Goal: Task Accomplishment & Management: Complete application form

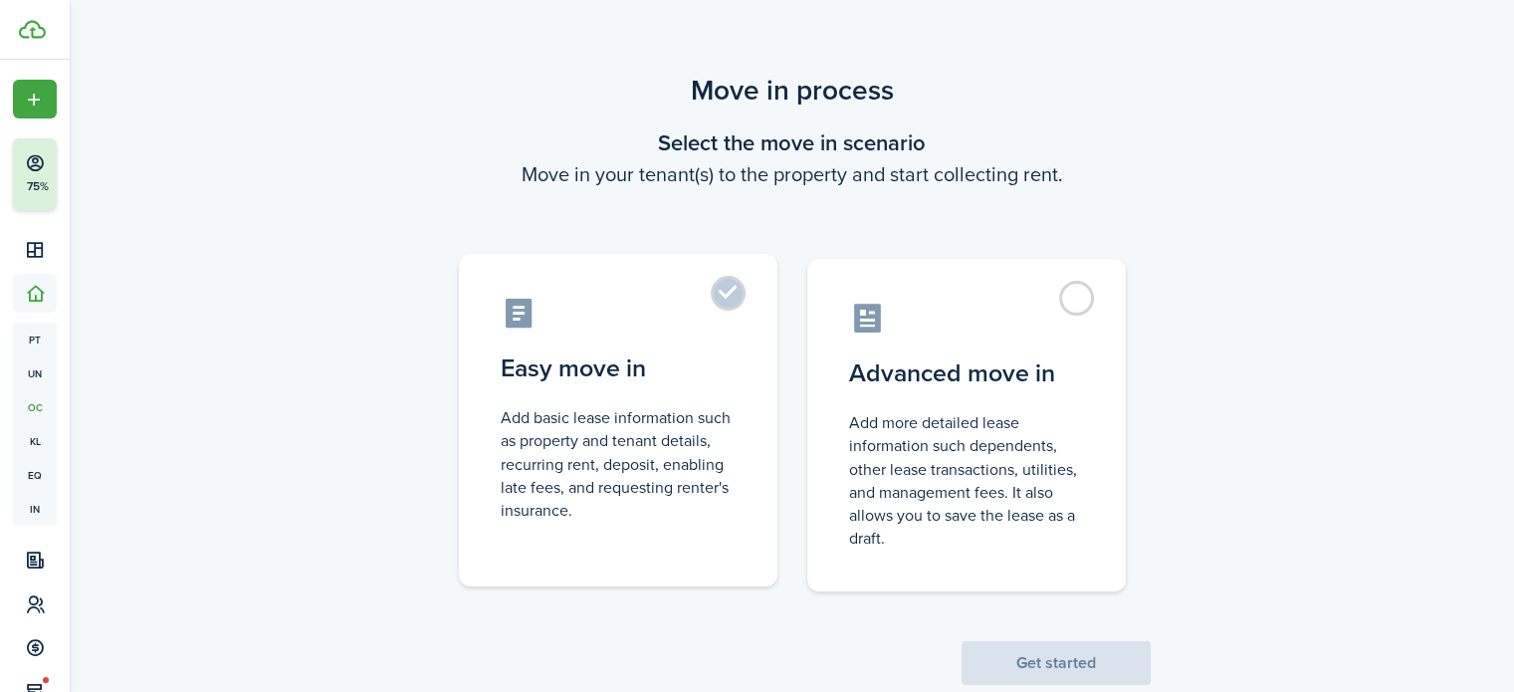
click at [717, 287] on label "Easy move in Add basic lease information such as property and tenant details, r…" at bounding box center [618, 420] width 319 height 332
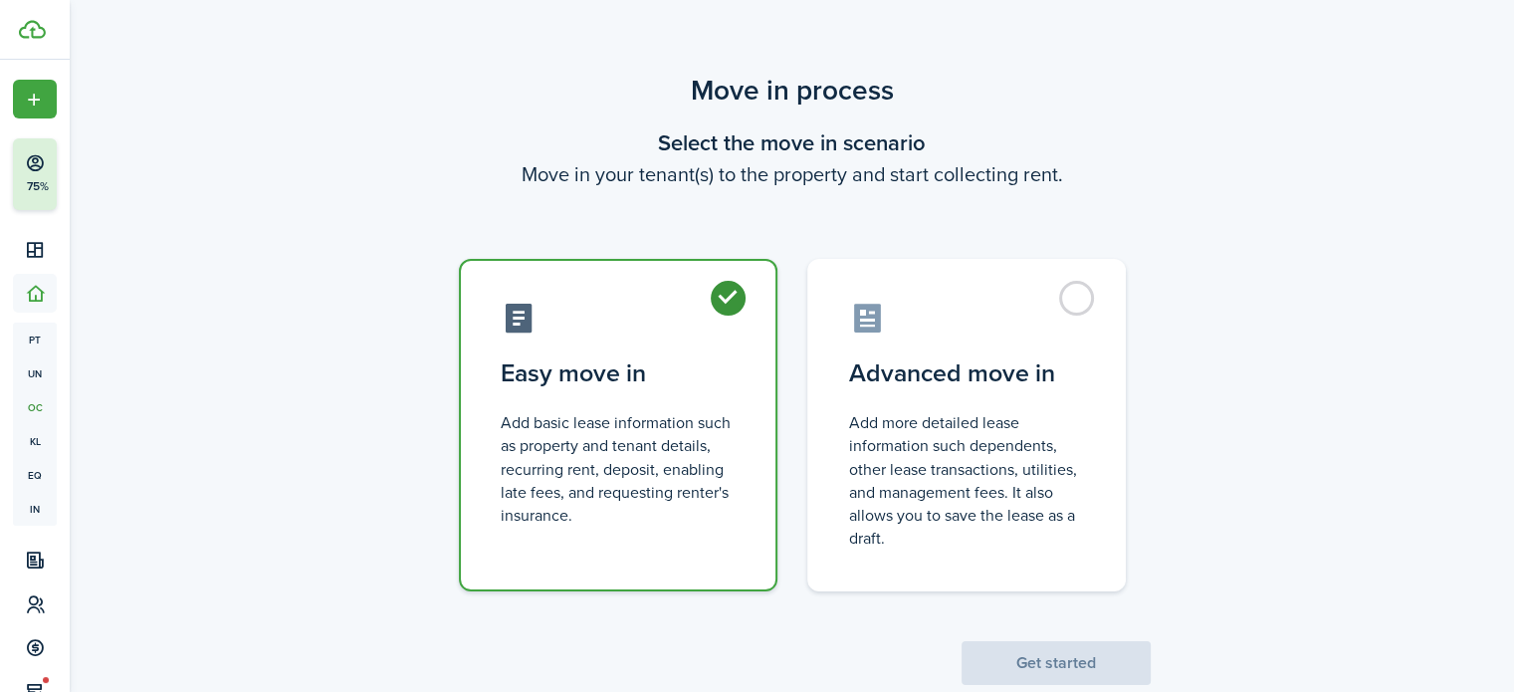
radio input "true"
click at [1042, 662] on button "Get started" at bounding box center [1056, 663] width 189 height 44
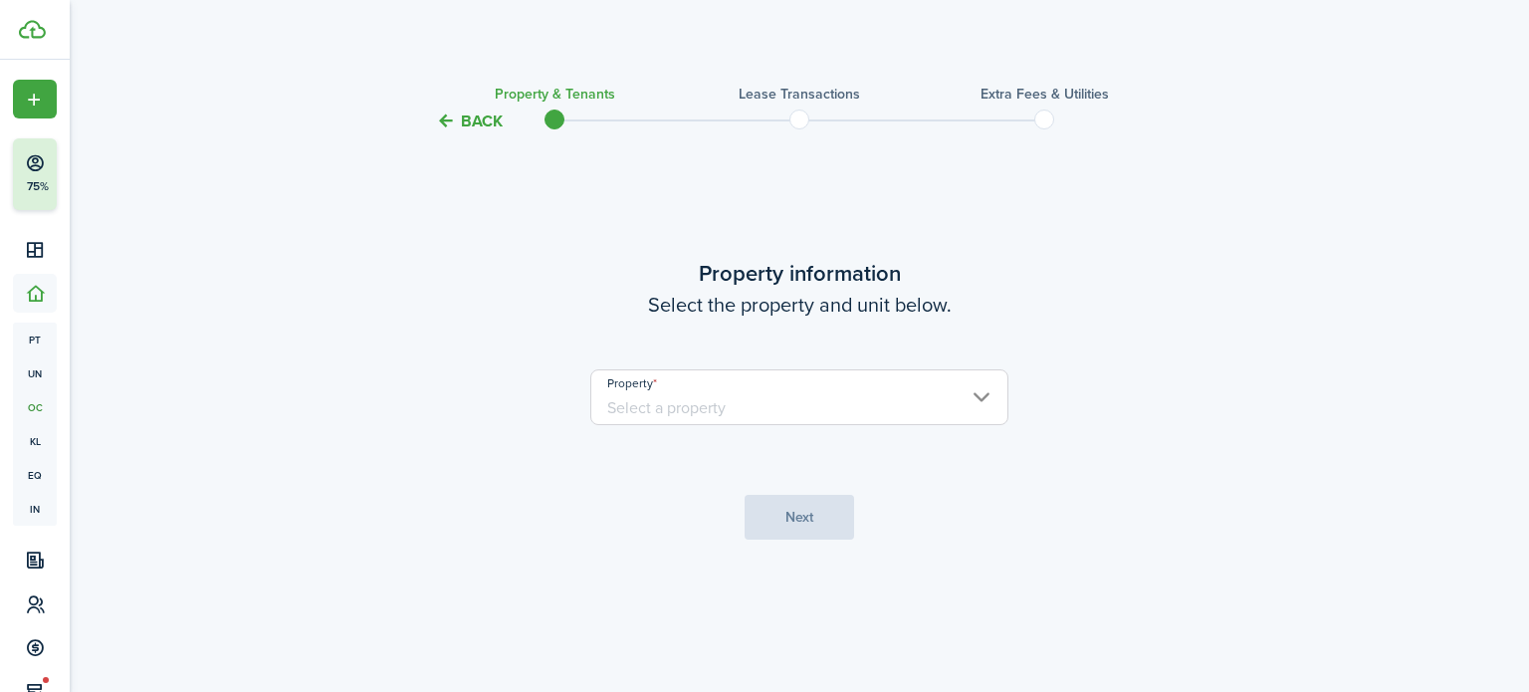
click at [897, 407] on input "Property" at bounding box center [799, 397] width 418 height 56
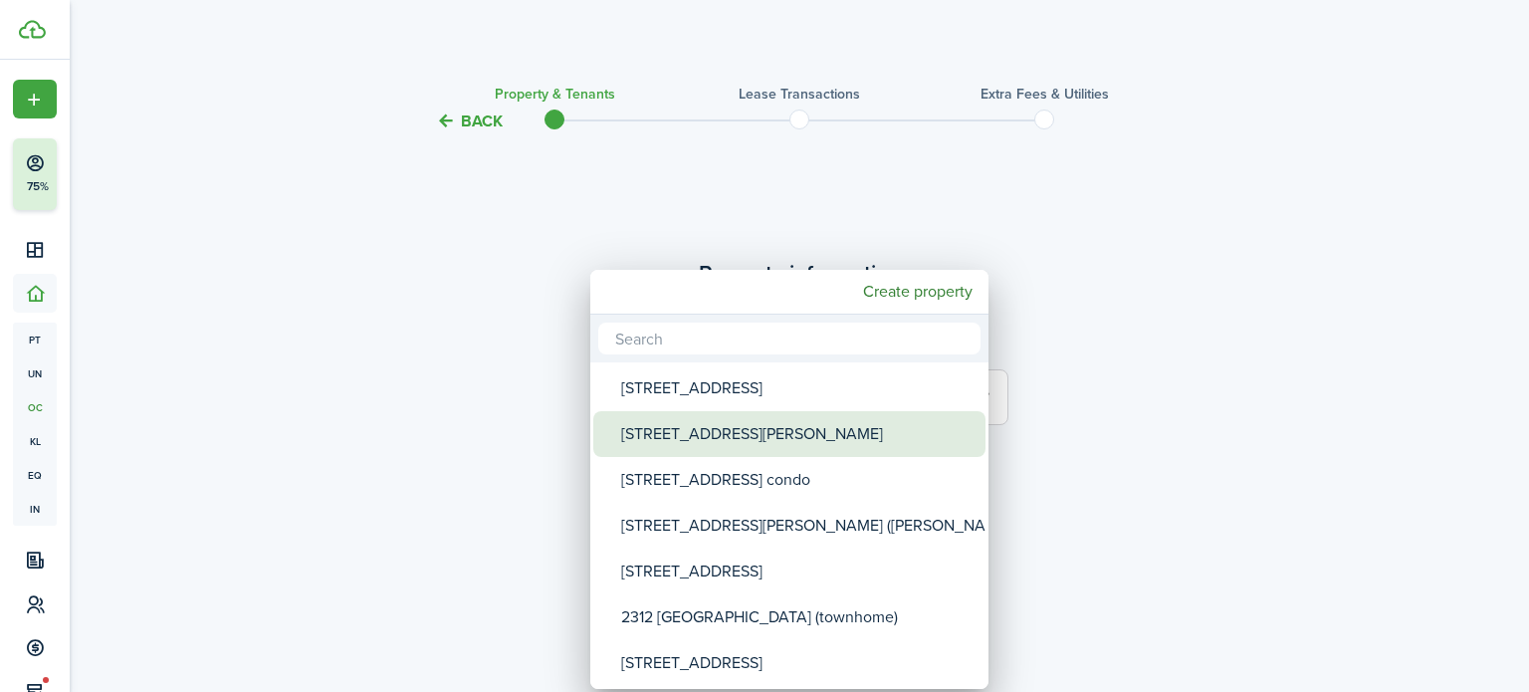
click at [885, 415] on div "[STREET_ADDRESS][PERSON_NAME]" at bounding box center [797, 434] width 352 height 46
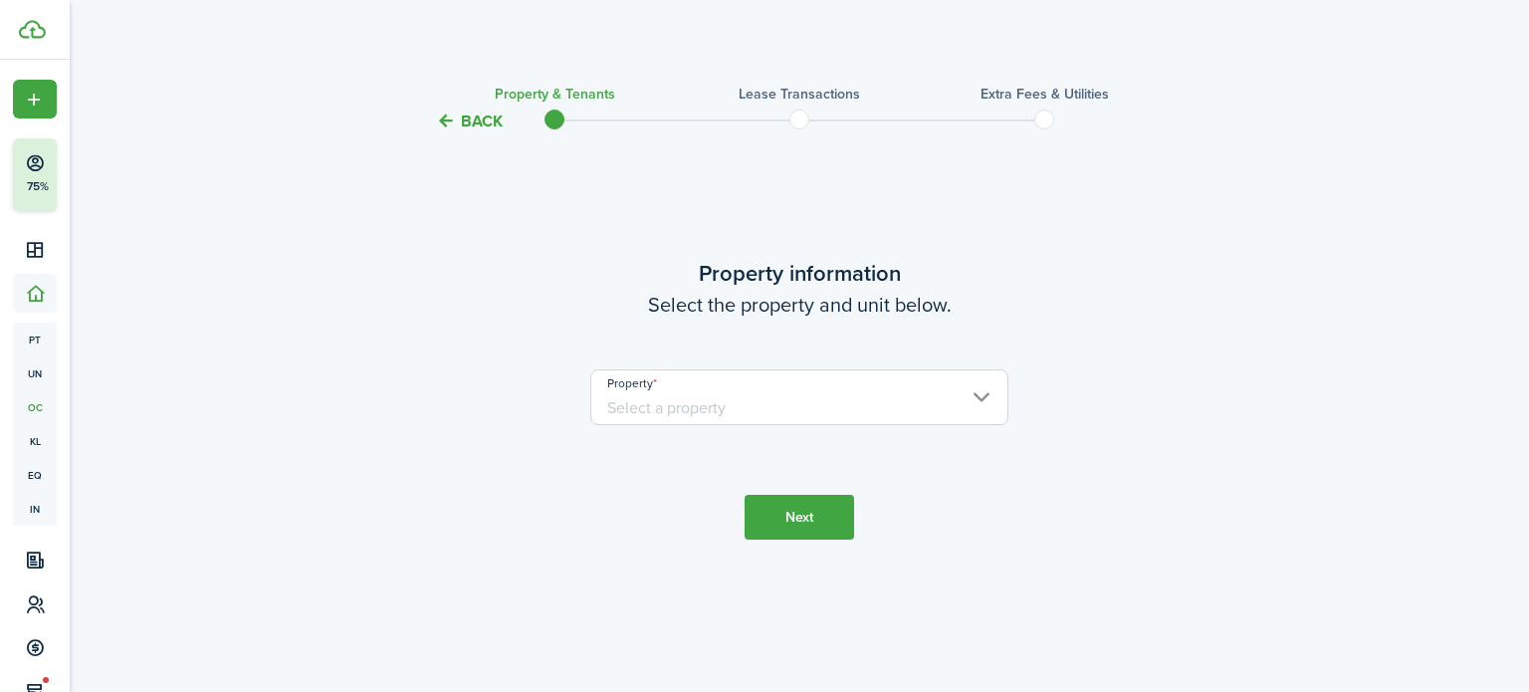
type input "[STREET_ADDRESS][PERSON_NAME]"
click at [816, 516] on button "Next" at bounding box center [799, 517] width 109 height 45
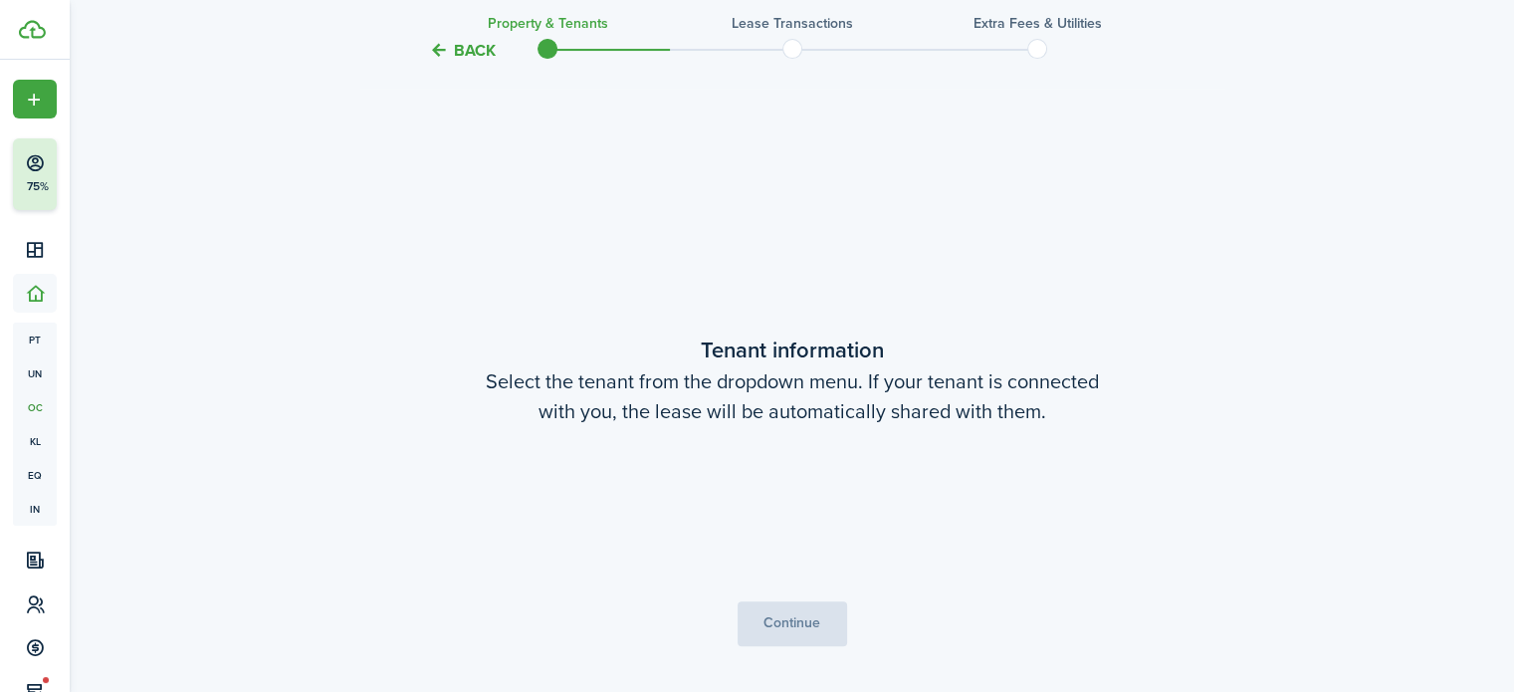
scroll to position [558, 0]
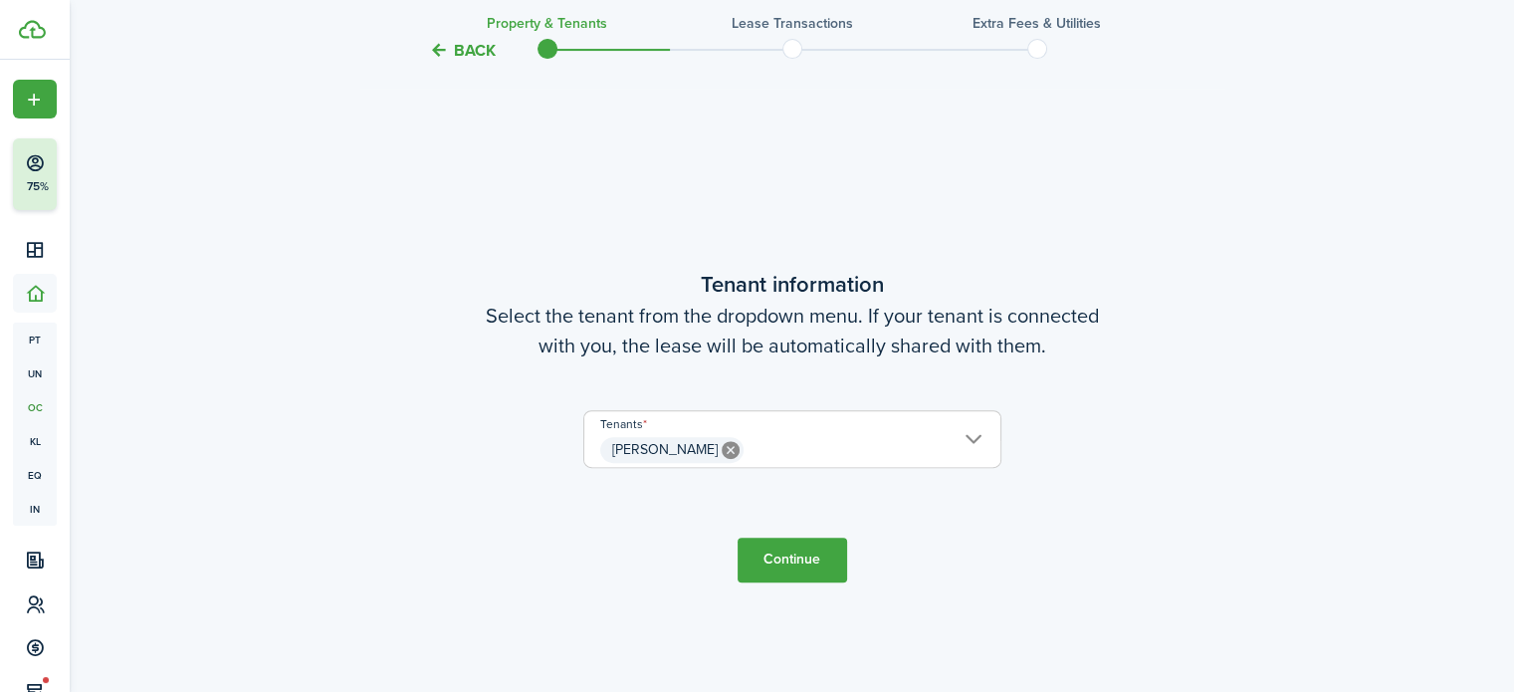
click at [892, 443] on span "[PERSON_NAME]" at bounding box center [792, 450] width 416 height 34
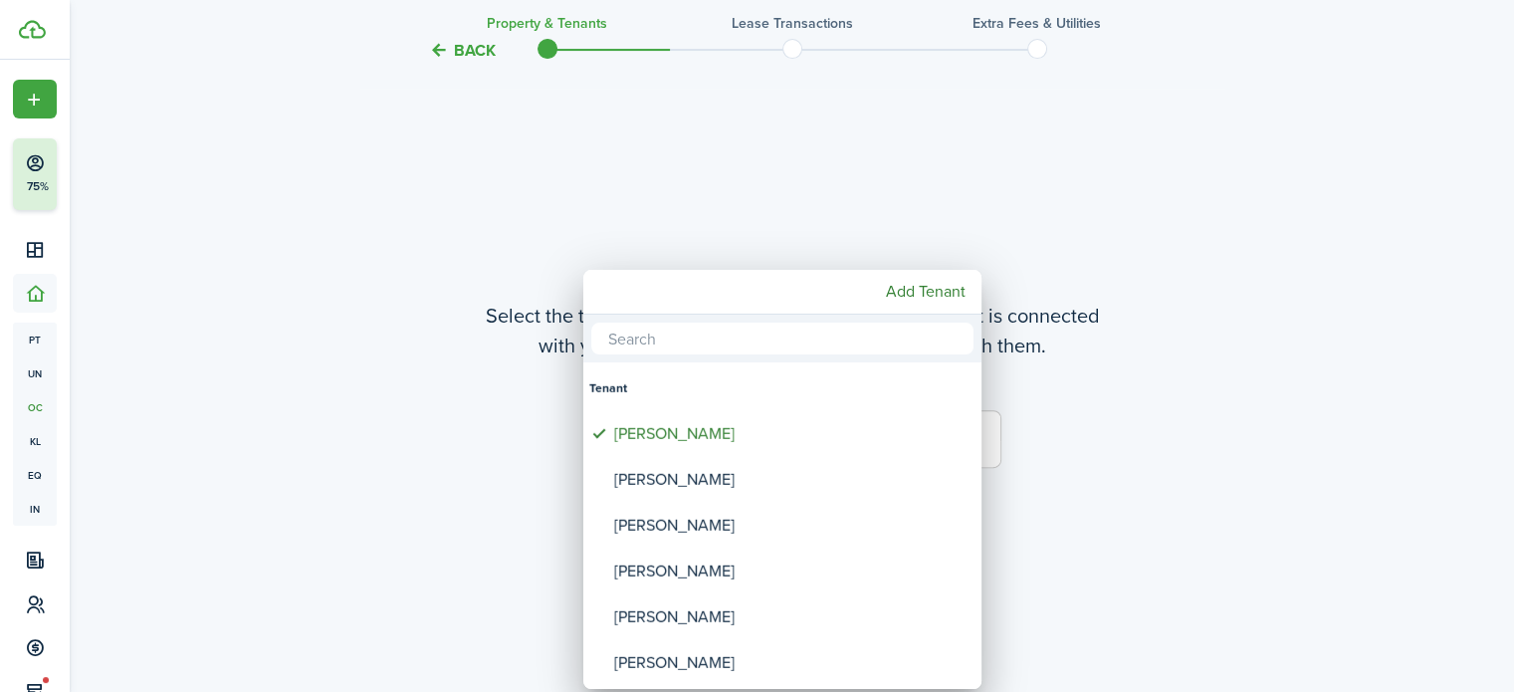
click at [1106, 237] on div at bounding box center [757, 346] width 1833 height 1010
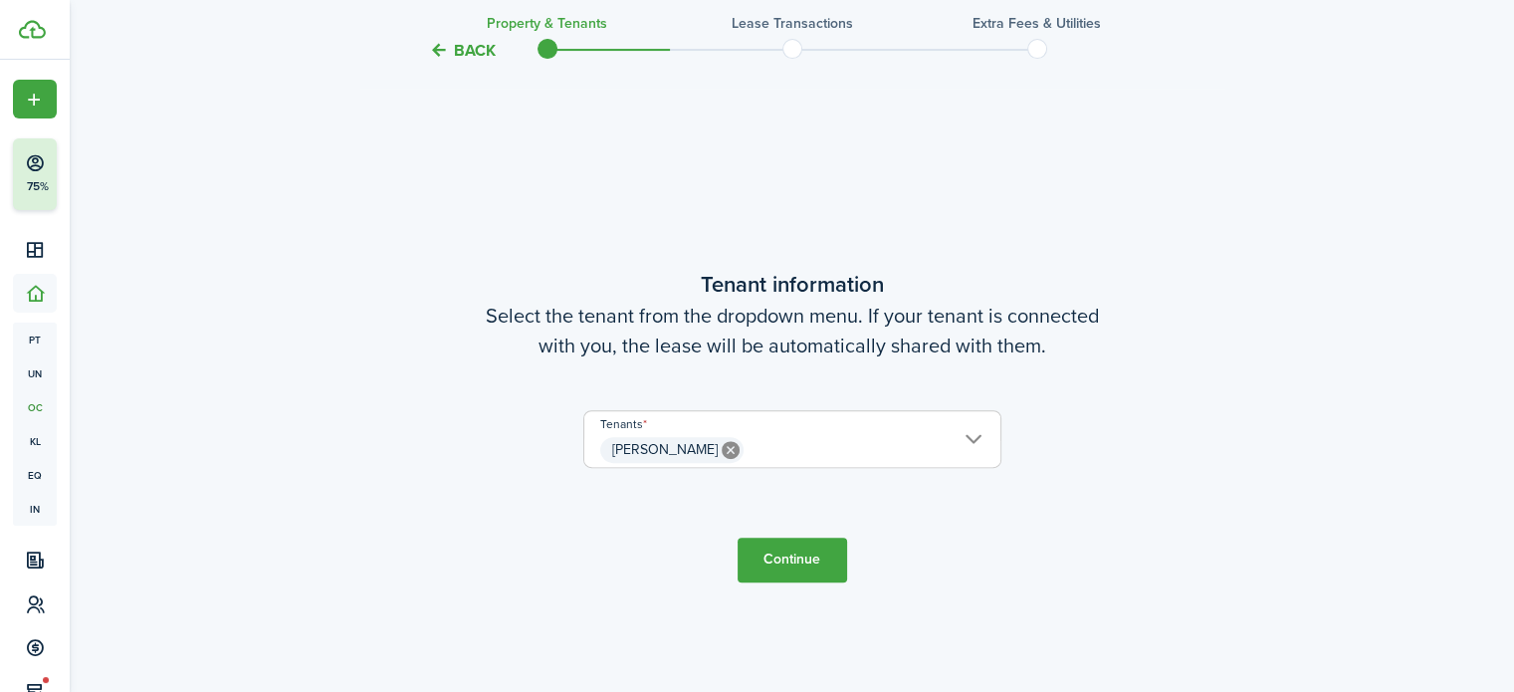
click at [808, 561] on button "Continue" at bounding box center [792, 560] width 109 height 45
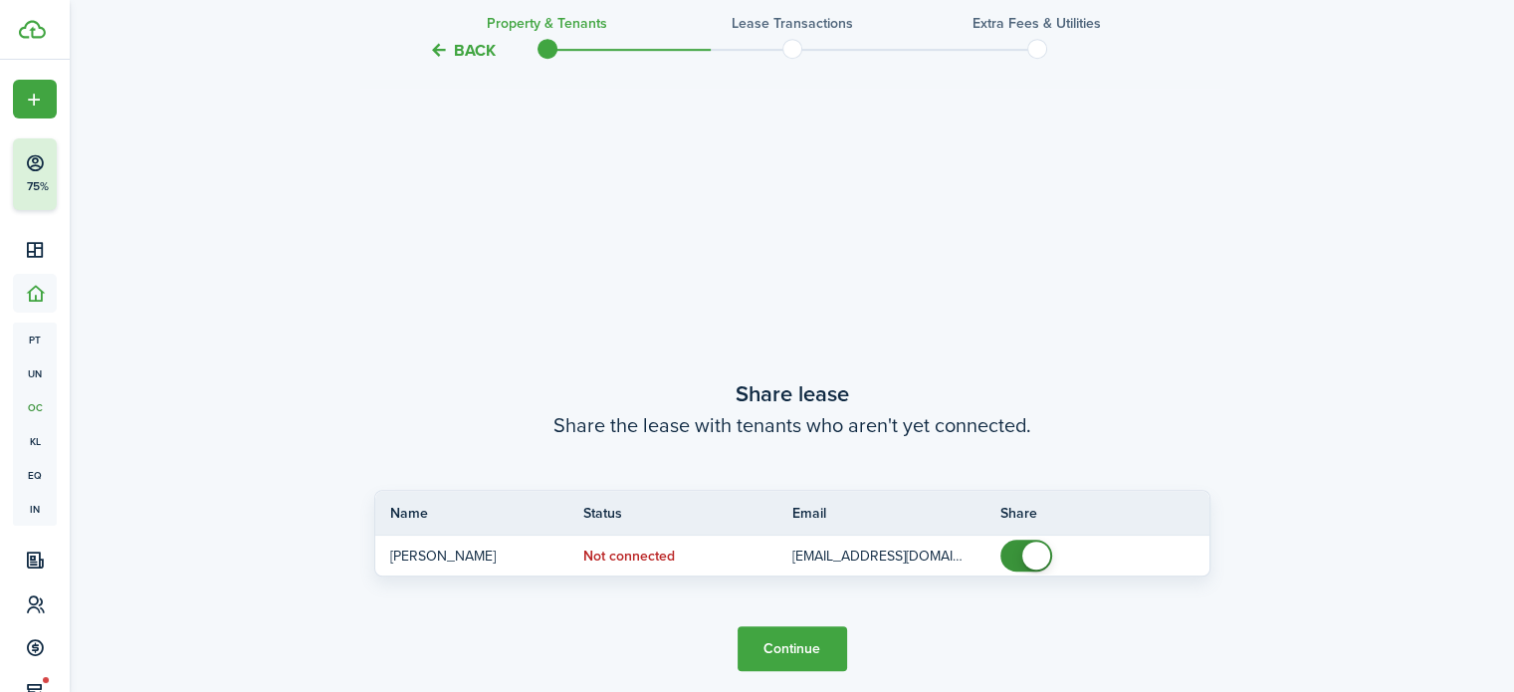
scroll to position [1250, 0]
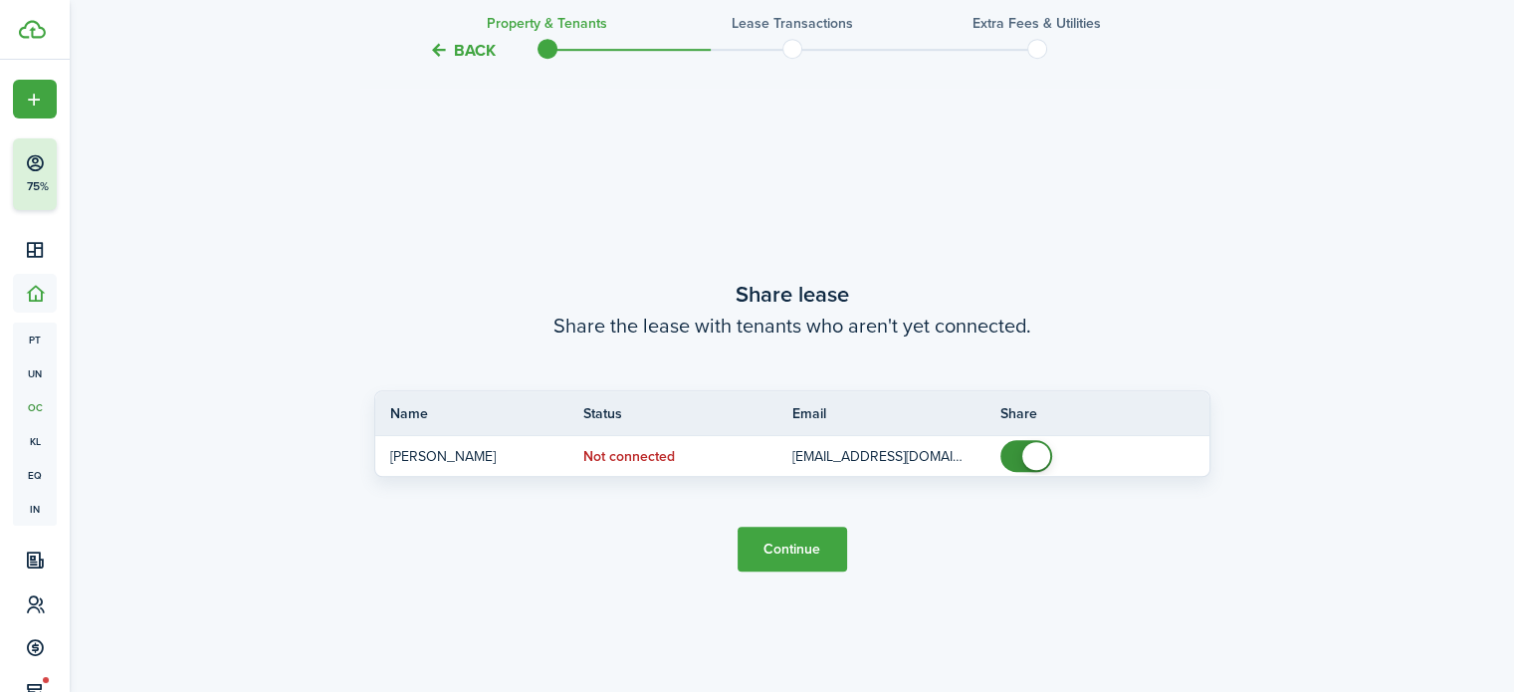
click at [817, 550] on button "Continue" at bounding box center [792, 549] width 109 height 45
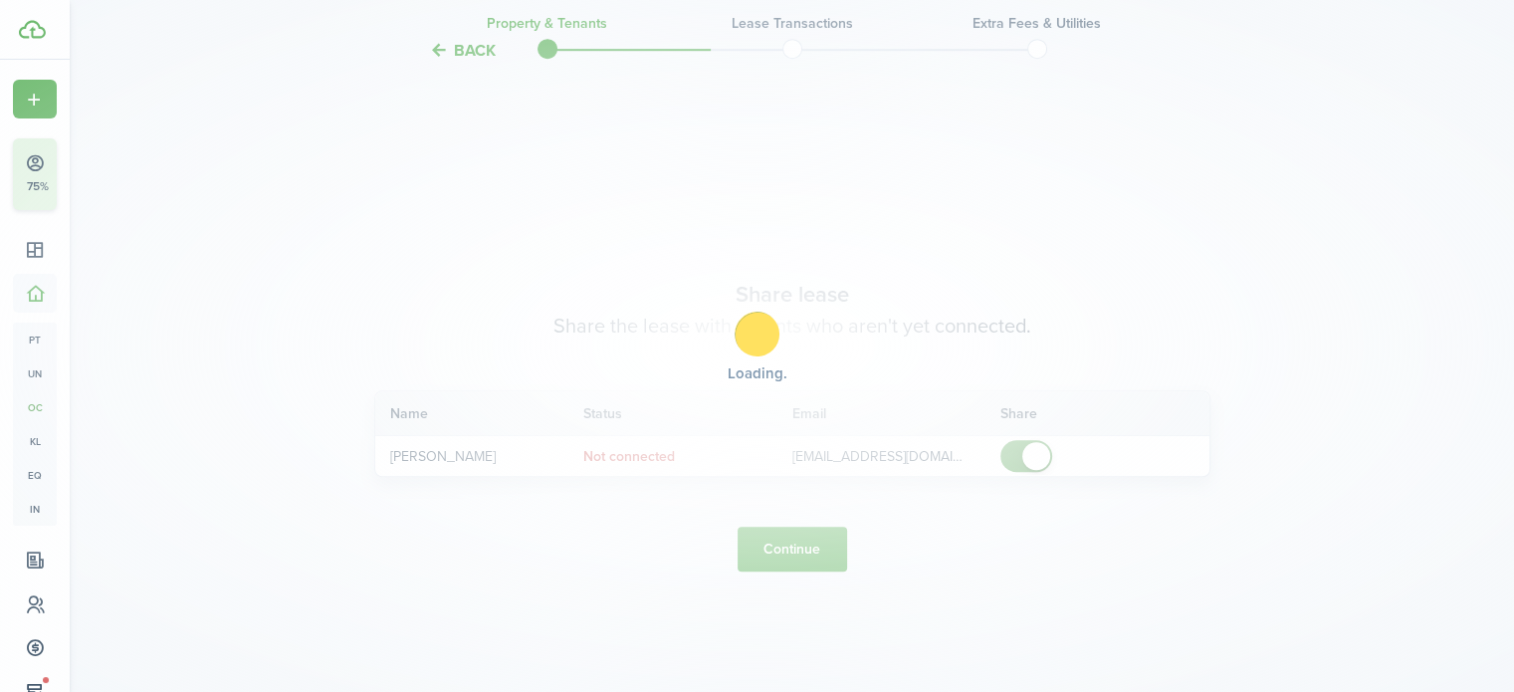
click at [817, 550] on div "Loading" at bounding box center [757, 346] width 1514 height 692
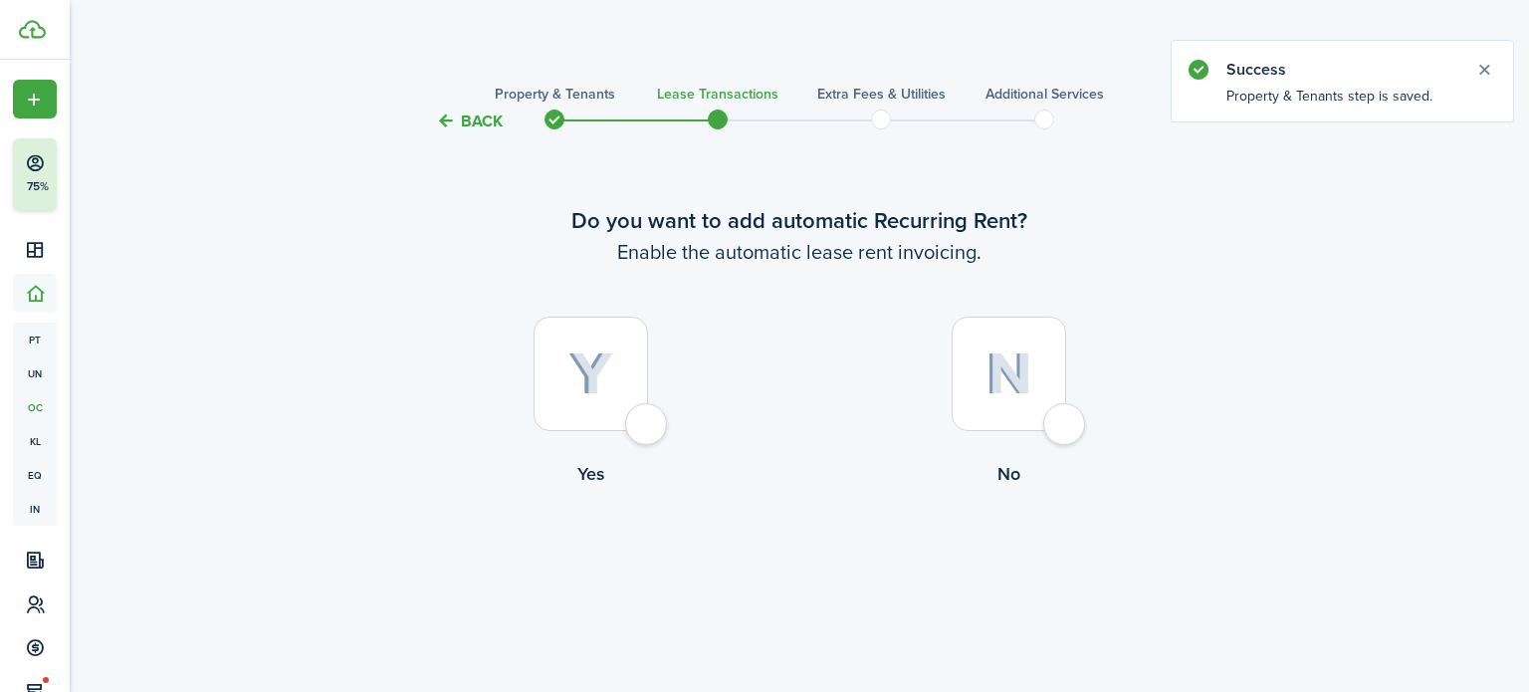
click at [1066, 424] on div at bounding box center [1009, 374] width 114 height 114
radio input "true"
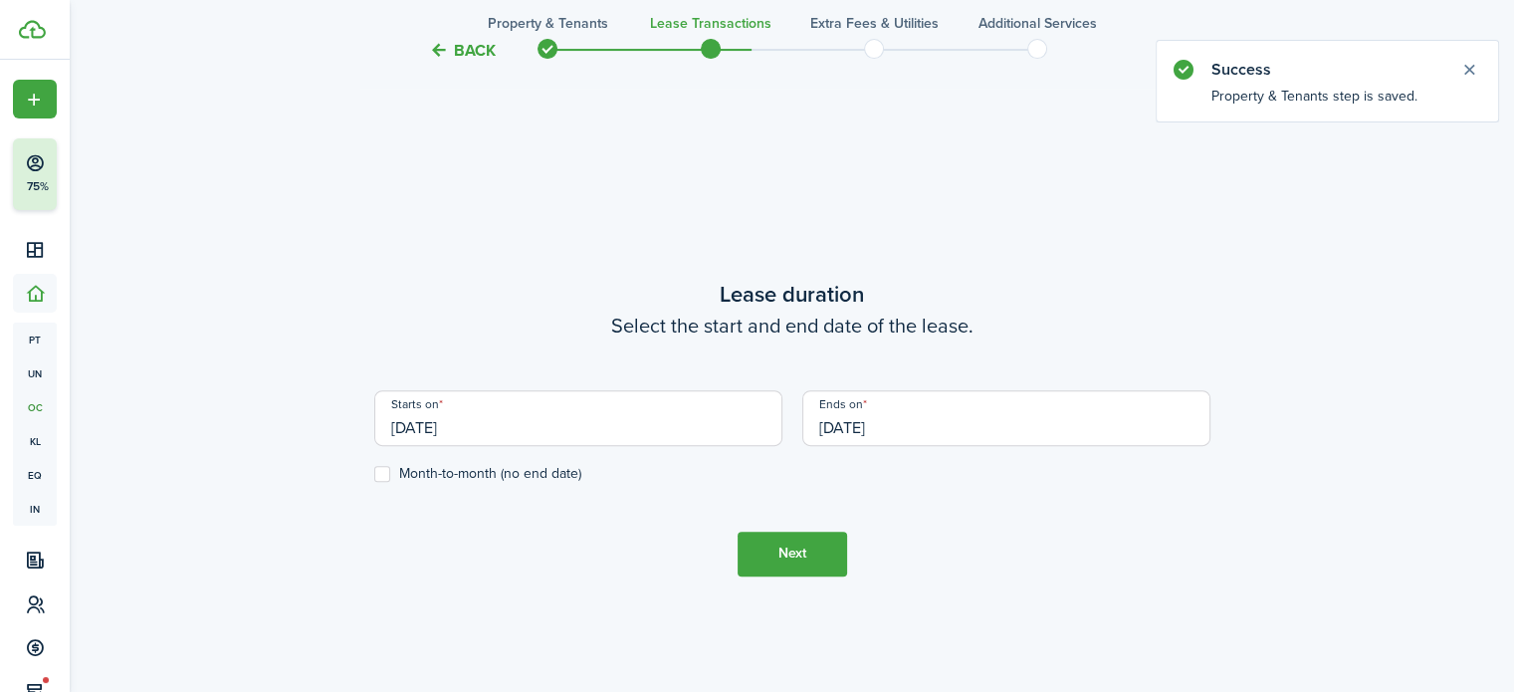
scroll to position [558, 0]
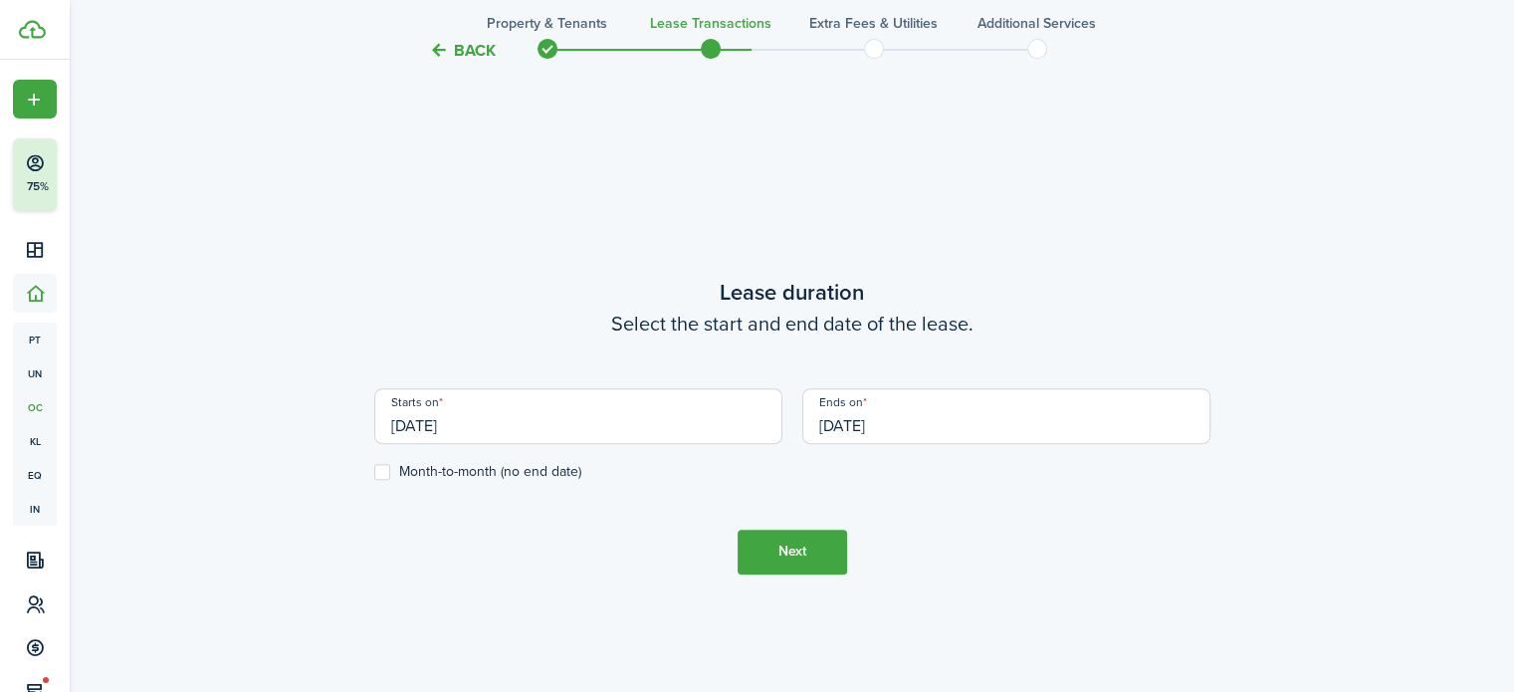
click at [429, 429] on input "[DATE]" at bounding box center [578, 416] width 408 height 56
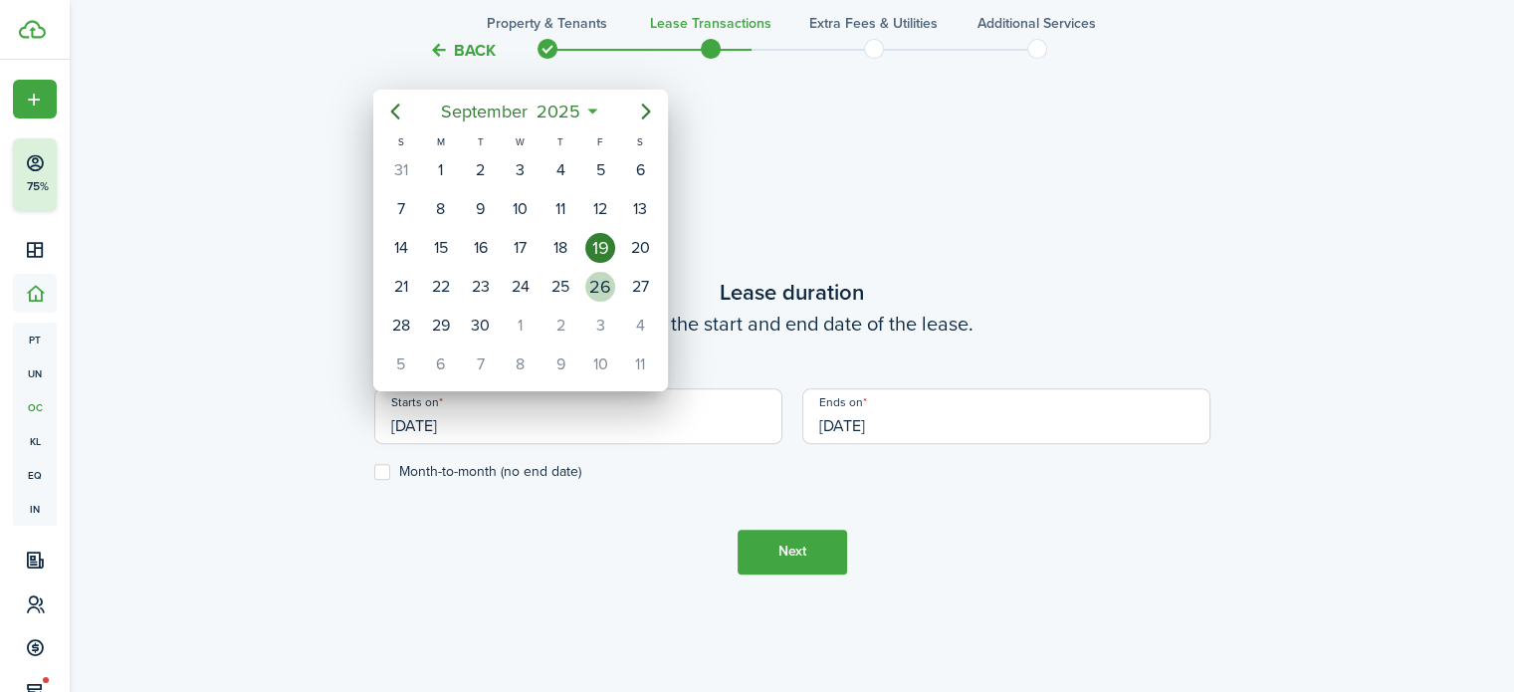
click at [605, 272] on div "26" at bounding box center [600, 287] width 30 height 30
type input "[DATE]"
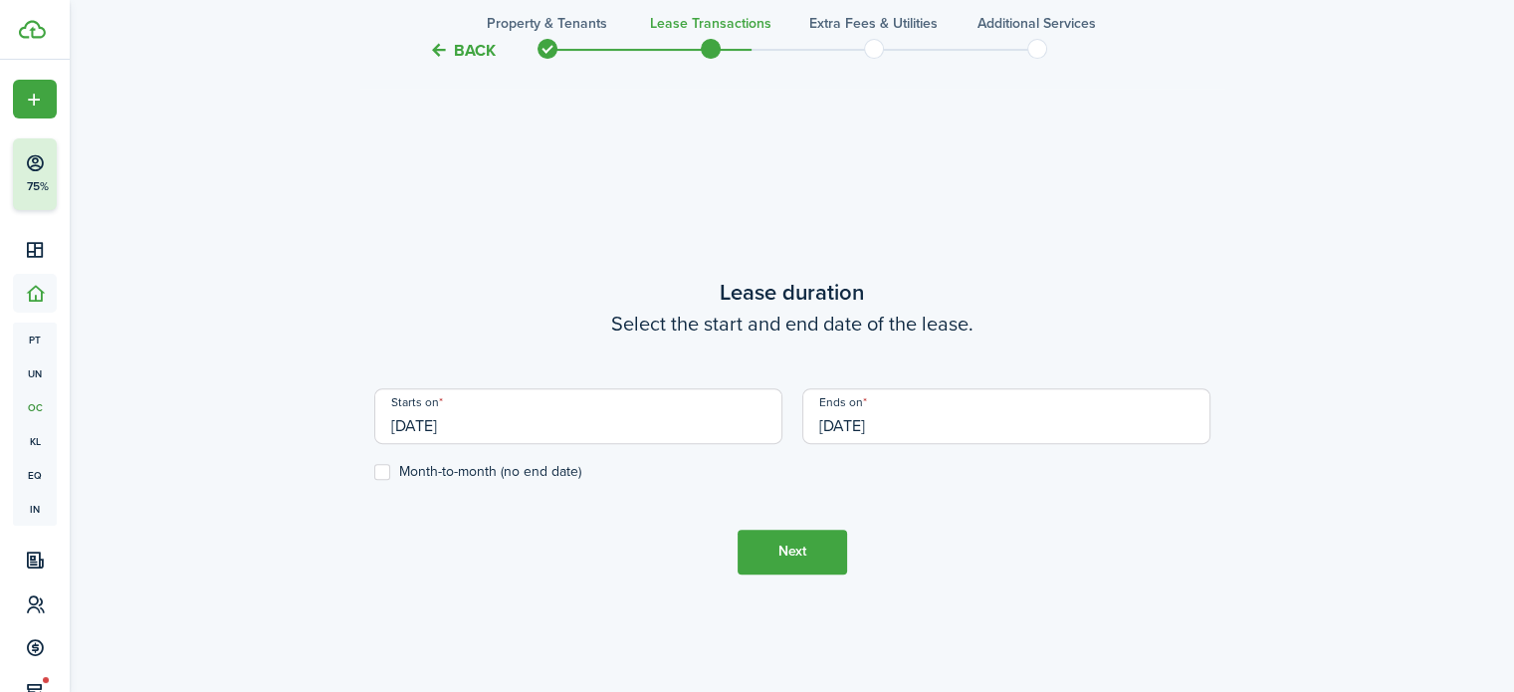
click at [857, 421] on input "[DATE]" at bounding box center [1006, 416] width 408 height 56
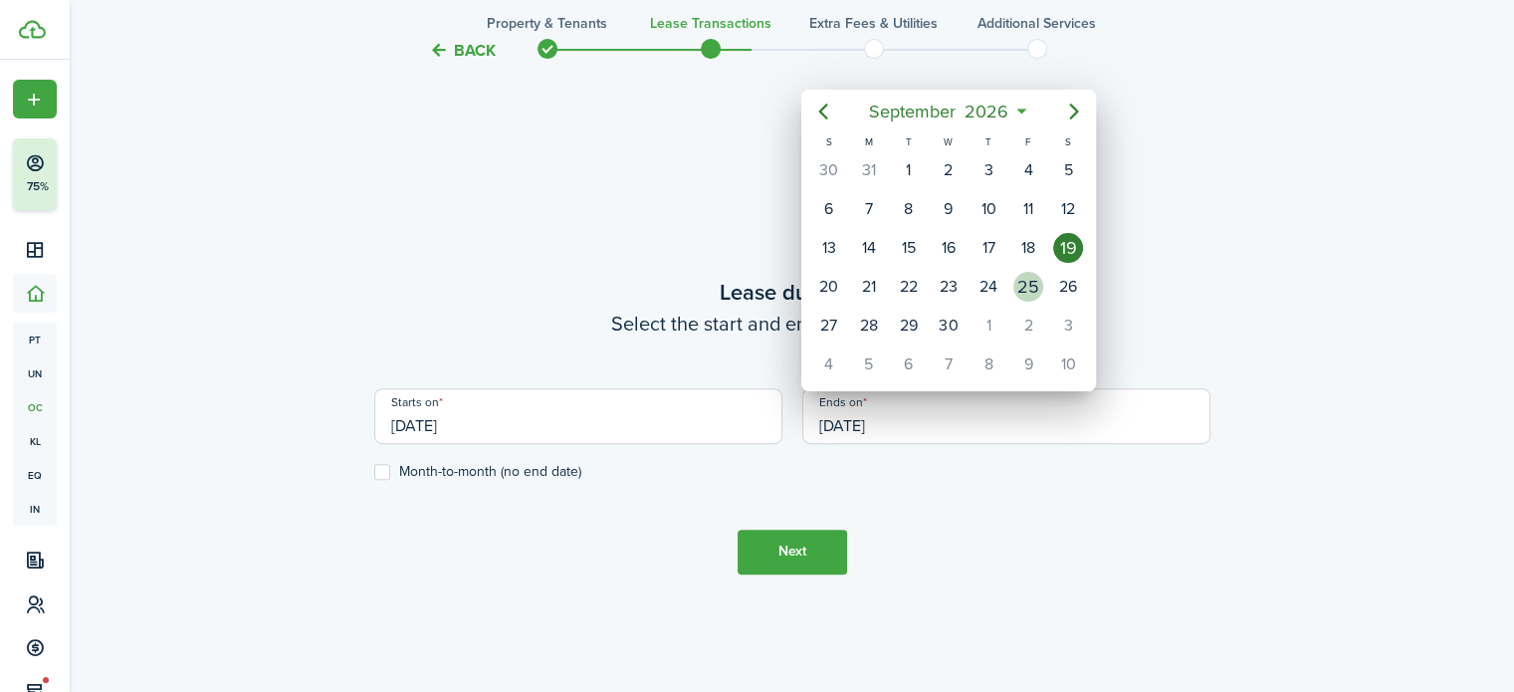
click at [1026, 277] on div "25" at bounding box center [1028, 287] width 30 height 30
type input "[DATE]"
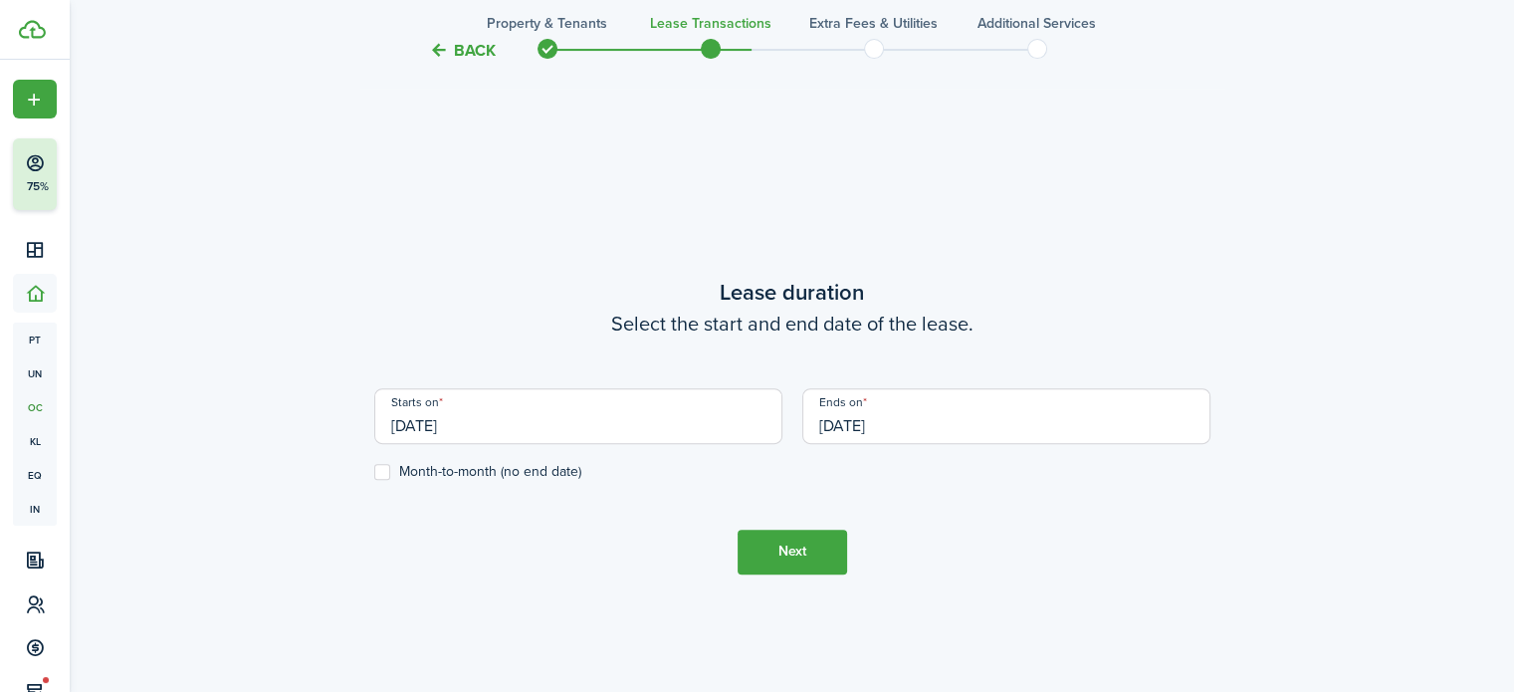
click at [792, 561] on button "Next" at bounding box center [792, 552] width 109 height 45
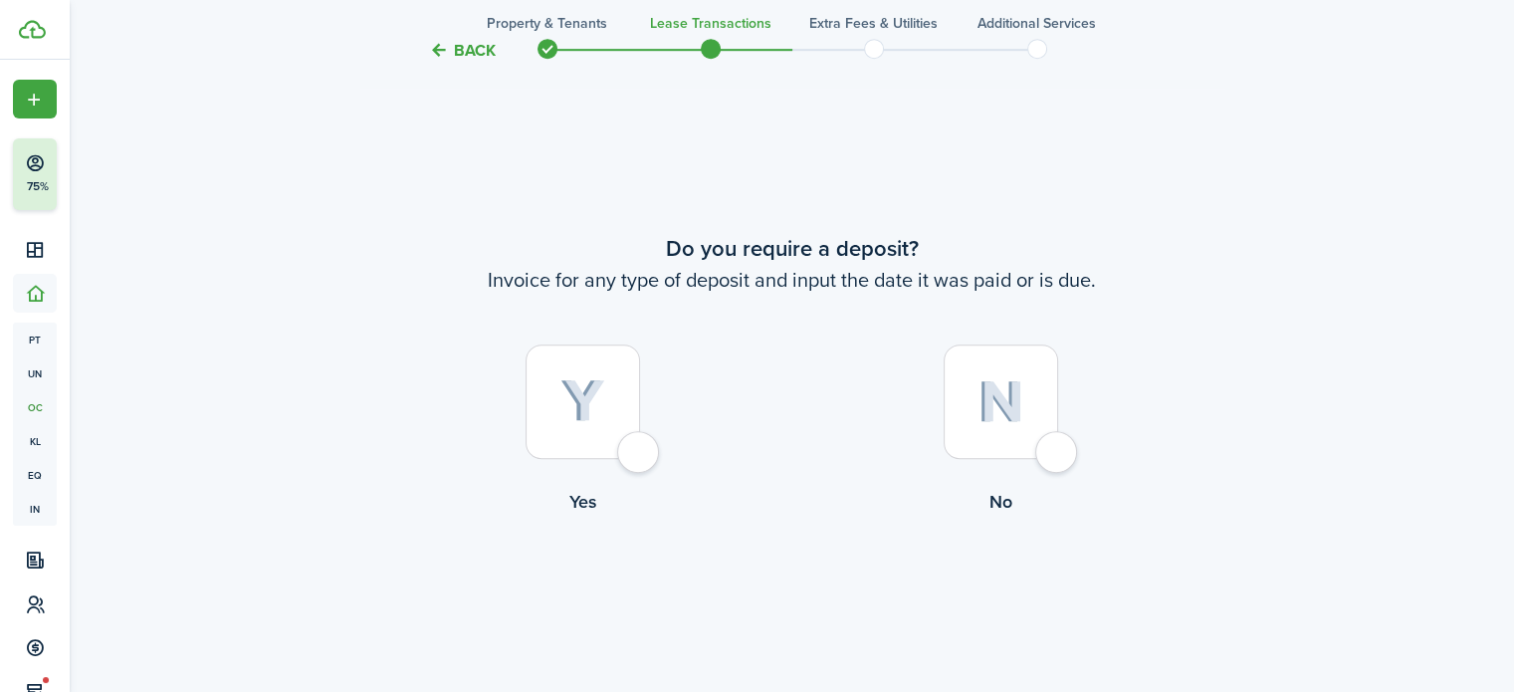
scroll to position [1250, 0]
click at [640, 458] on div at bounding box center [583, 400] width 114 height 114
radio input "true"
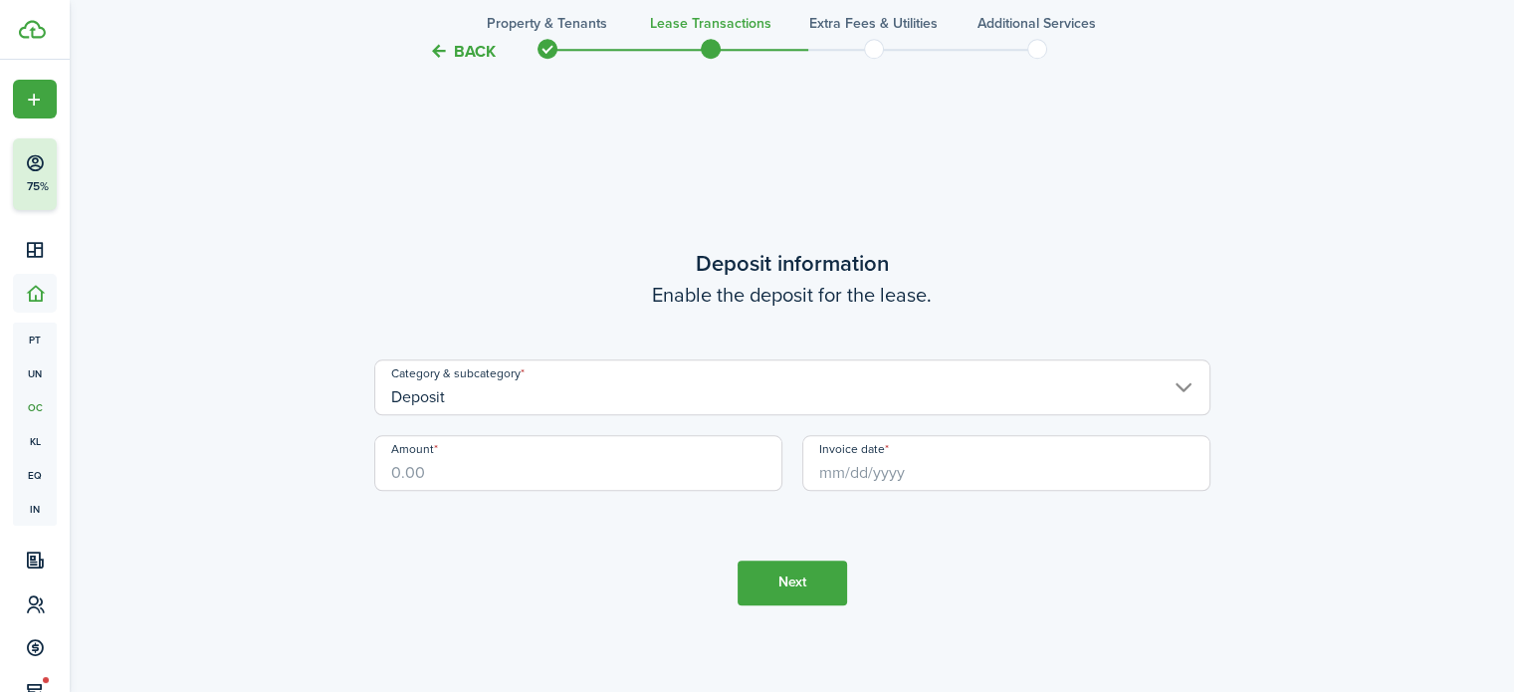
scroll to position [1943, 0]
click at [535, 485] on input "Amount" at bounding box center [578, 461] width 408 height 56
click at [887, 469] on input "Invoice date" at bounding box center [1006, 461] width 408 height 56
type input "$4,850.00"
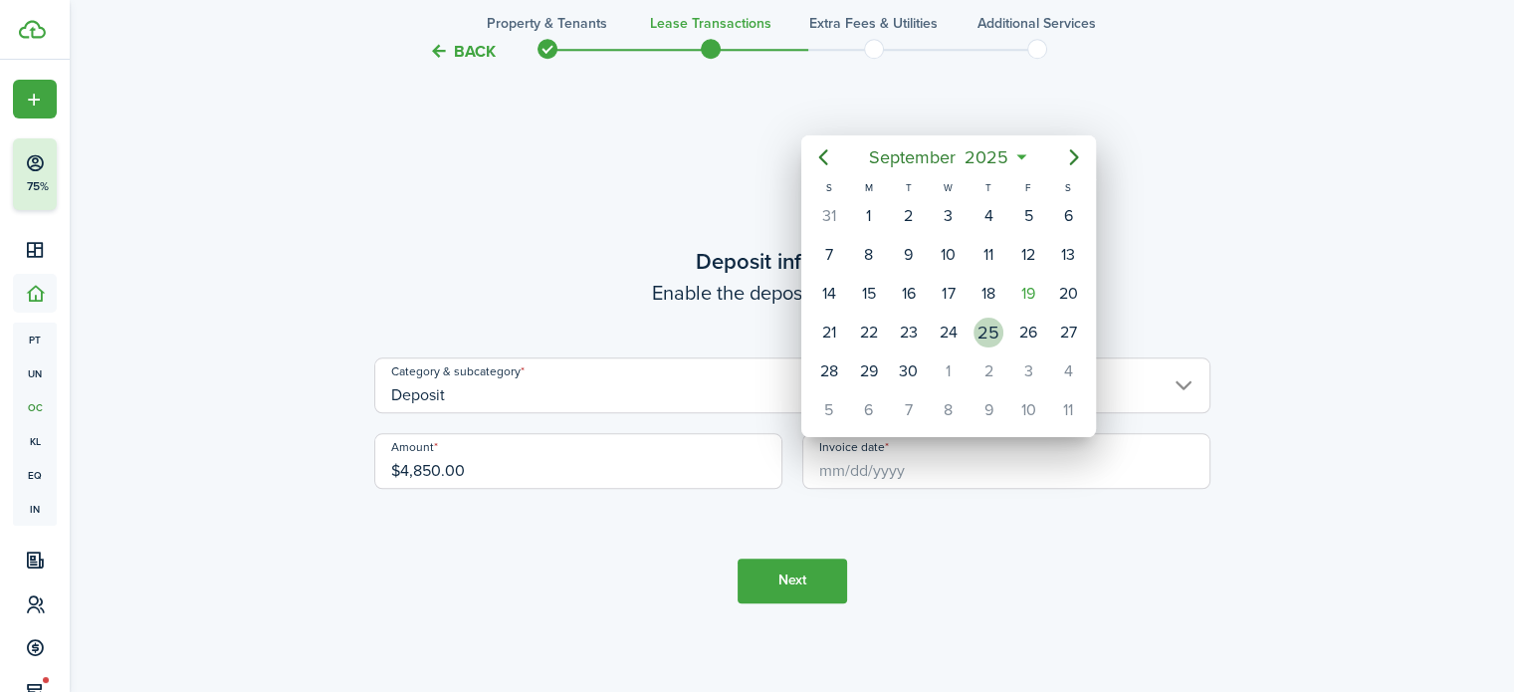
click at [993, 324] on div "25" at bounding box center [989, 333] width 30 height 30
type input "[DATE]"
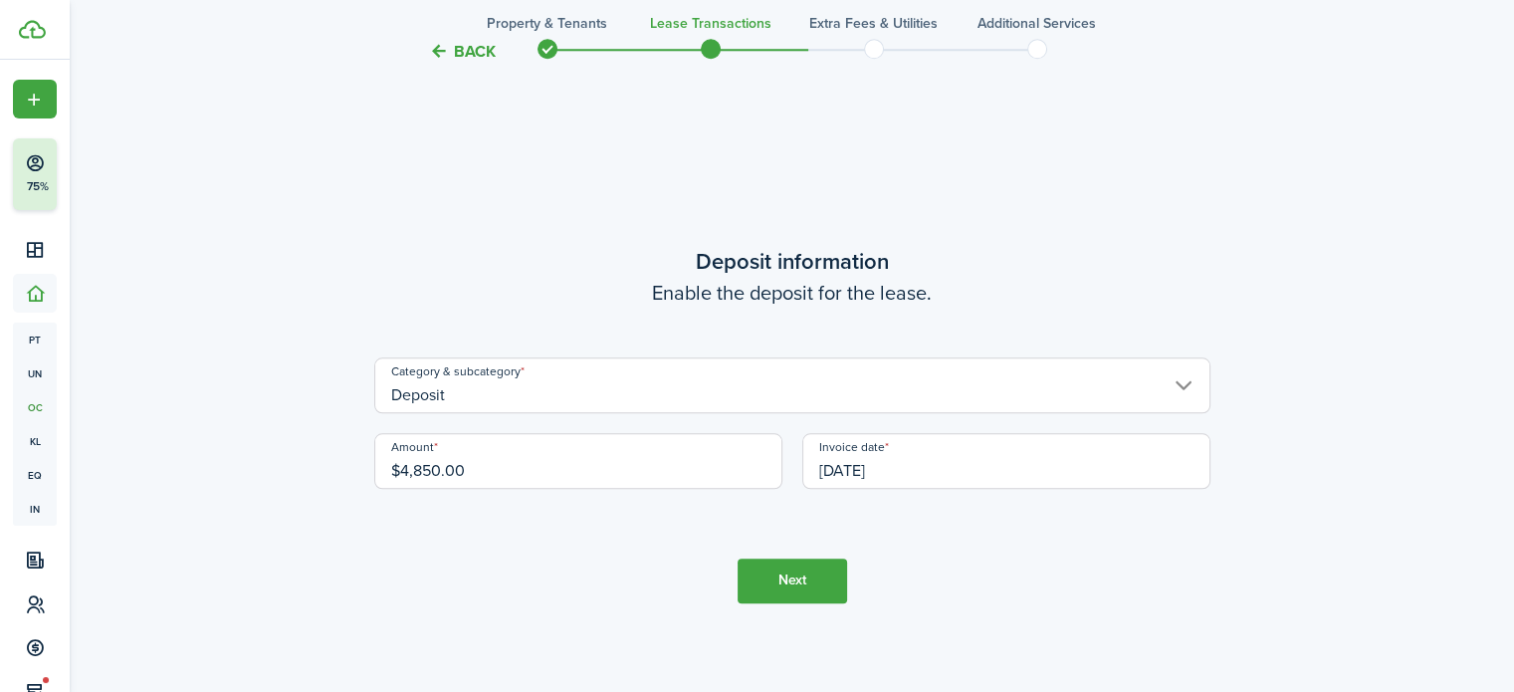
click at [779, 576] on button "Next" at bounding box center [792, 580] width 109 height 45
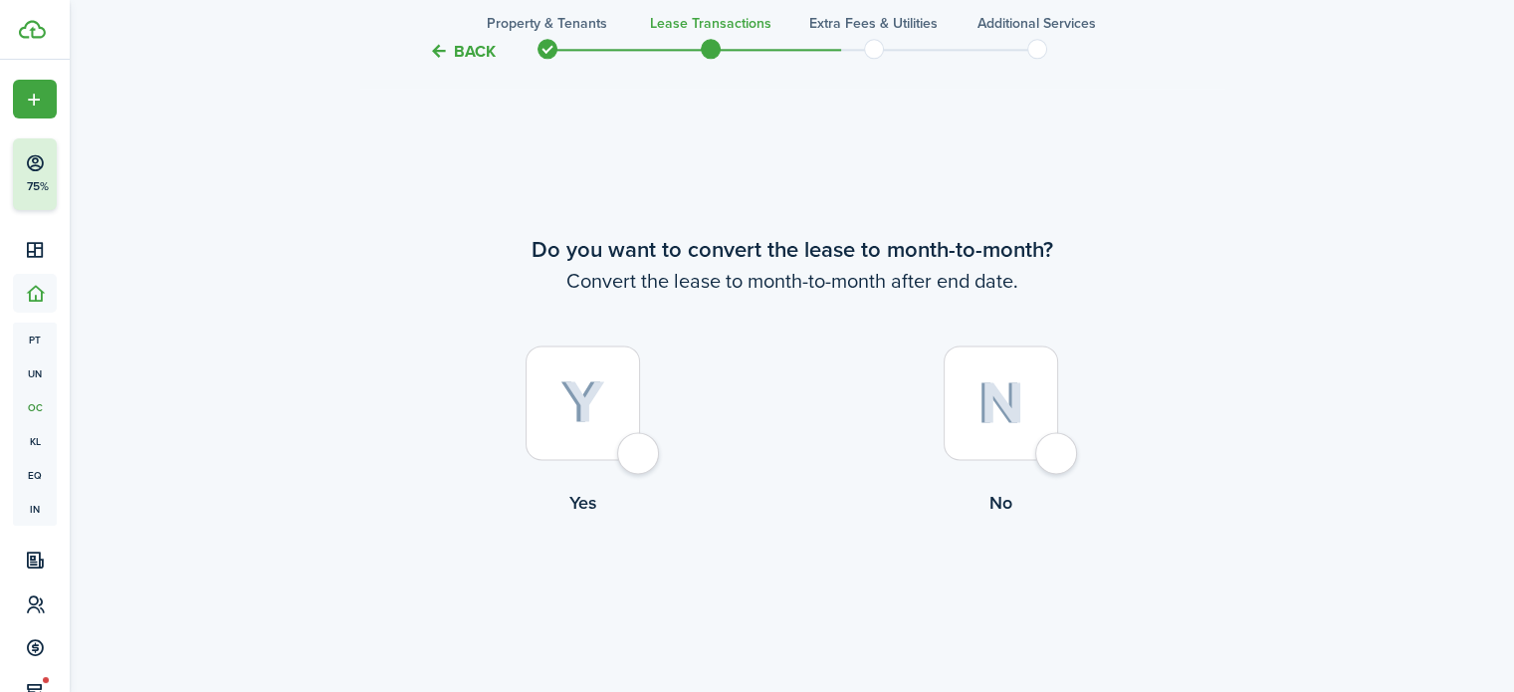
scroll to position [2635, 0]
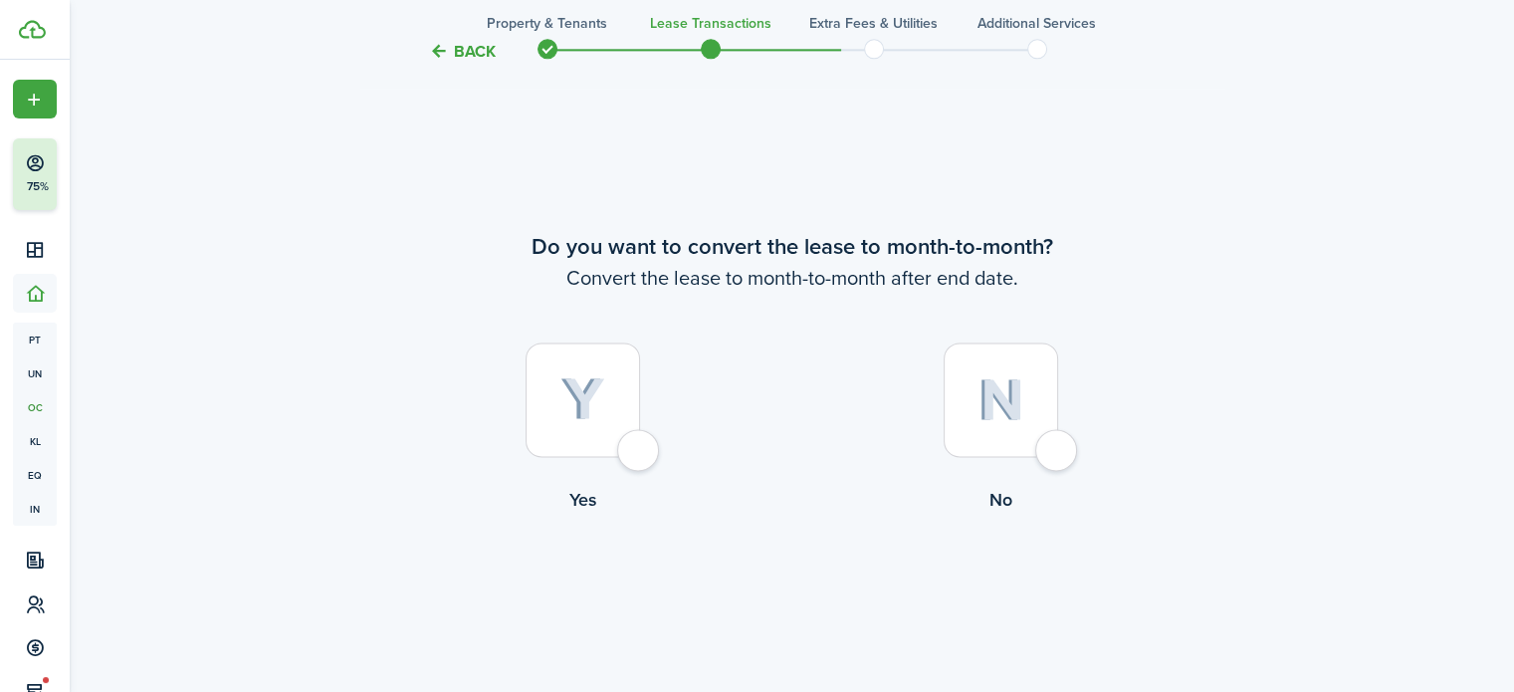
click at [1050, 457] on div at bounding box center [1001, 399] width 114 height 114
radio input "true"
click at [806, 588] on button "Continue" at bounding box center [792, 594] width 109 height 45
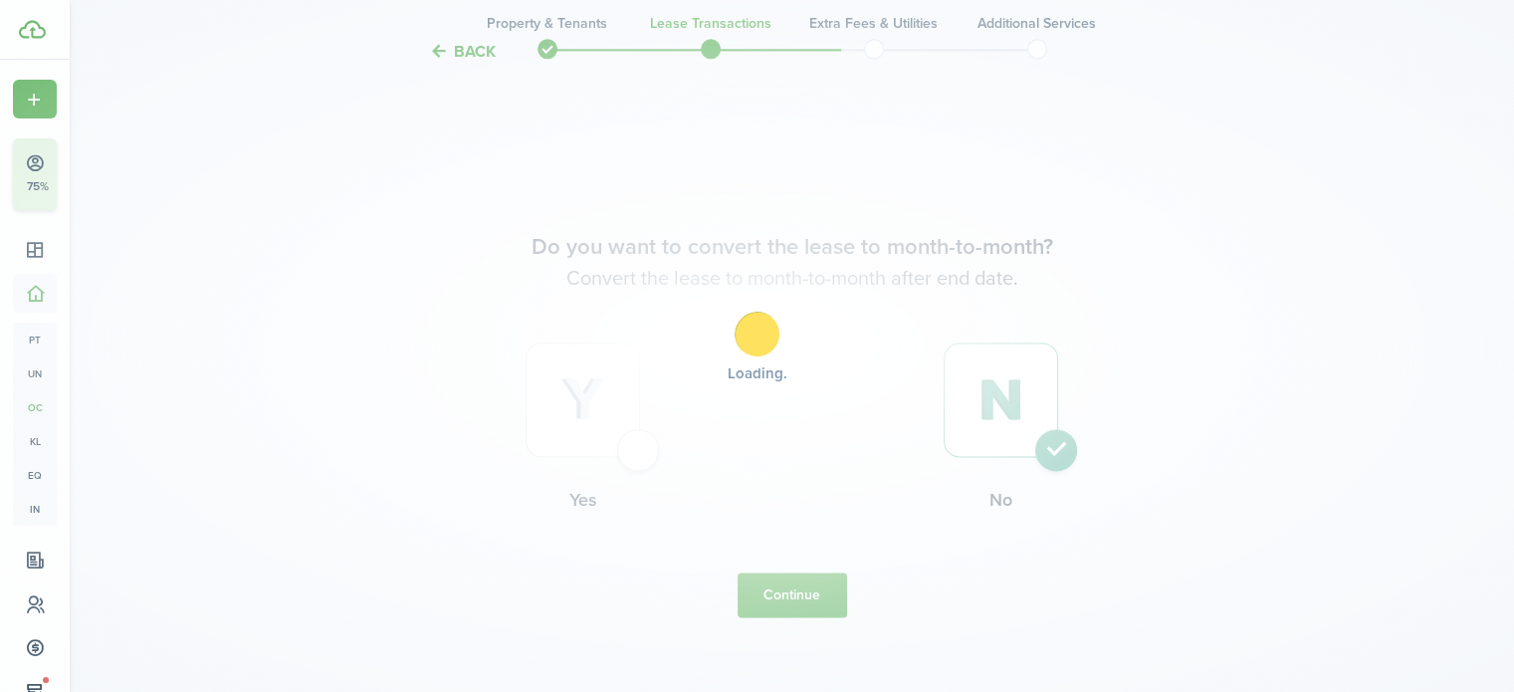
scroll to position [0, 0]
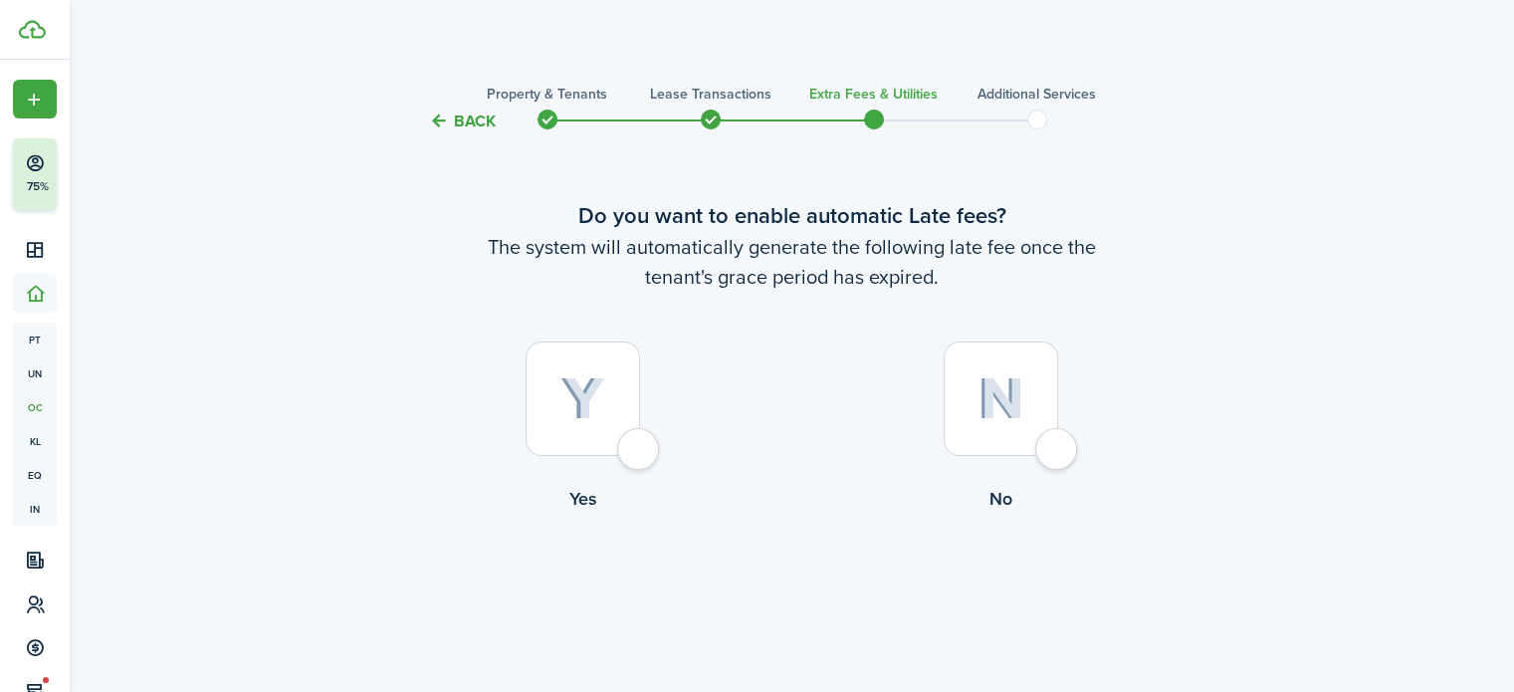
click at [640, 456] on div at bounding box center [583, 398] width 114 height 114
radio input "true"
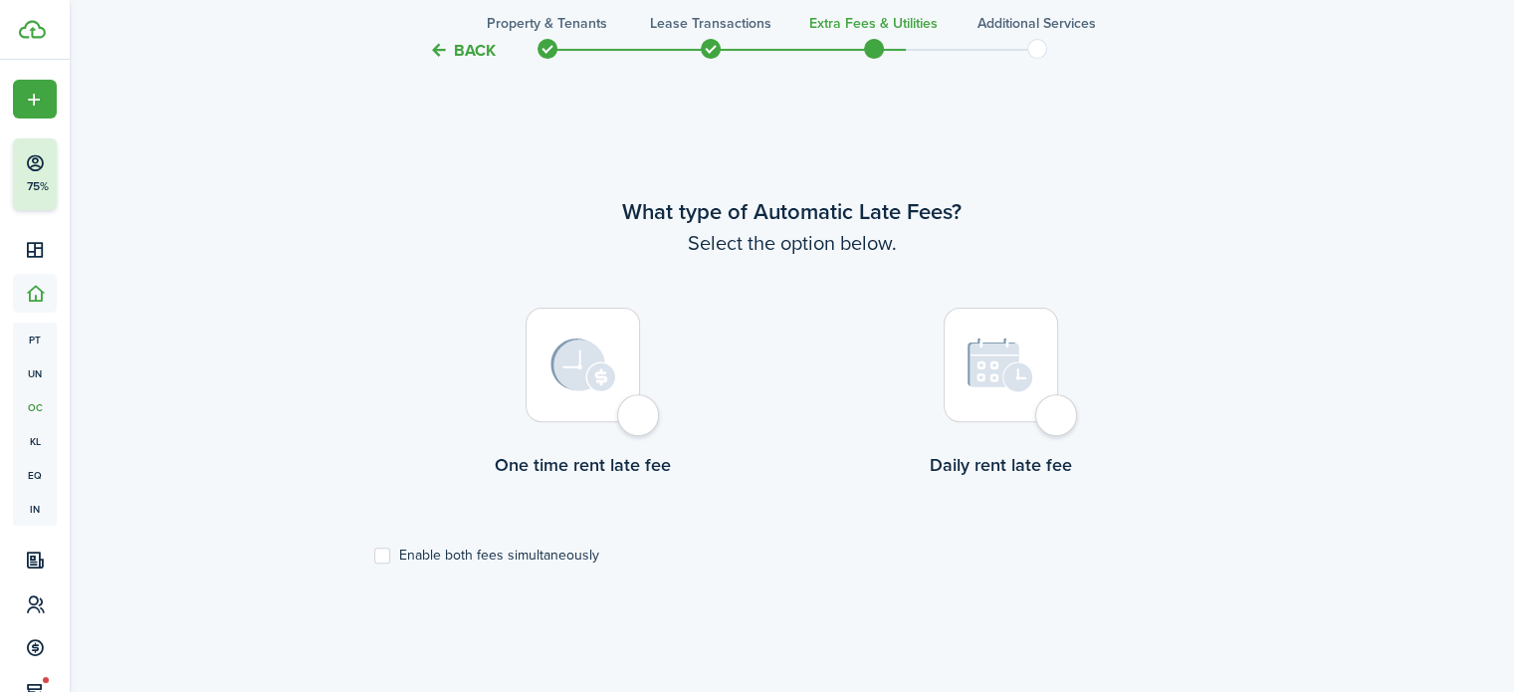
scroll to position [577, 0]
click at [640, 415] on div at bounding box center [583, 363] width 114 height 114
radio input "true"
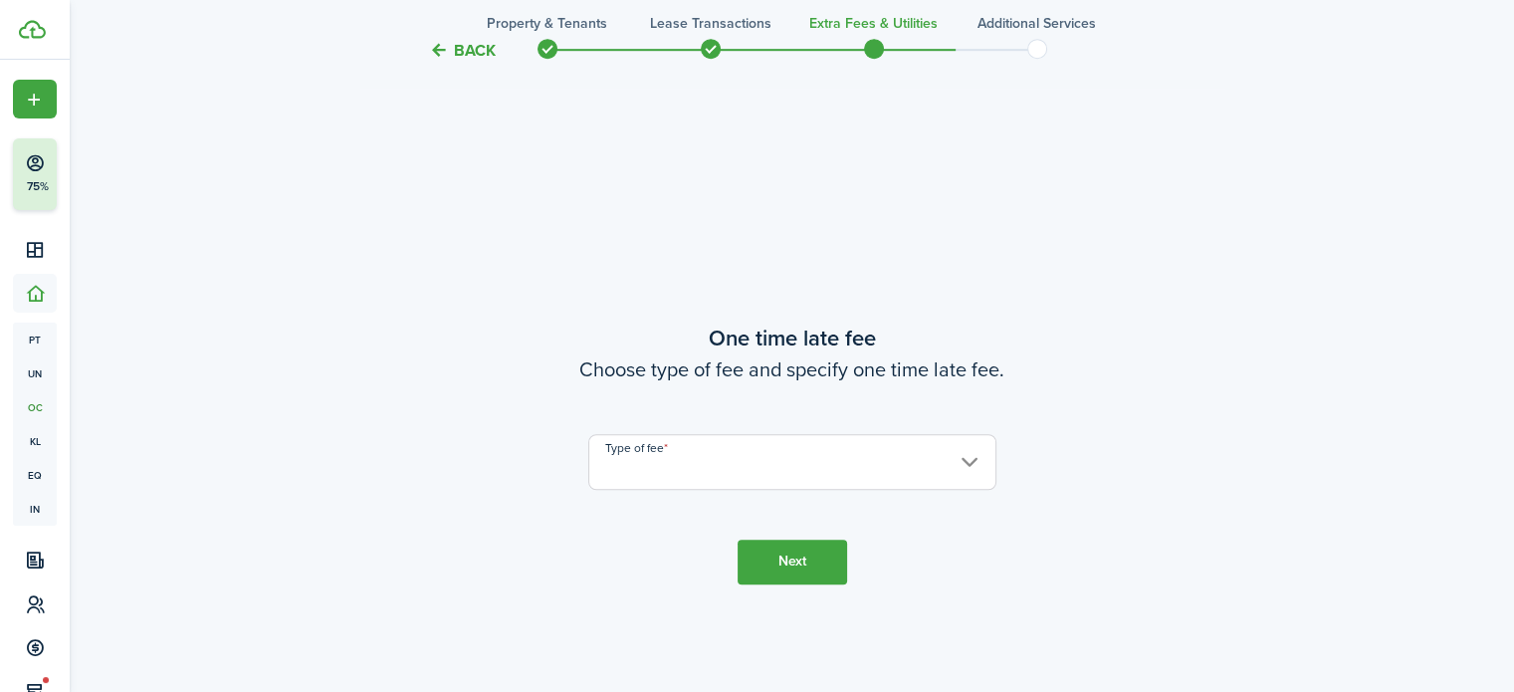
scroll to position [1269, 0]
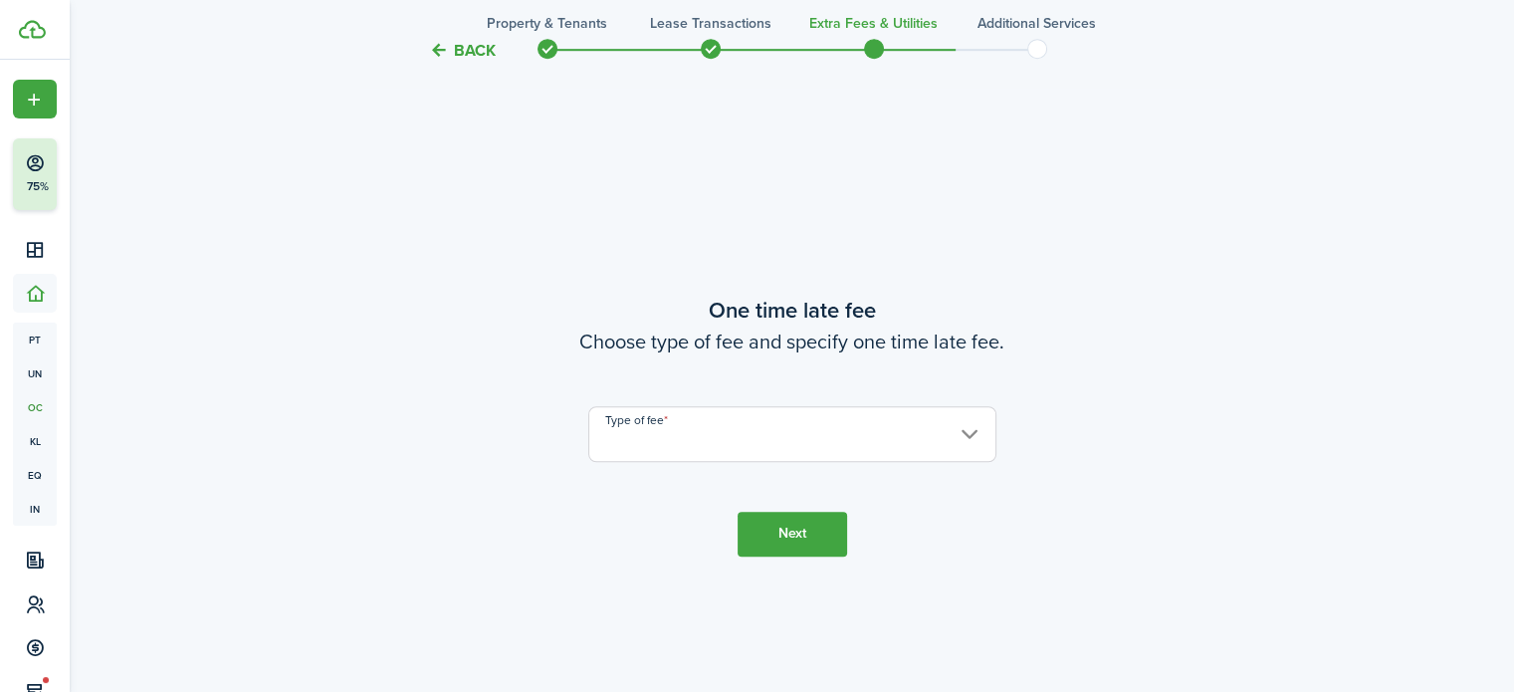
click at [673, 428] on input "Type of fee" at bounding box center [792, 434] width 408 height 56
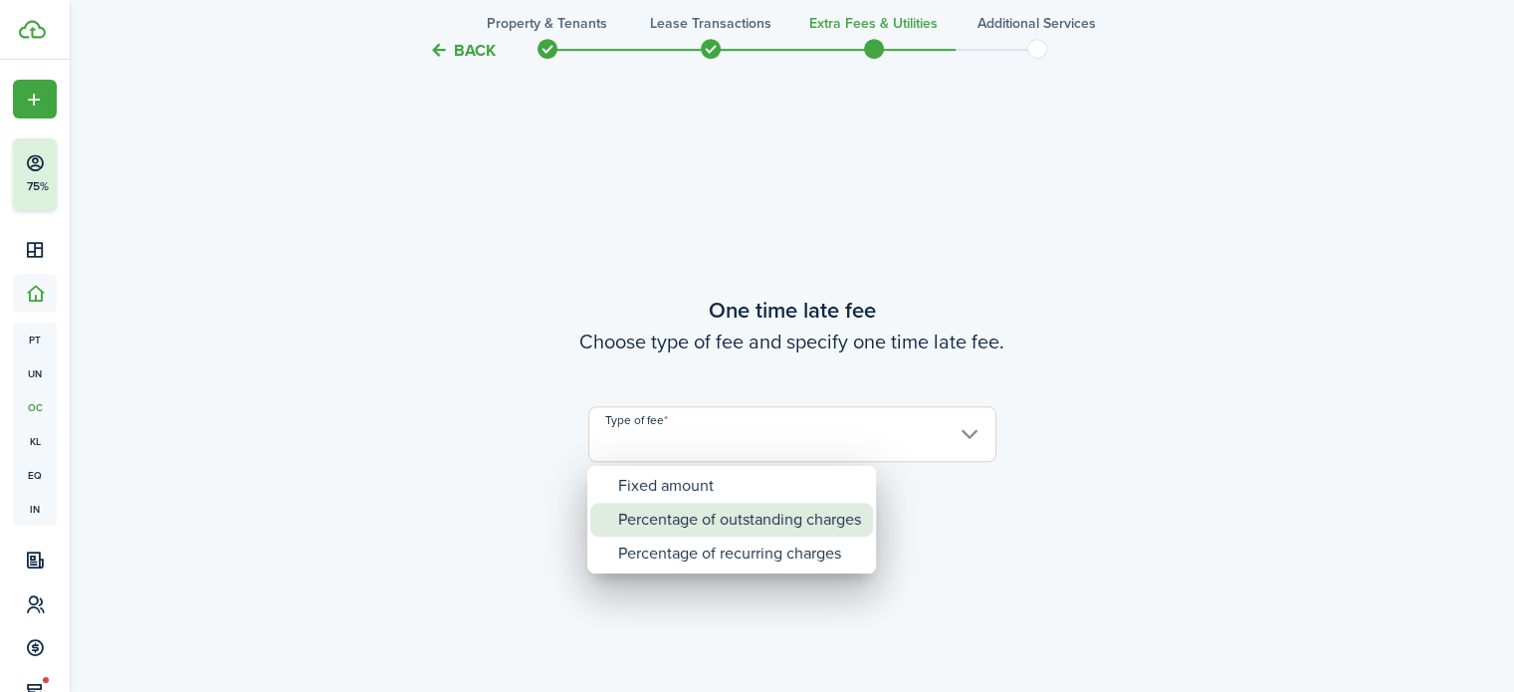
click at [658, 508] on div "Percentage of outstanding charges" at bounding box center [739, 520] width 243 height 34
type input "Percentage of outstanding charges"
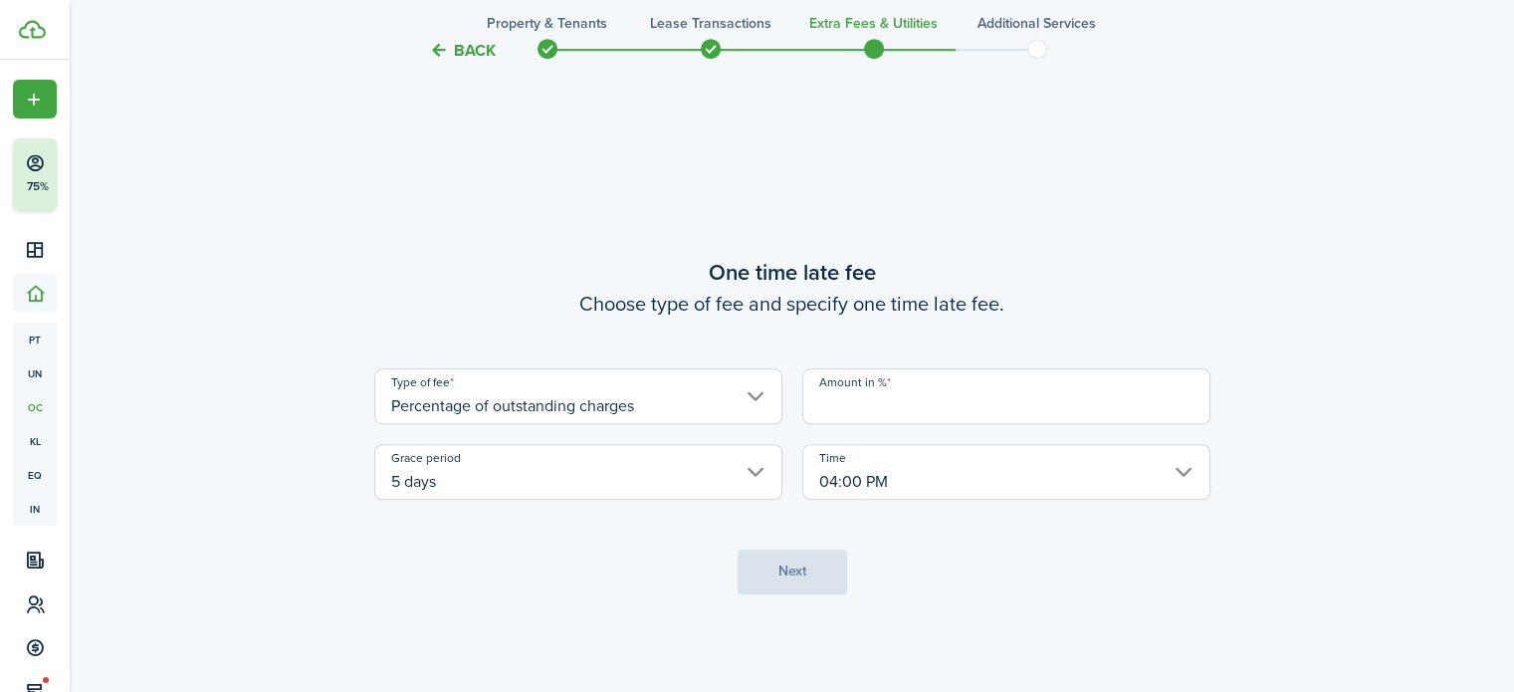
click at [932, 404] on input "Amount in %" at bounding box center [1006, 396] width 408 height 56
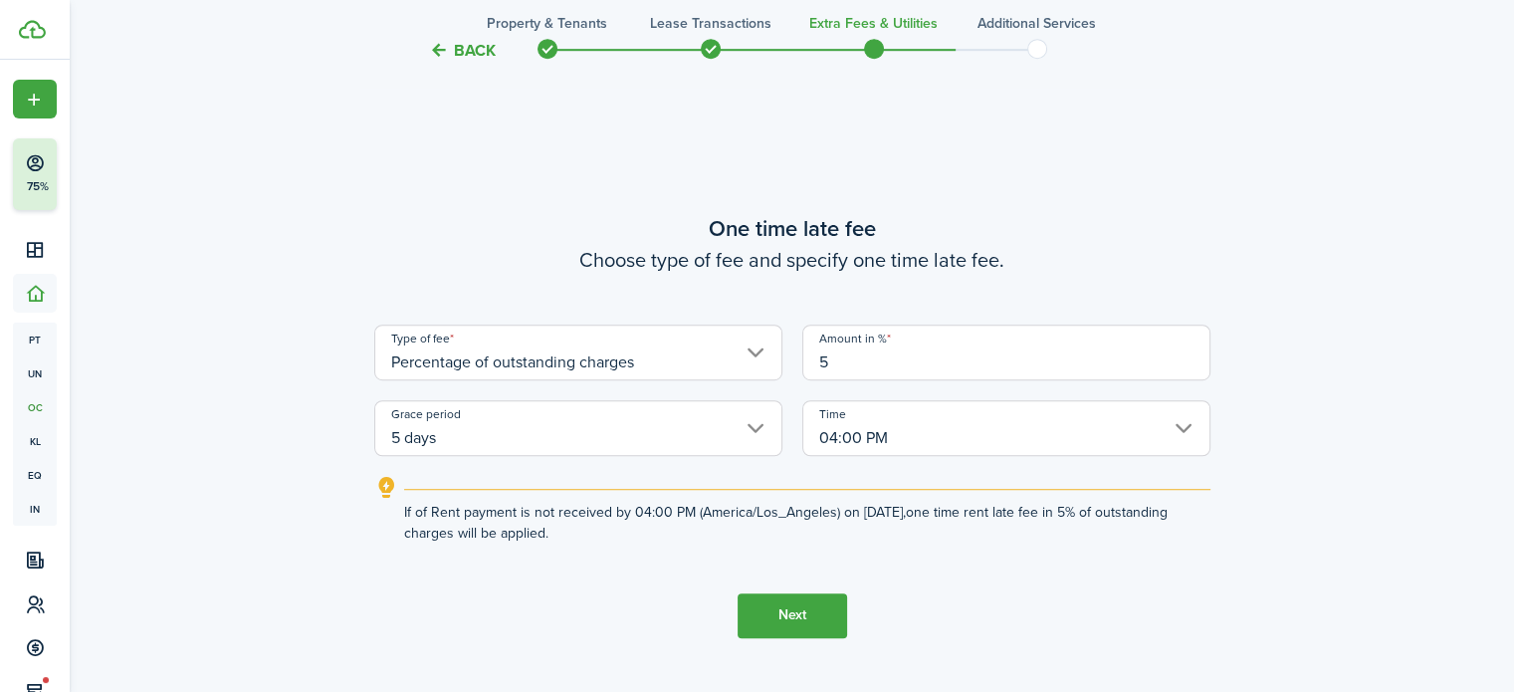
click at [868, 441] on input "04:00 PM" at bounding box center [1006, 428] width 408 height 56
type input "5"
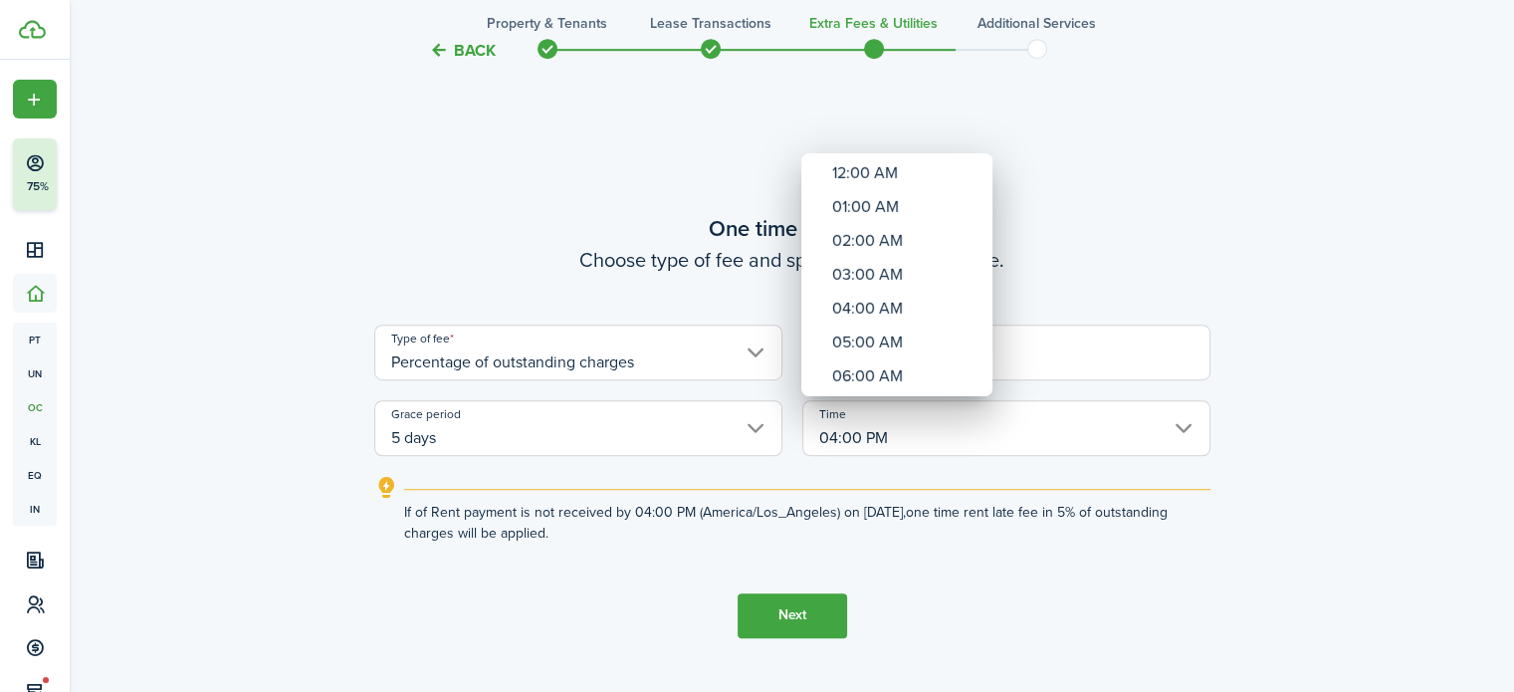
click at [887, 596] on div at bounding box center [757, 346] width 1833 height 1010
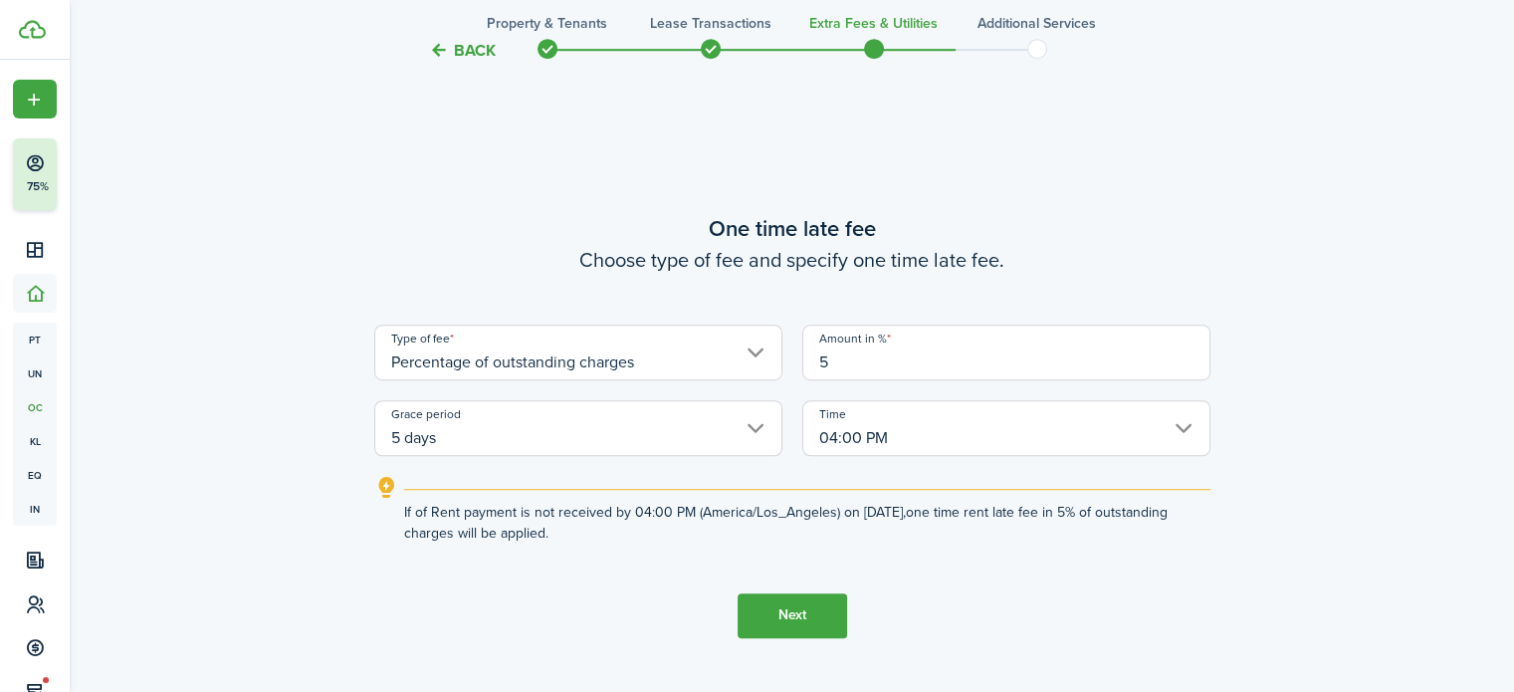
click at [799, 611] on button "Next" at bounding box center [792, 615] width 109 height 45
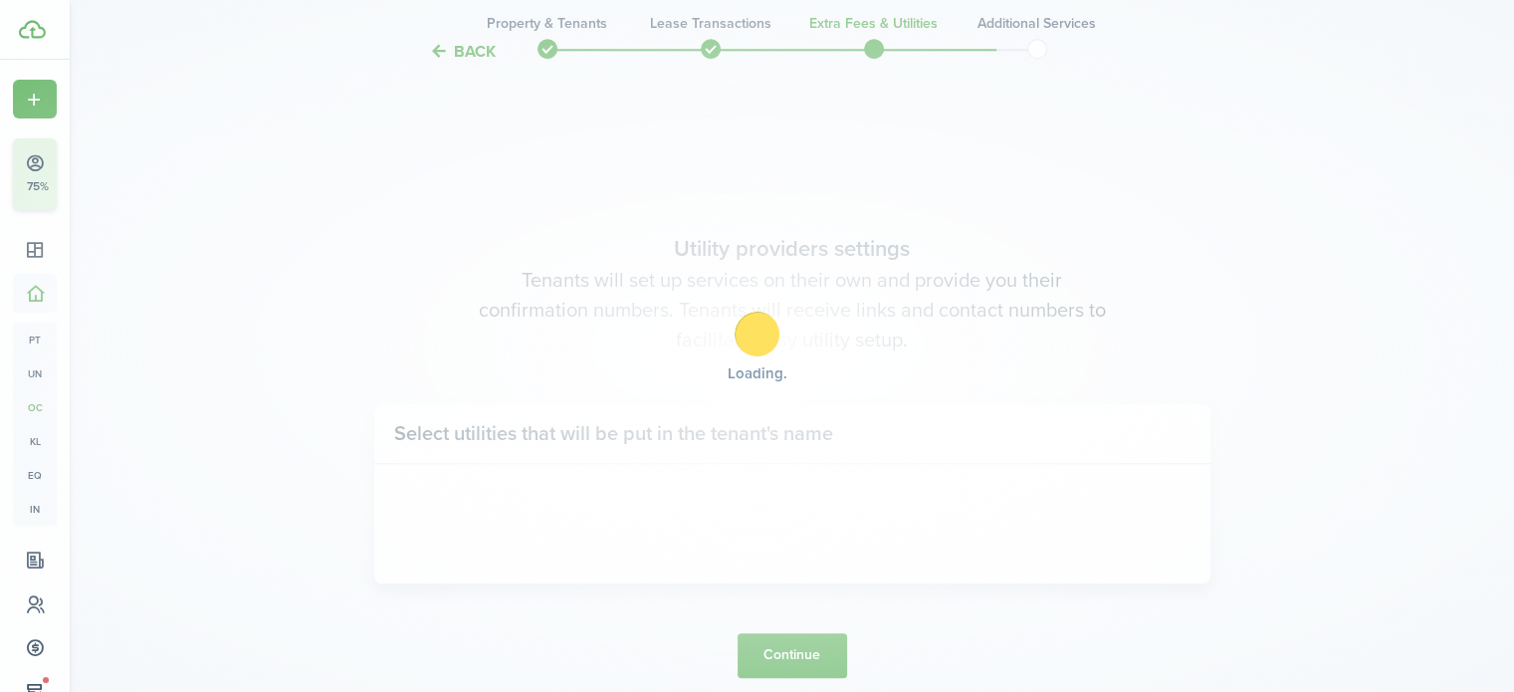
scroll to position [1961, 0]
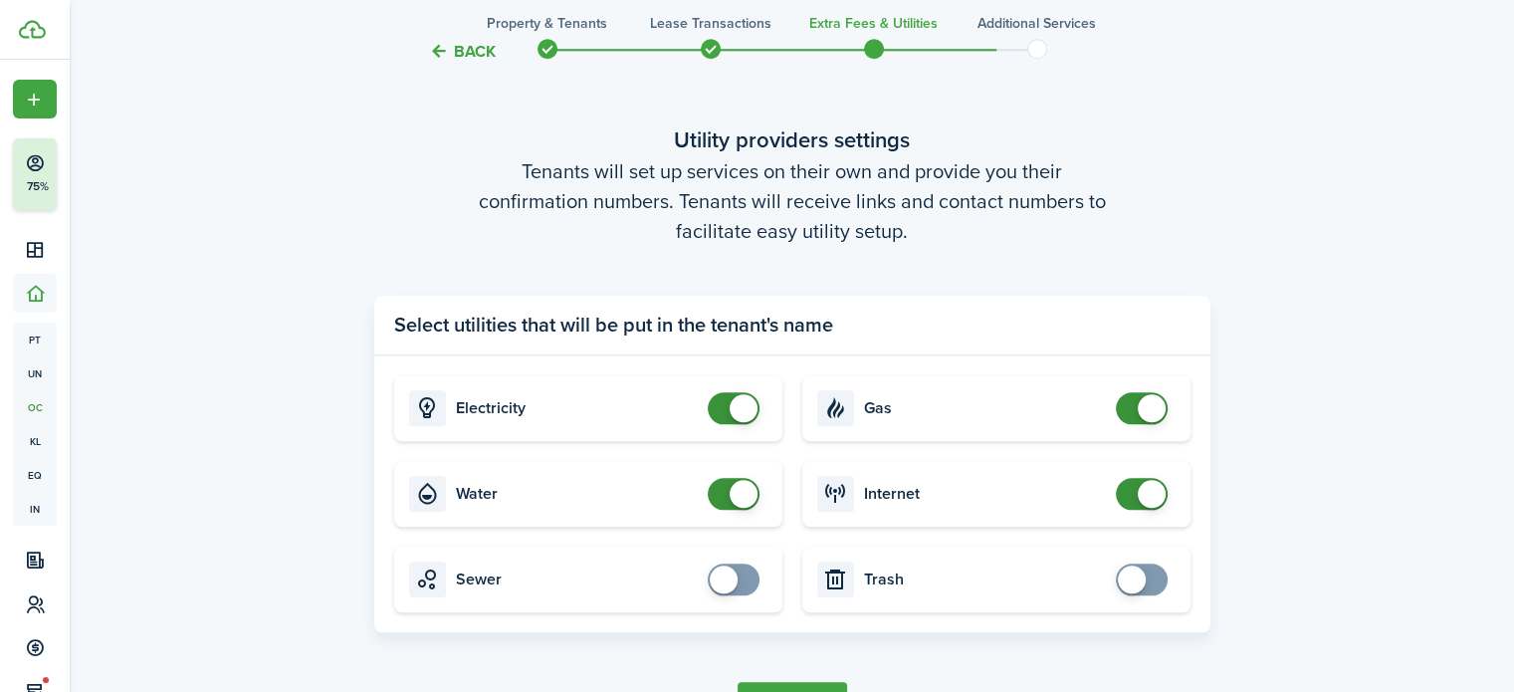
checkbox input "true"
click at [1132, 572] on span at bounding box center [1142, 579] width 20 height 32
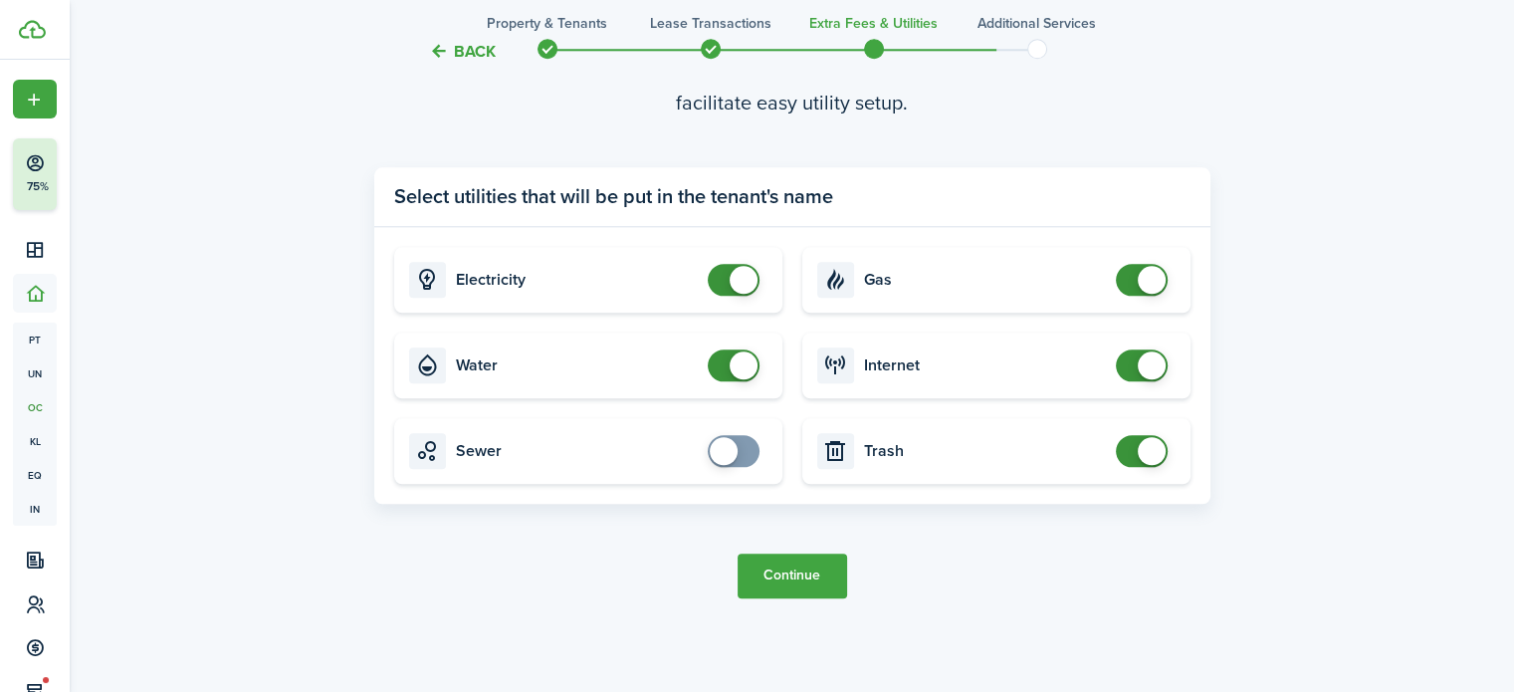
scroll to position [2094, 0]
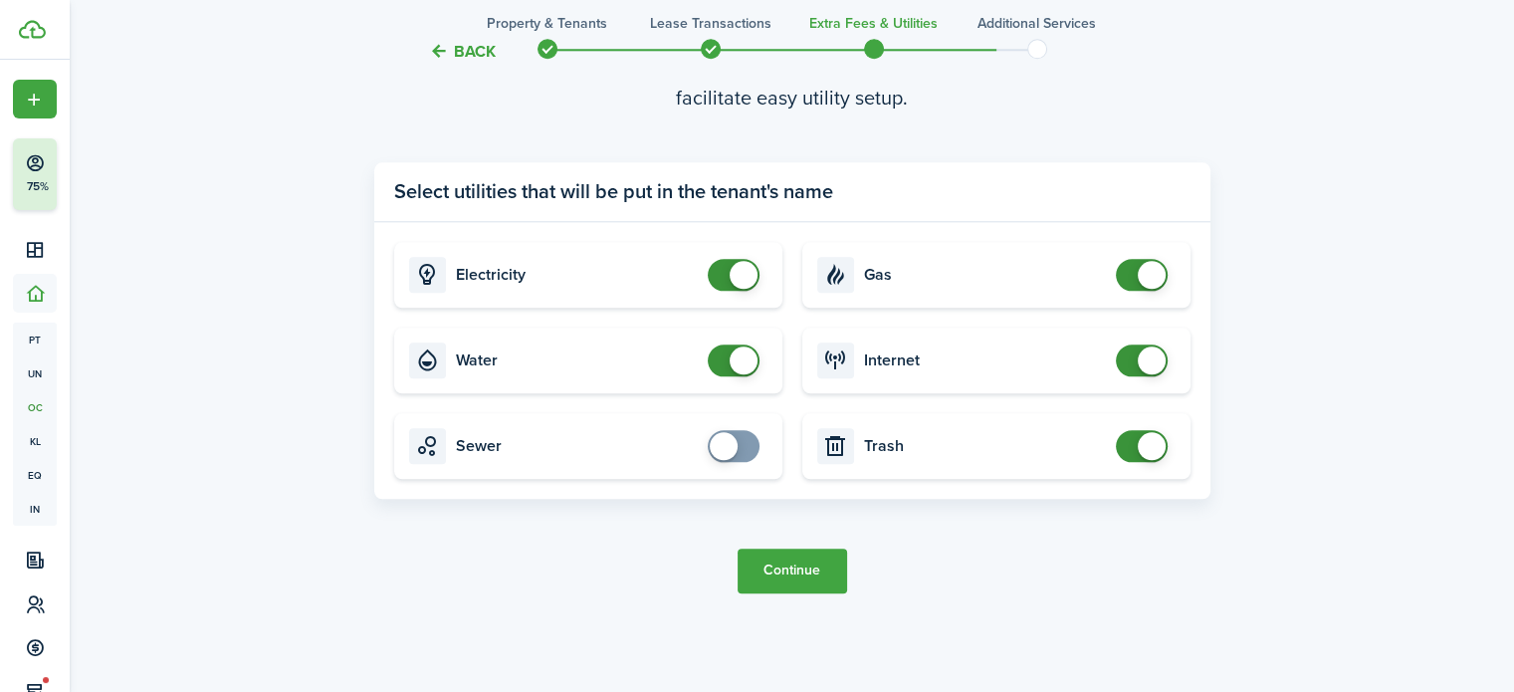
click at [763, 574] on button "Continue" at bounding box center [792, 570] width 109 height 45
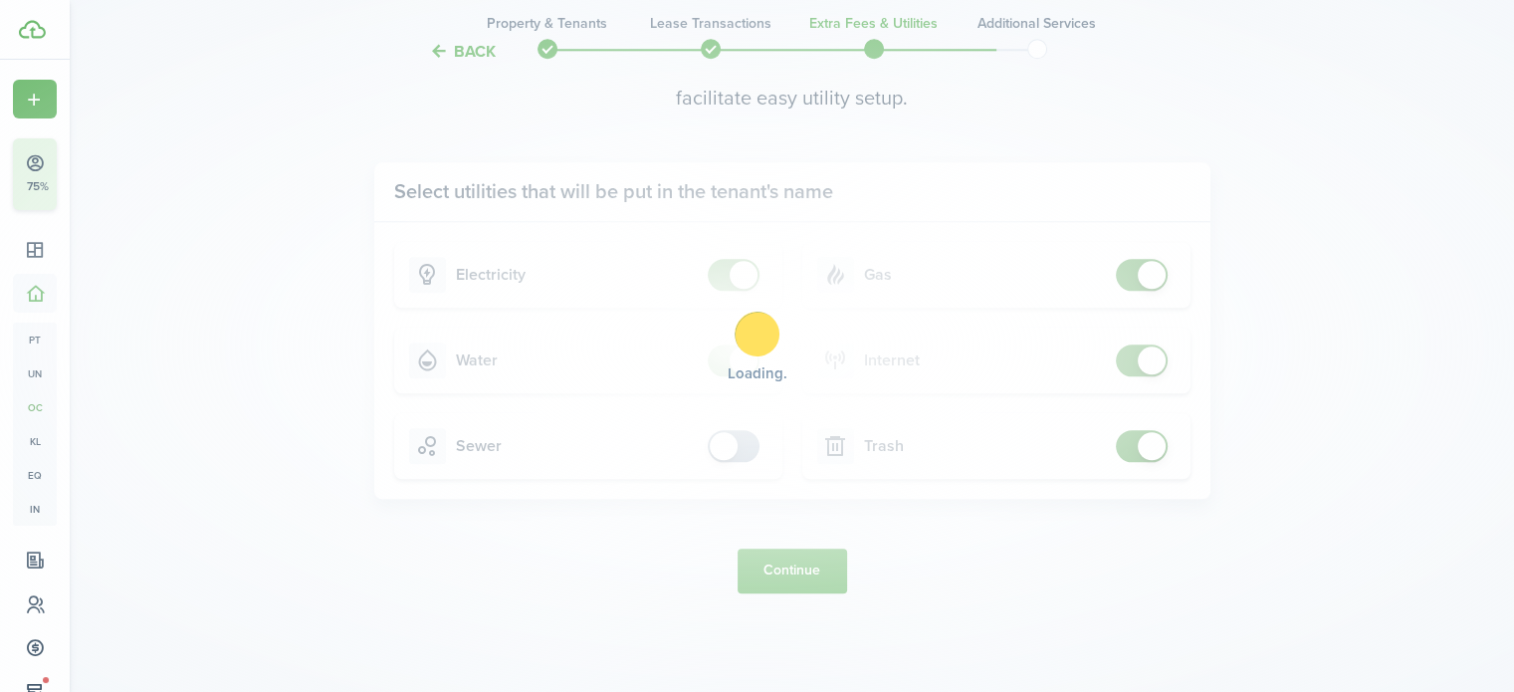
scroll to position [0, 0]
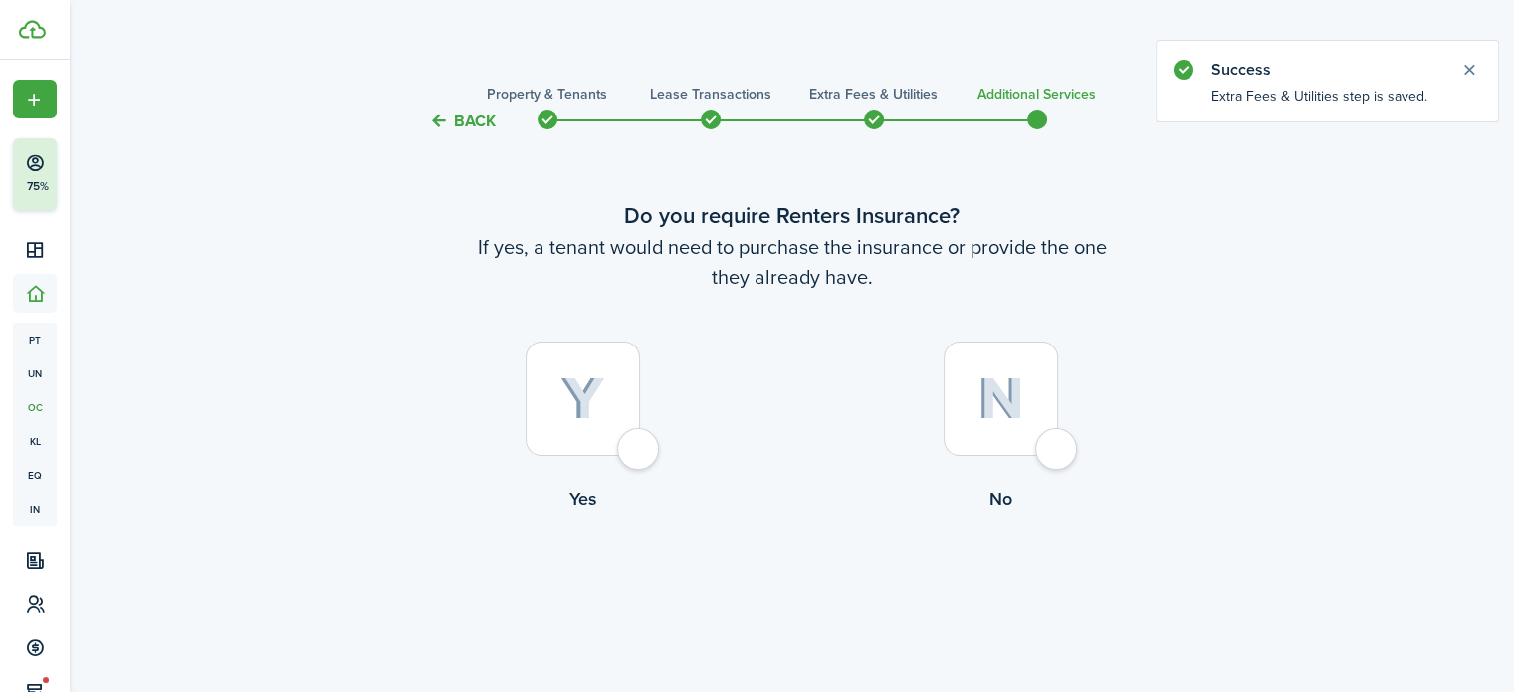
click at [635, 451] on div at bounding box center [583, 398] width 114 height 114
radio input "true"
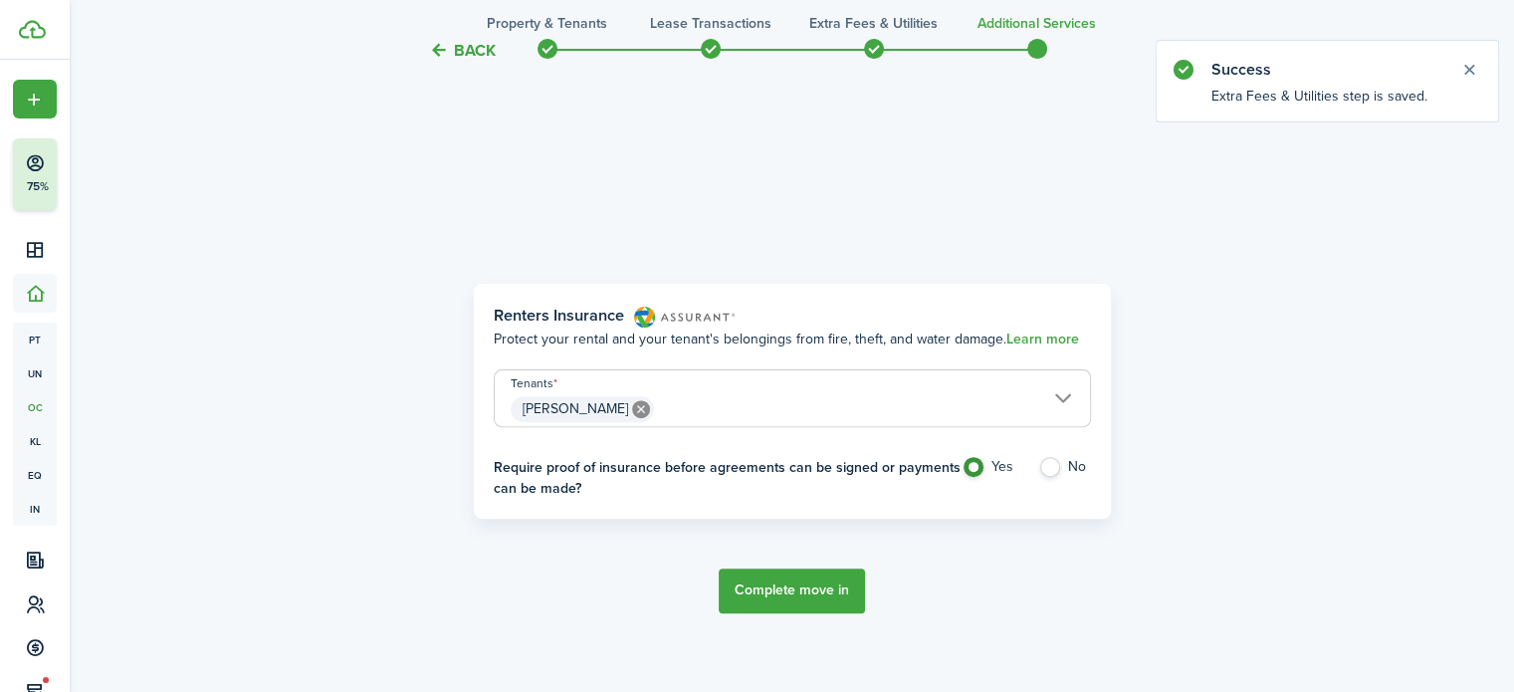
scroll to position [577, 0]
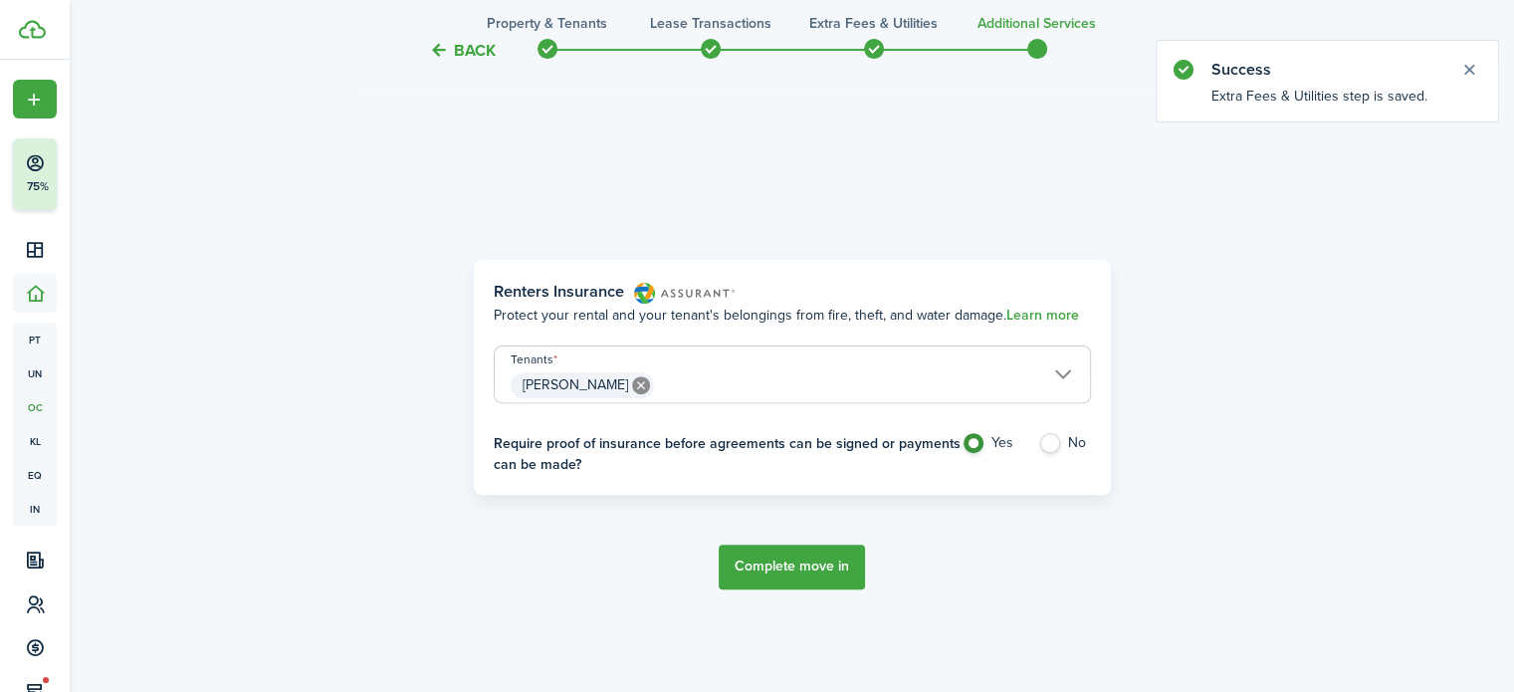
click at [851, 395] on span "[PERSON_NAME]" at bounding box center [792, 385] width 595 height 34
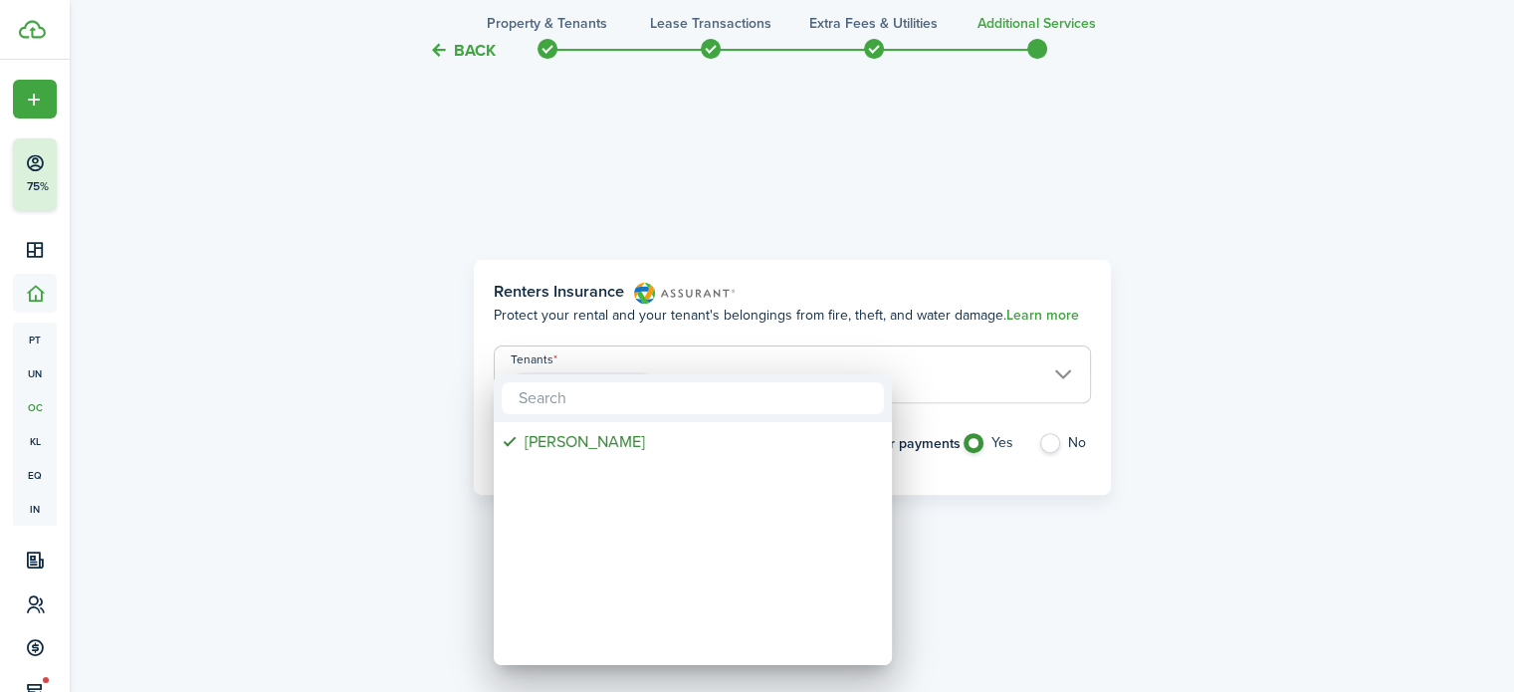
click at [1072, 620] on div at bounding box center [757, 346] width 1833 height 1010
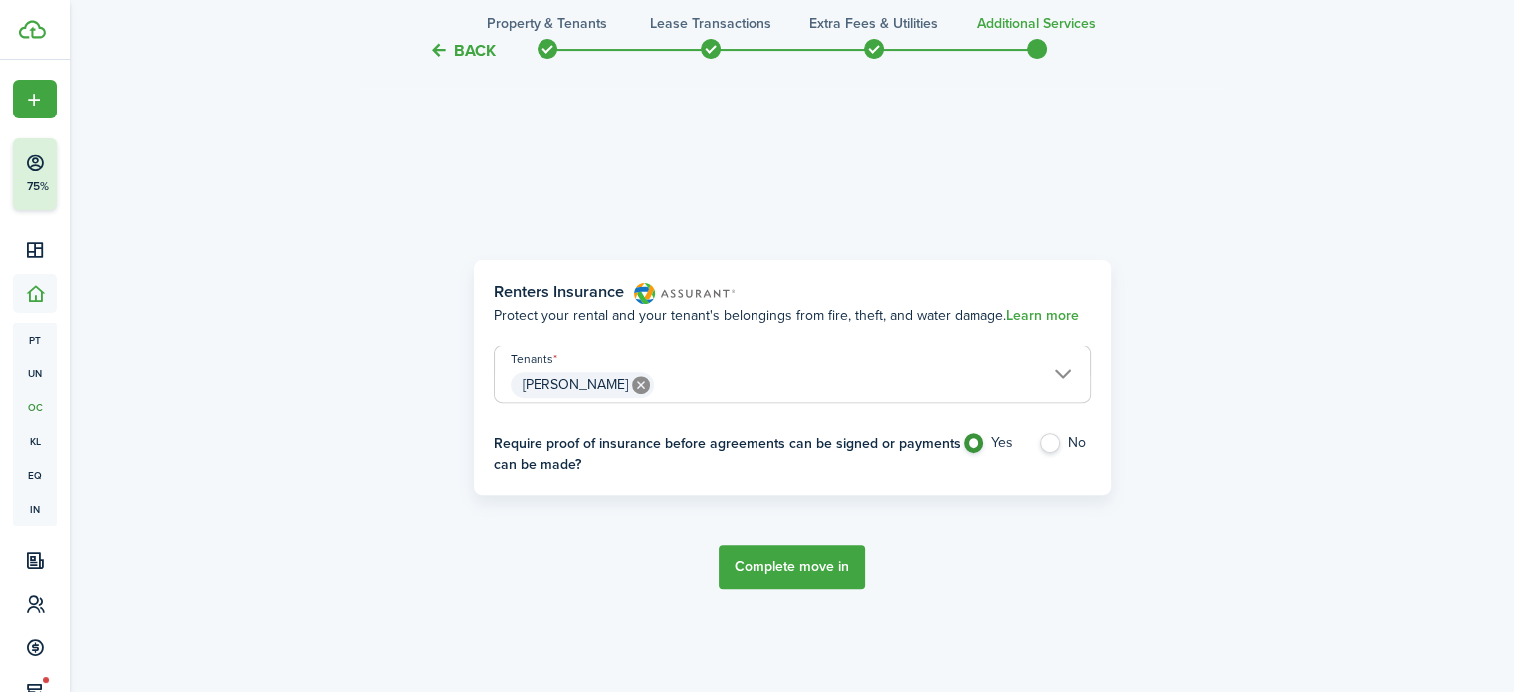
click at [803, 566] on button "Complete move in" at bounding box center [792, 567] width 146 height 45
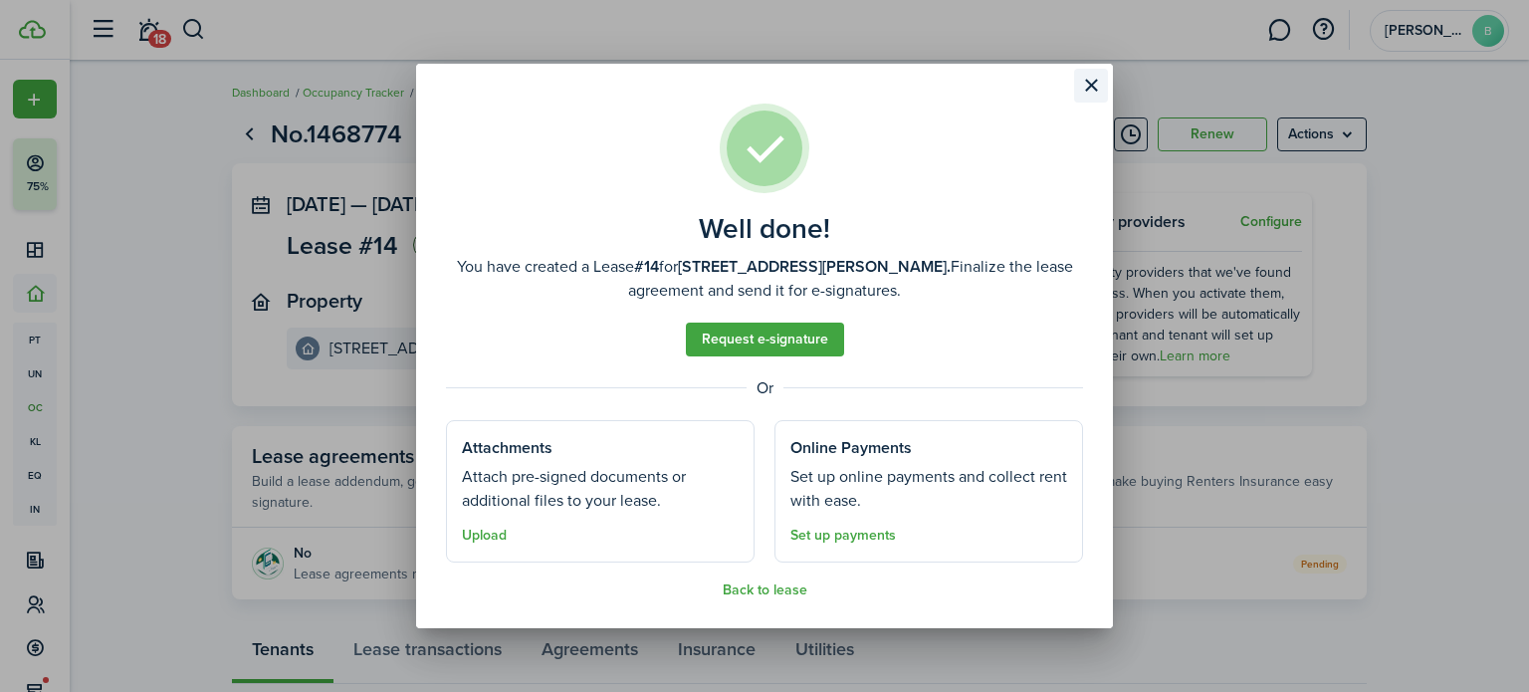
click at [1087, 81] on button "Close modal" at bounding box center [1091, 86] width 34 height 34
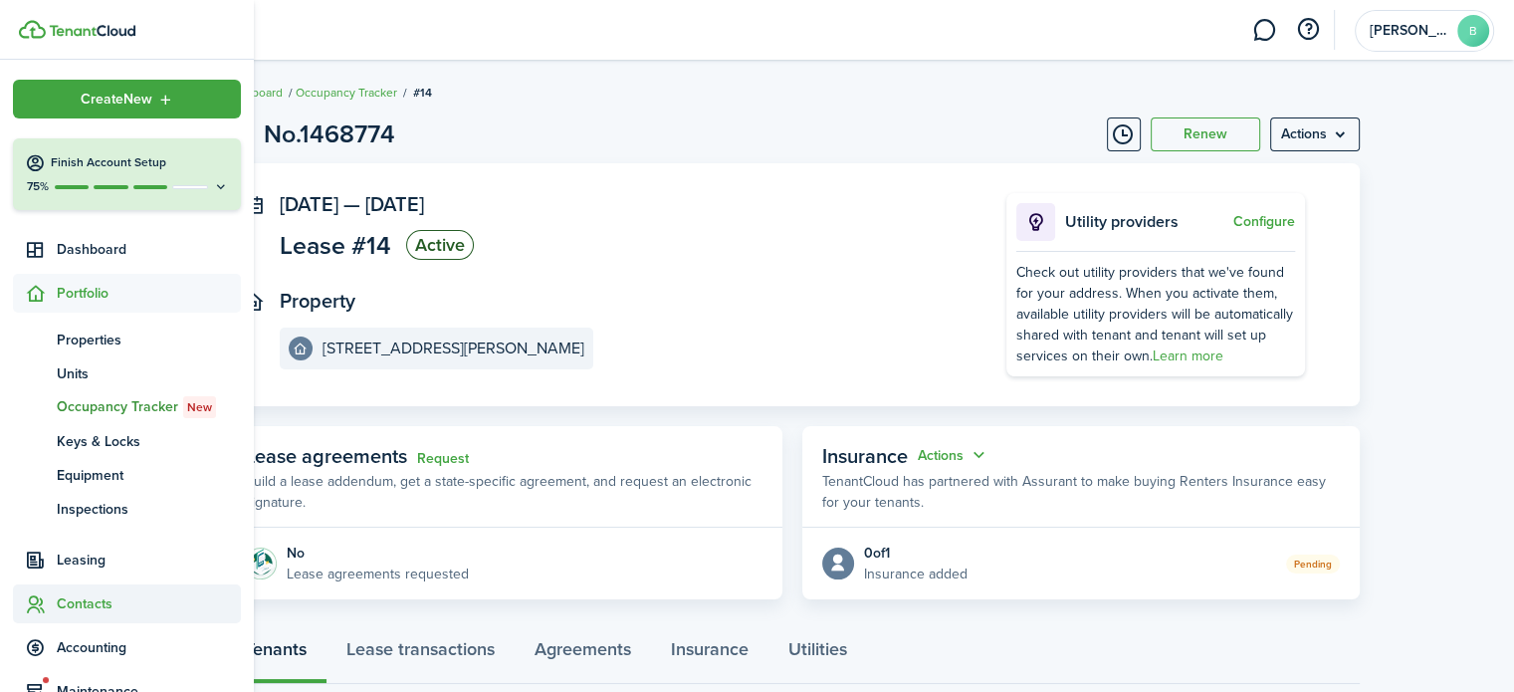
click at [100, 599] on span "Contacts" at bounding box center [149, 603] width 184 height 21
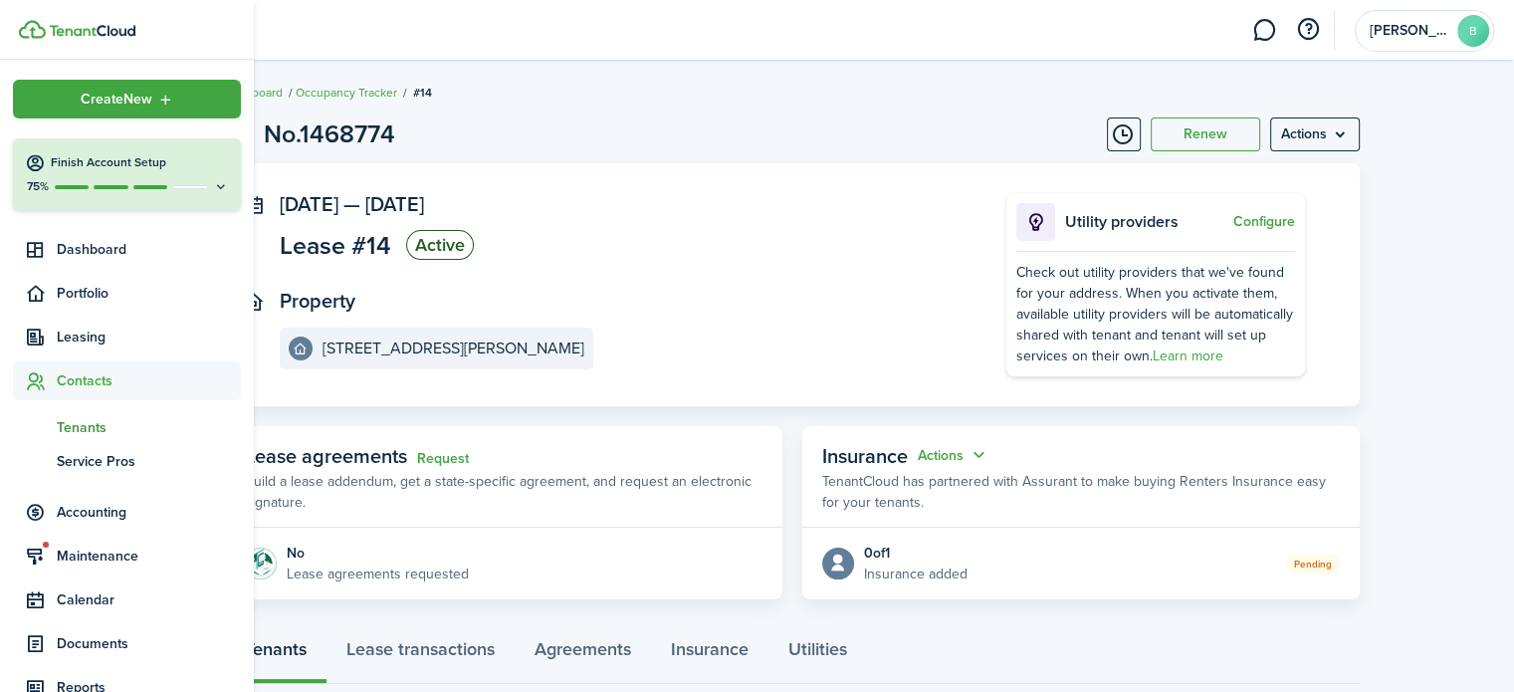
click at [81, 422] on span "Tenants" at bounding box center [149, 427] width 184 height 21
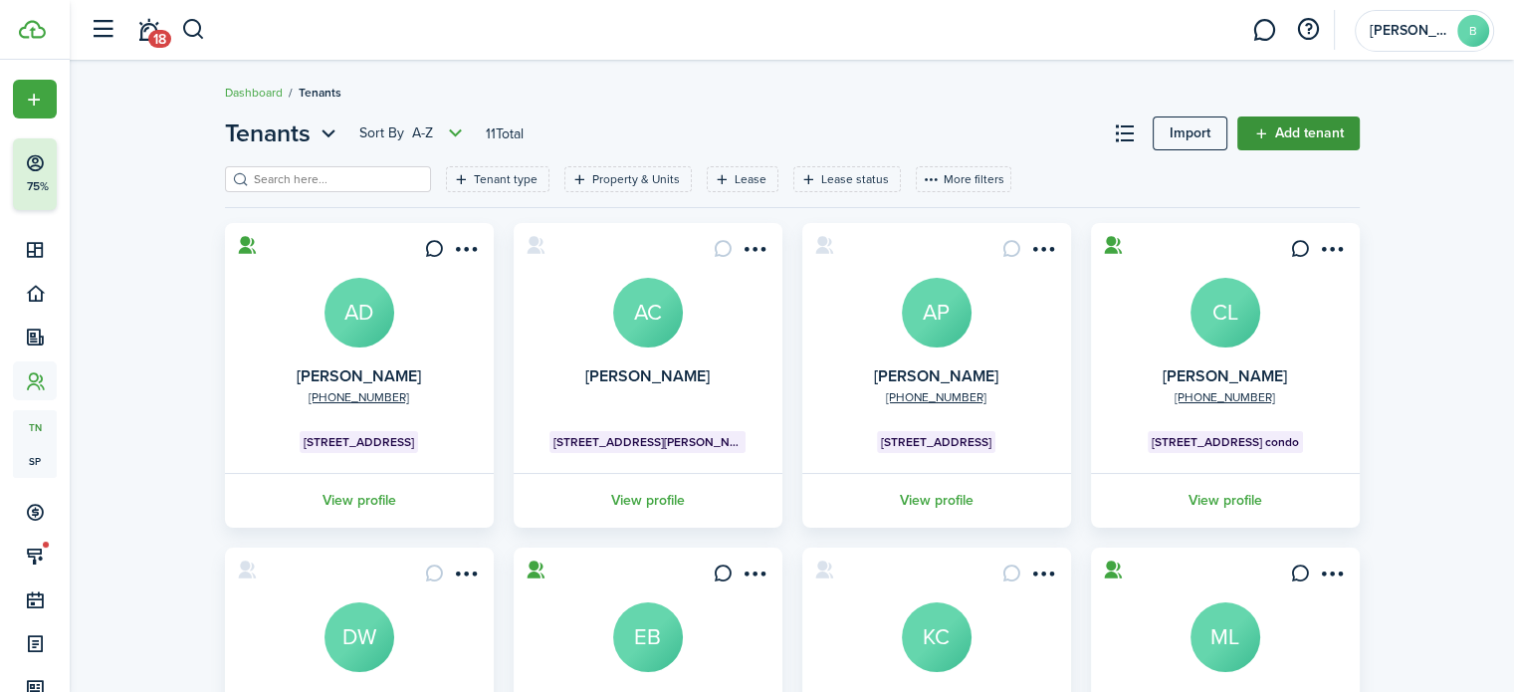
click at [1298, 133] on link "Add tenant" at bounding box center [1298, 133] width 122 height 34
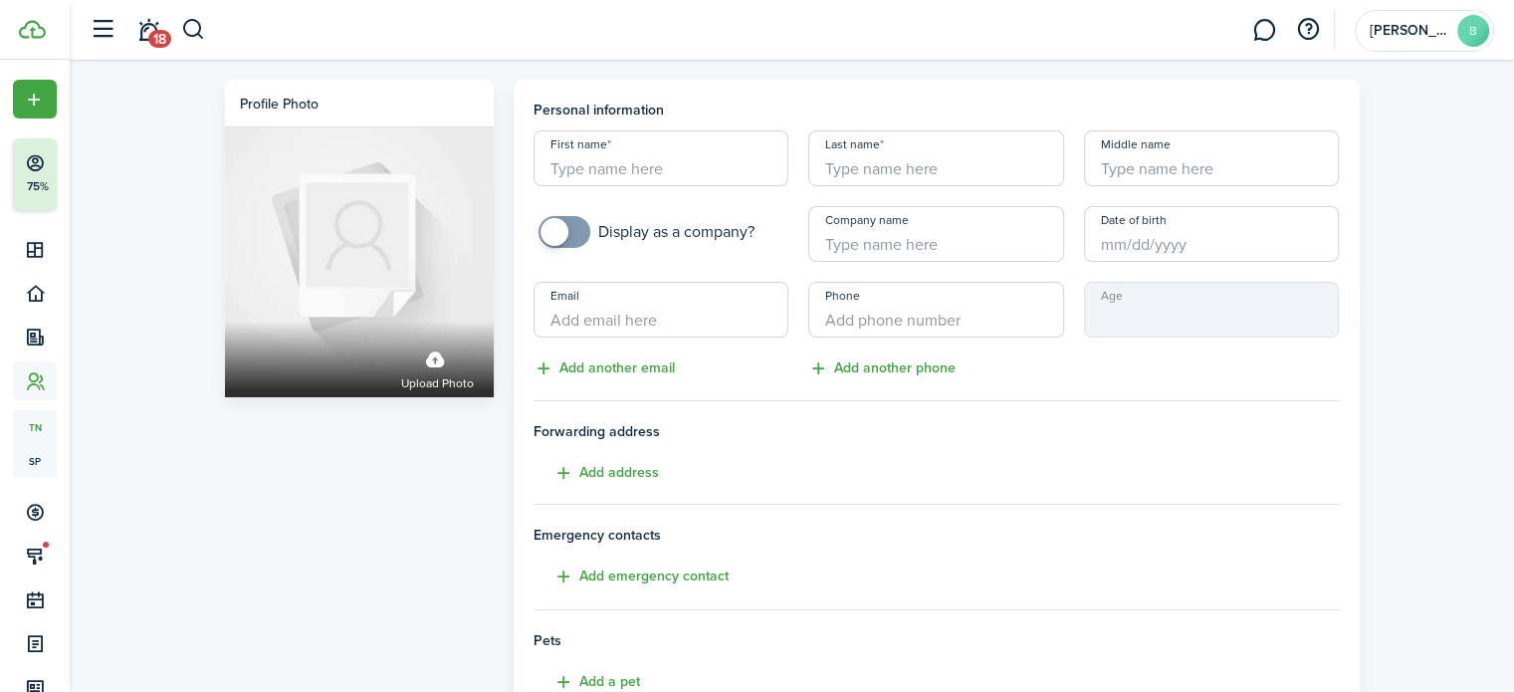
click at [728, 153] on input "First name" at bounding box center [662, 158] width 256 height 56
type input "[PERSON_NAME]"
click at [590, 318] on input "Email" at bounding box center [662, 310] width 256 height 56
paste input "[EMAIL_ADDRESS][DOMAIN_NAME]"
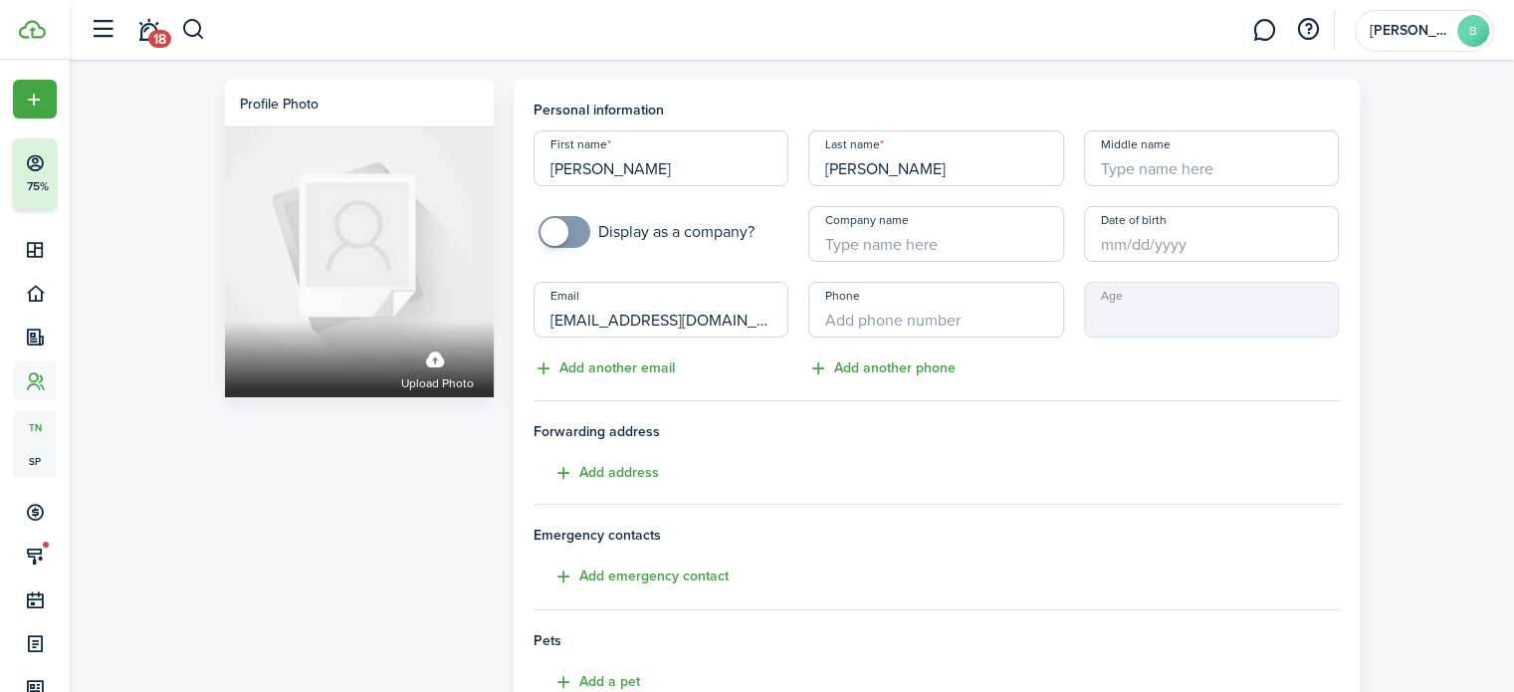
type input "[EMAIL_ADDRESS][DOMAIN_NAME]"
click at [1094, 381] on tenant-form "Personal information First name [PERSON_NAME] Last name [PERSON_NAME] Middle na…" at bounding box center [937, 520] width 806 height 841
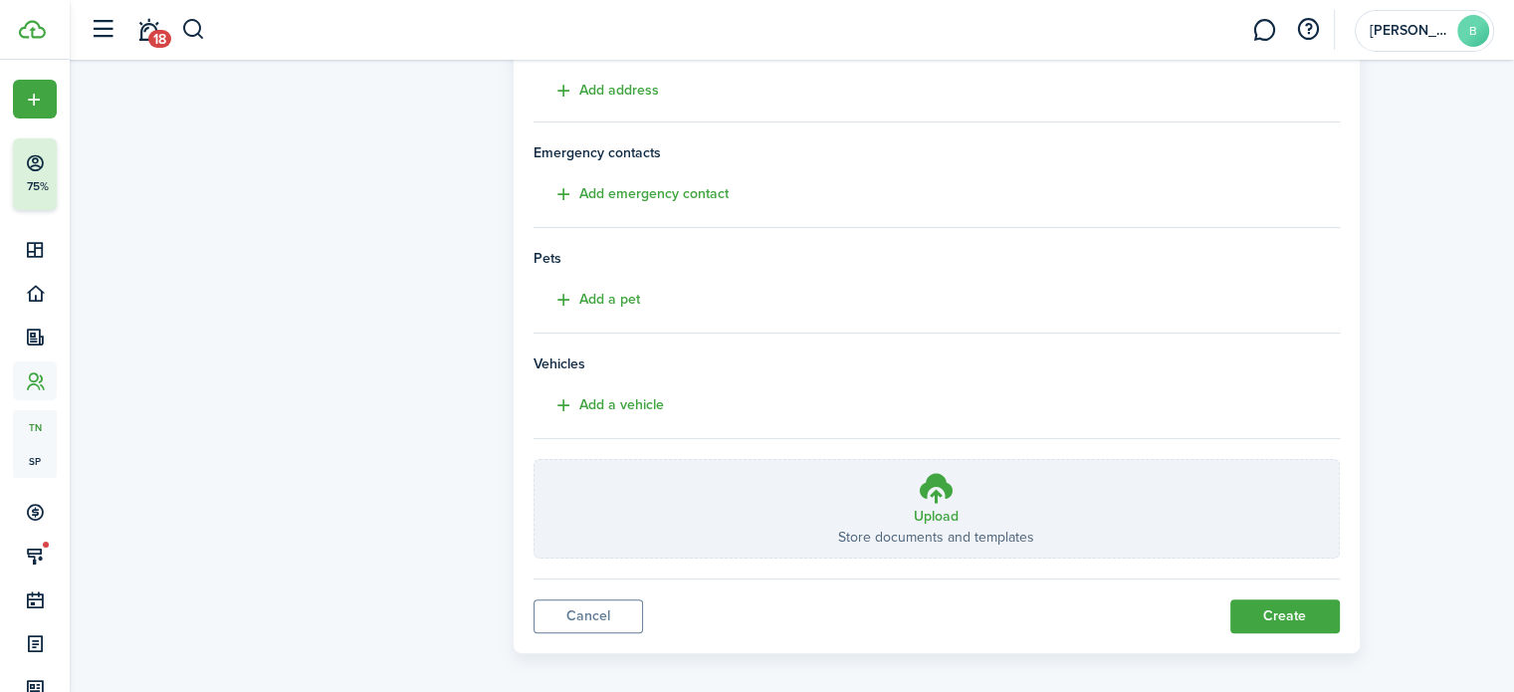
scroll to position [394, 0]
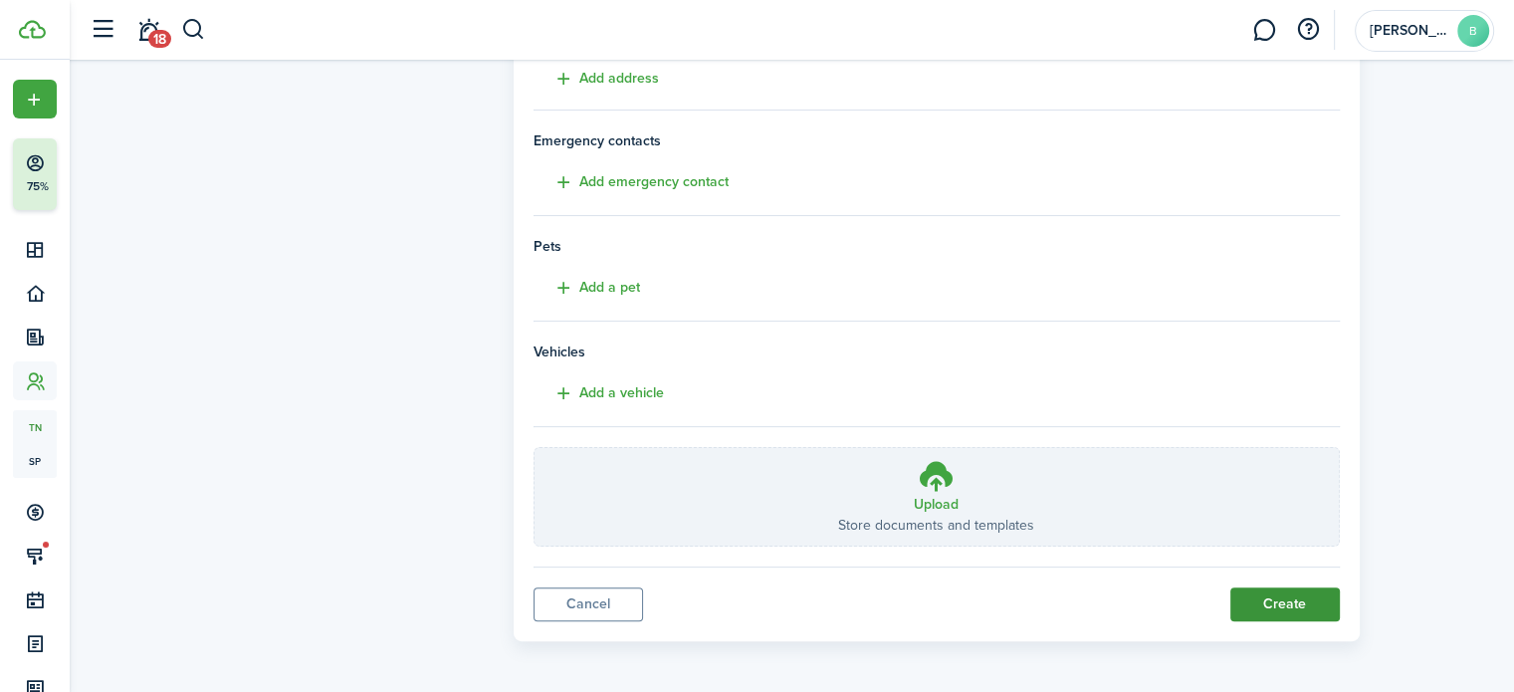
click at [1304, 604] on button "Create" at bounding box center [1284, 604] width 109 height 34
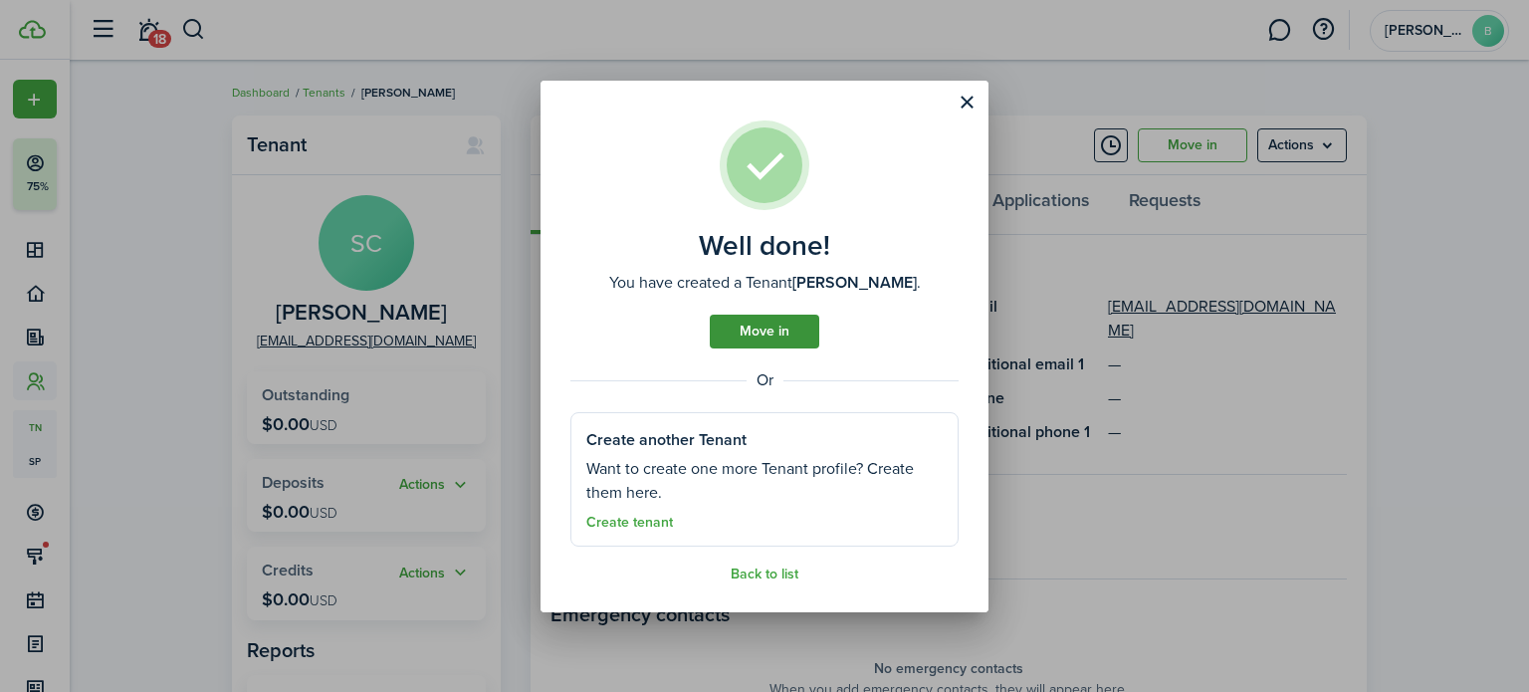
click at [775, 331] on link "Move in" at bounding box center [764, 332] width 109 height 34
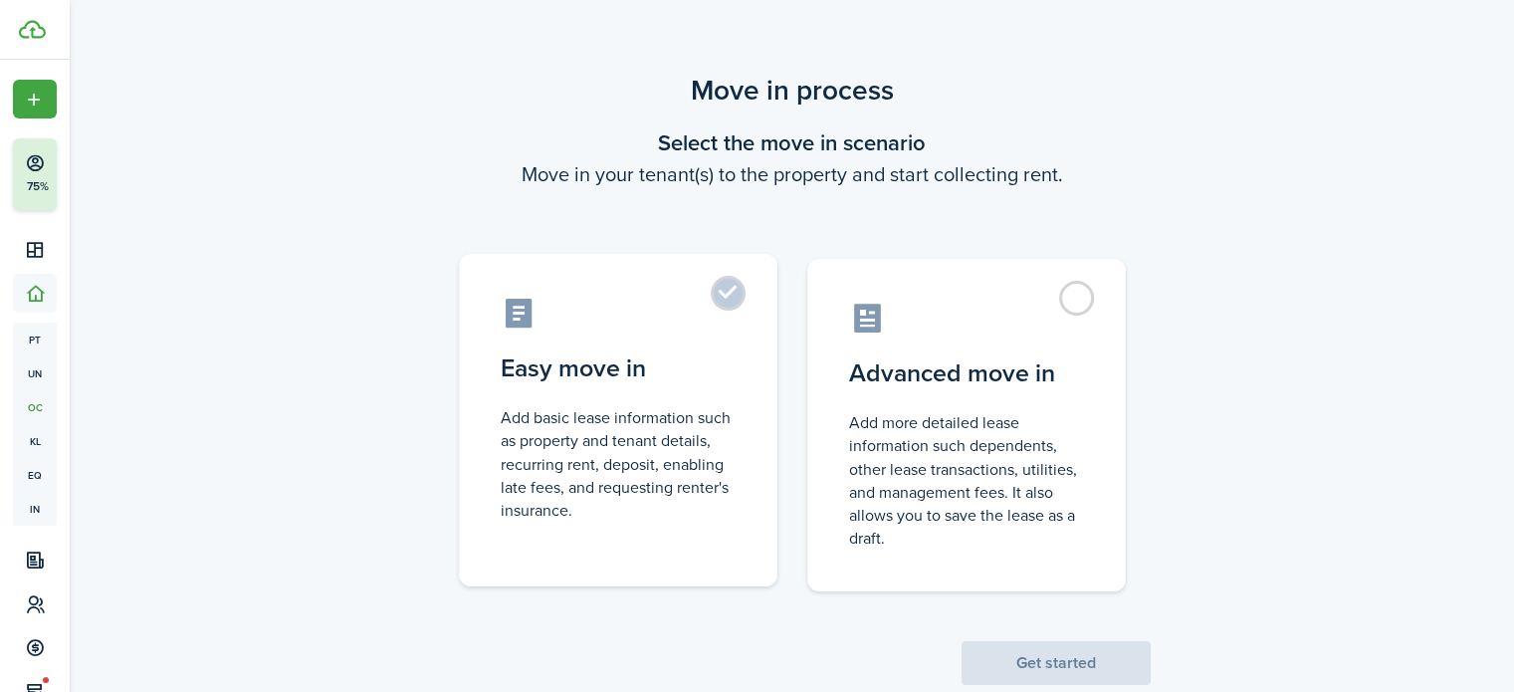
click at [734, 299] on label "Easy move in Add basic lease information such as property and tenant details, r…" at bounding box center [618, 420] width 319 height 332
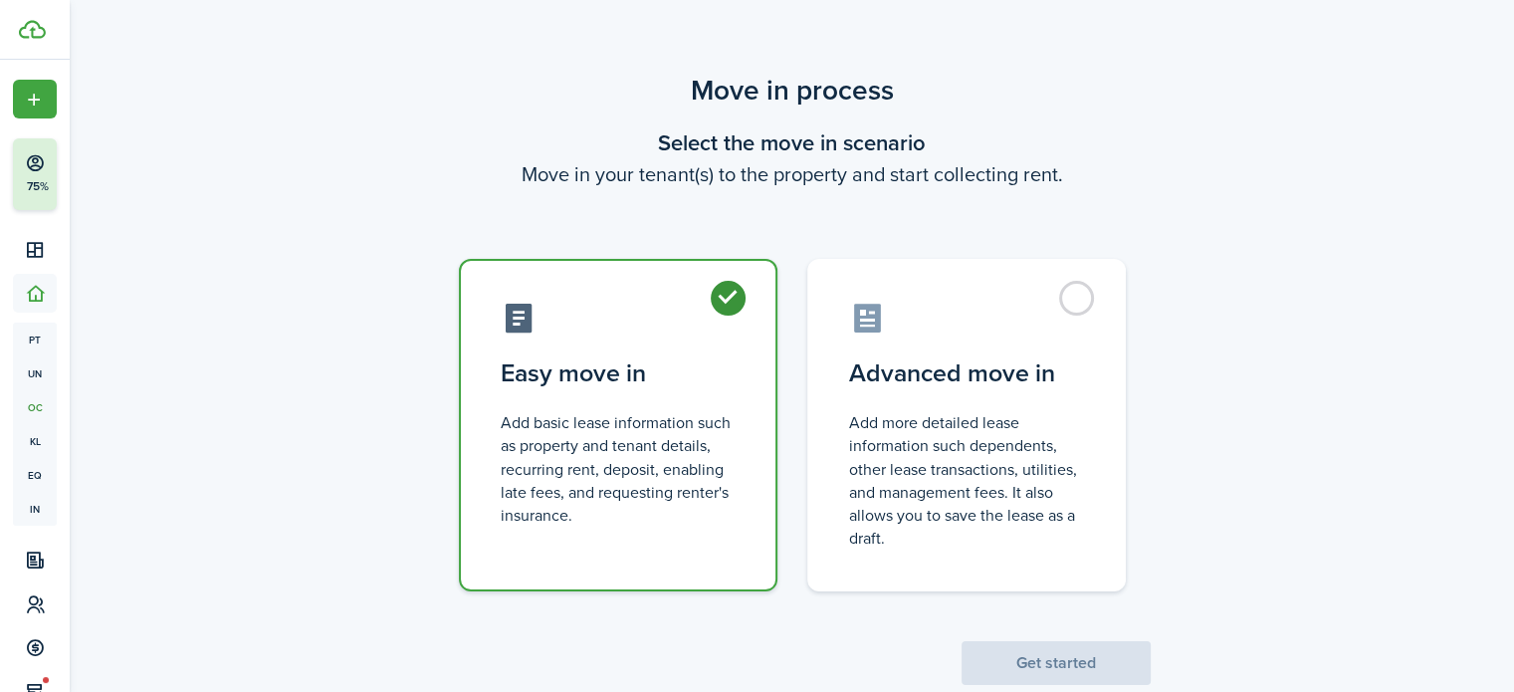
radio input "true"
click at [1201, 671] on div "Move in process Select the move in scenario Move in your tenant(s) to the prope…" at bounding box center [792, 377] width 1444 height 635
click at [1058, 675] on button "Get started" at bounding box center [1056, 663] width 189 height 44
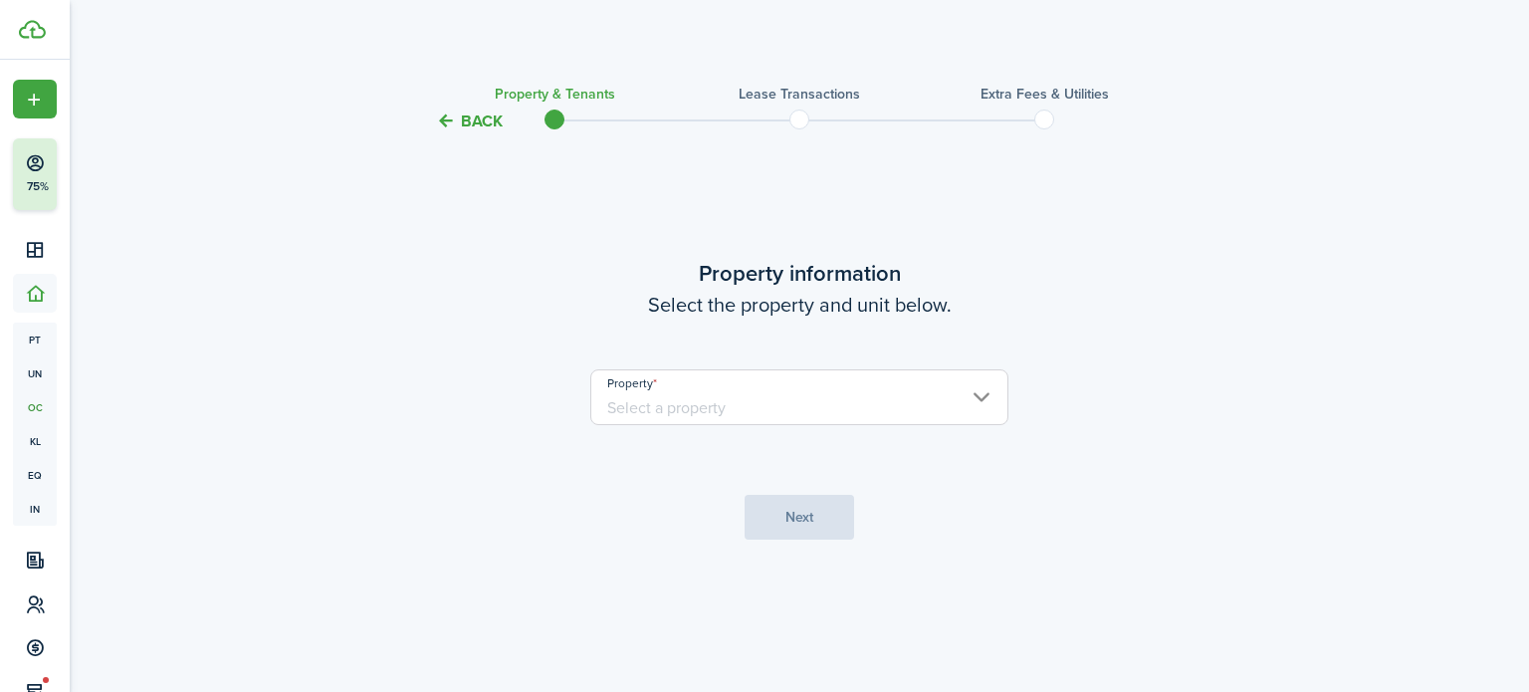
click at [887, 417] on input "Property" at bounding box center [799, 397] width 418 height 56
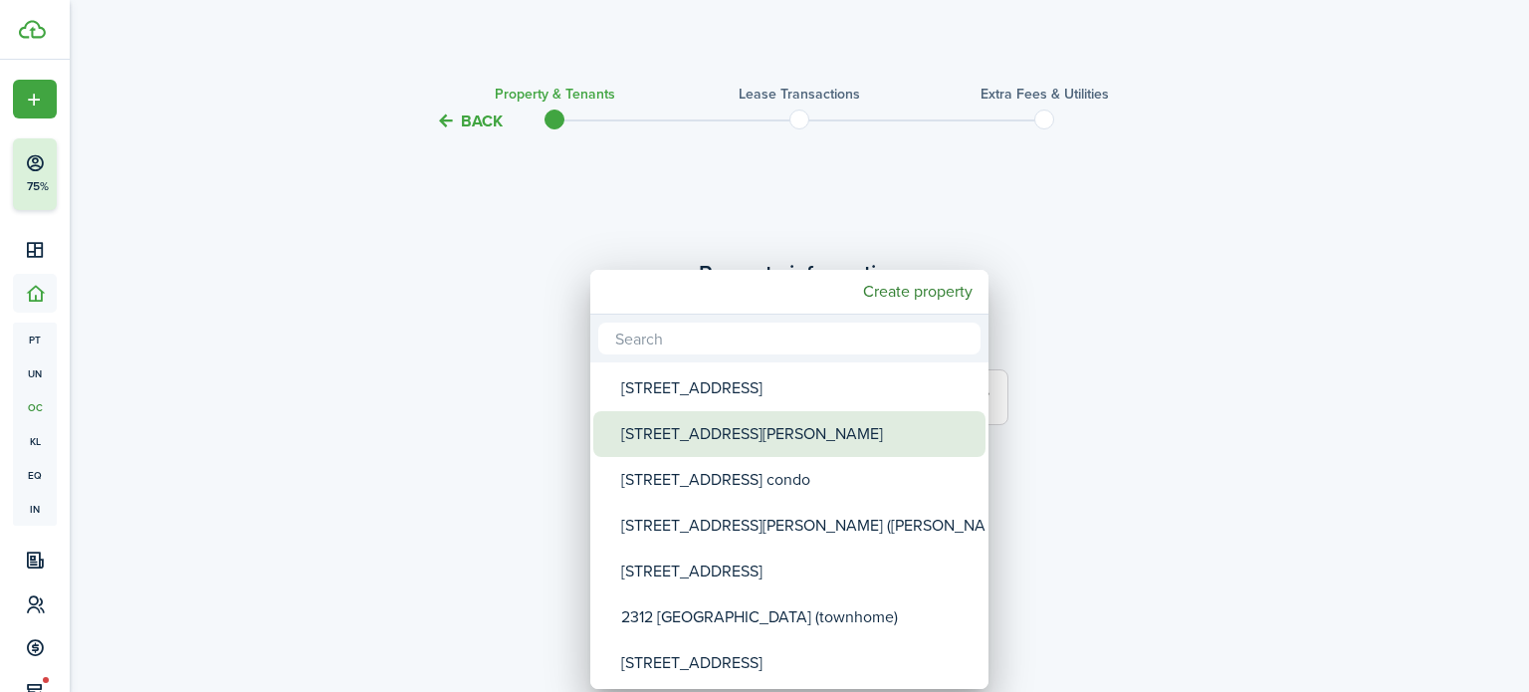
click at [861, 429] on div "[STREET_ADDRESS][PERSON_NAME]" at bounding box center [797, 434] width 352 height 46
type input "[STREET_ADDRESS][PERSON_NAME]"
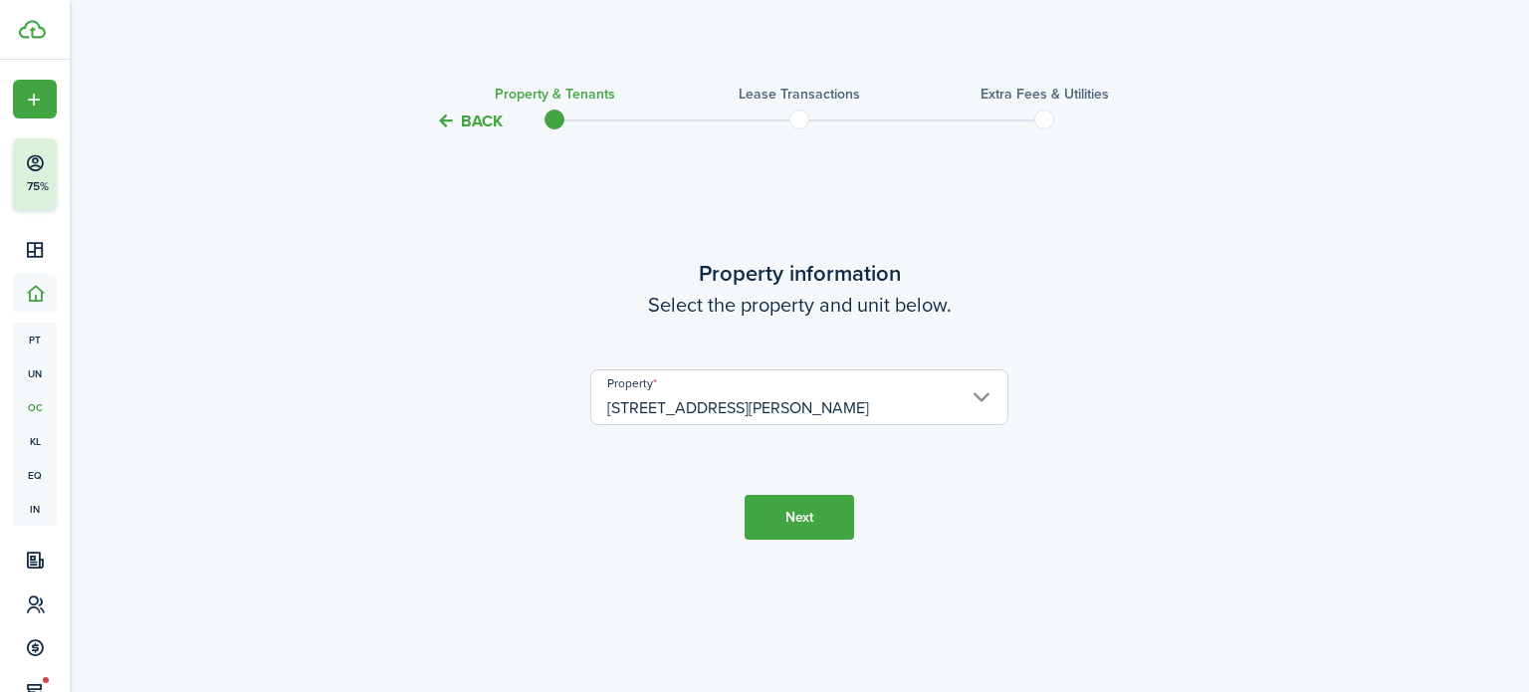
click at [800, 522] on button "Next" at bounding box center [799, 517] width 109 height 45
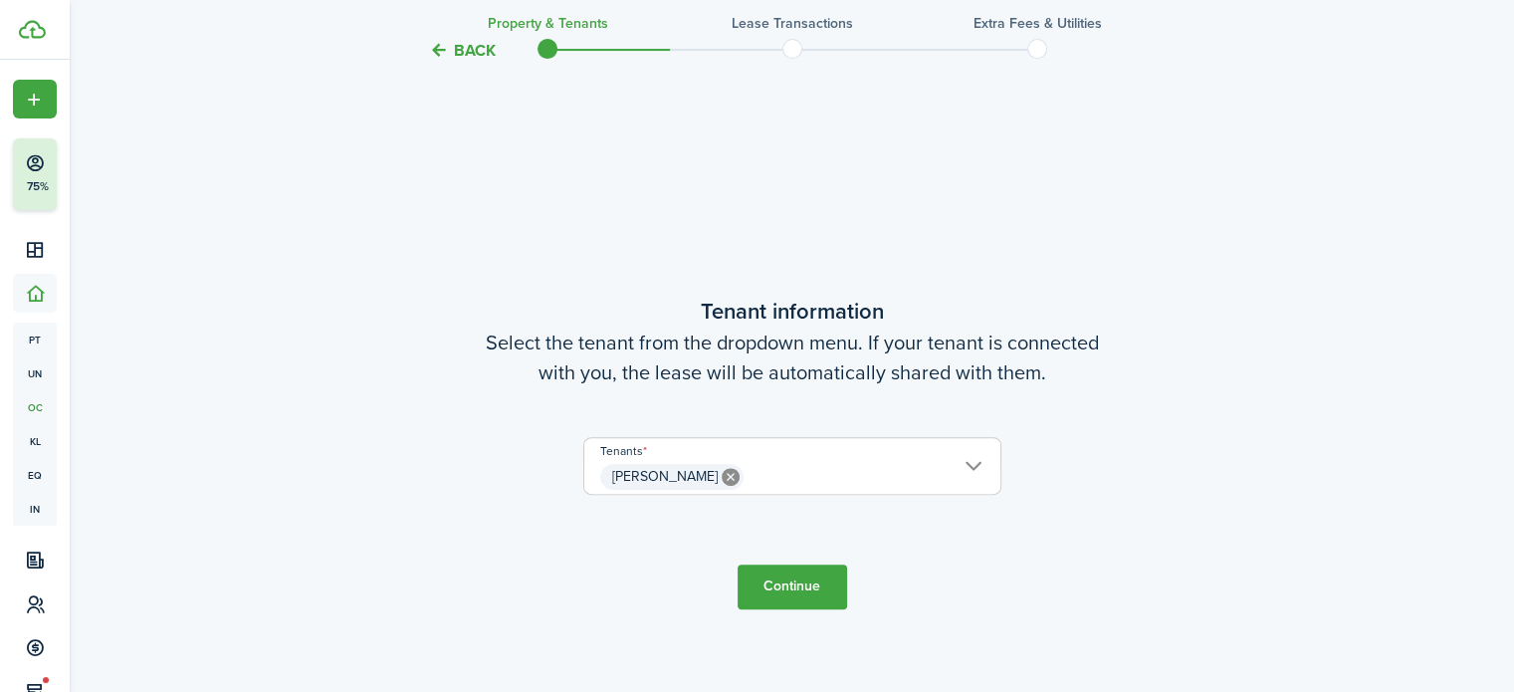
scroll to position [558, 0]
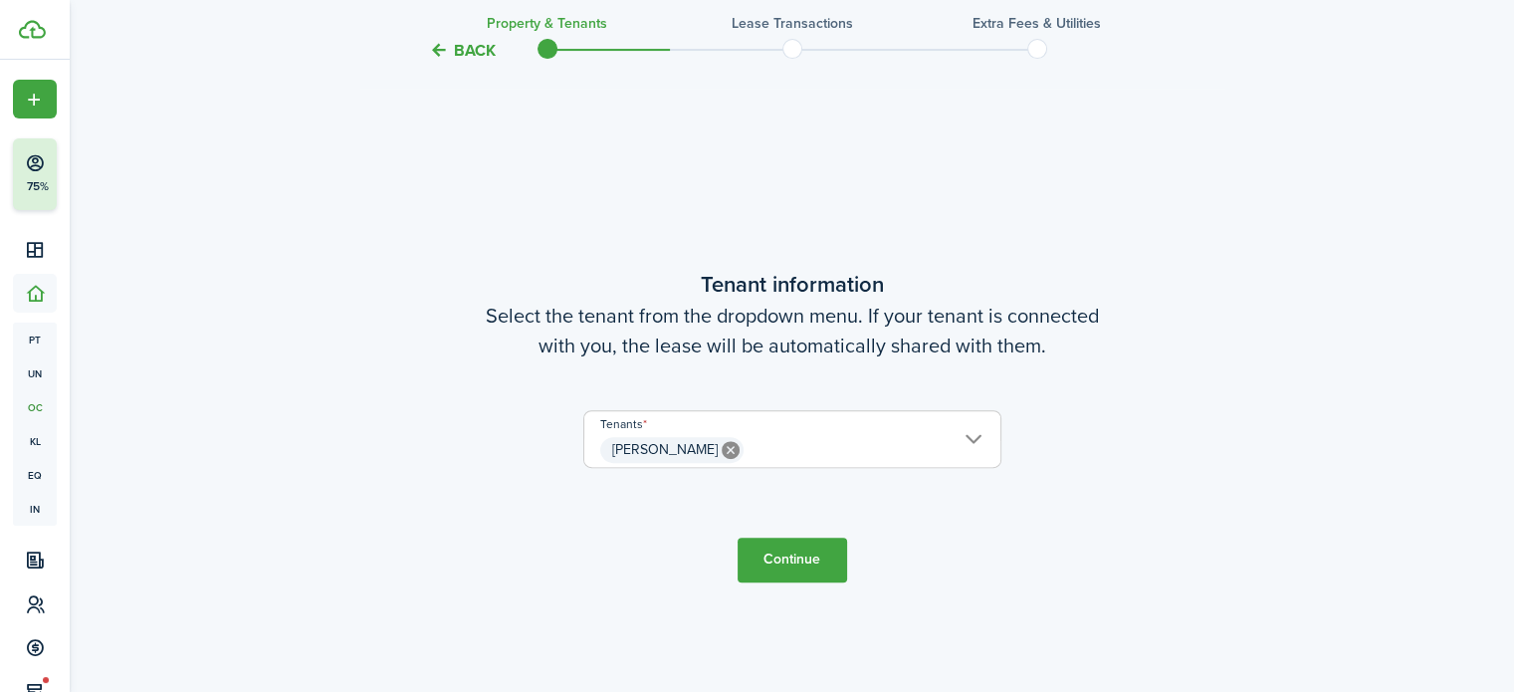
click at [777, 564] on button "Continue" at bounding box center [792, 560] width 109 height 45
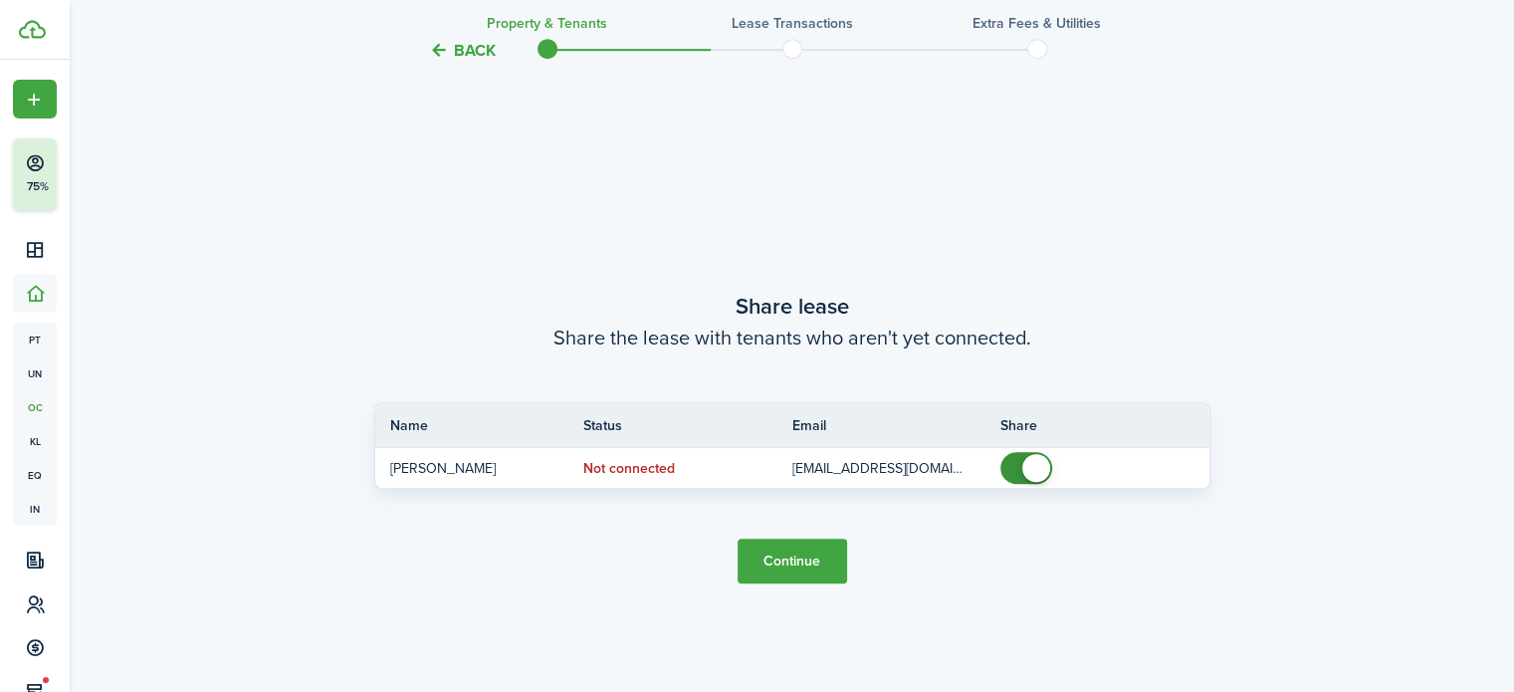
scroll to position [1250, 0]
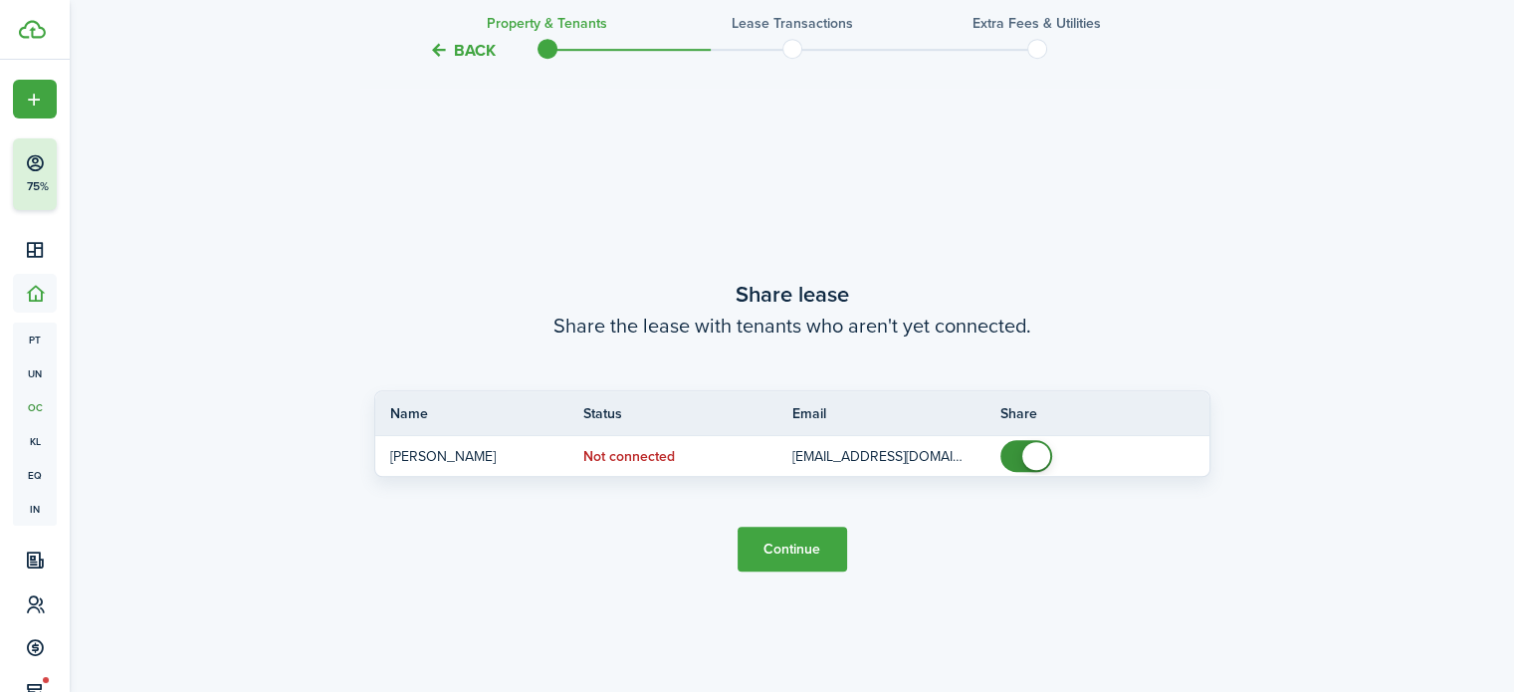
click at [788, 556] on button "Continue" at bounding box center [792, 549] width 109 height 45
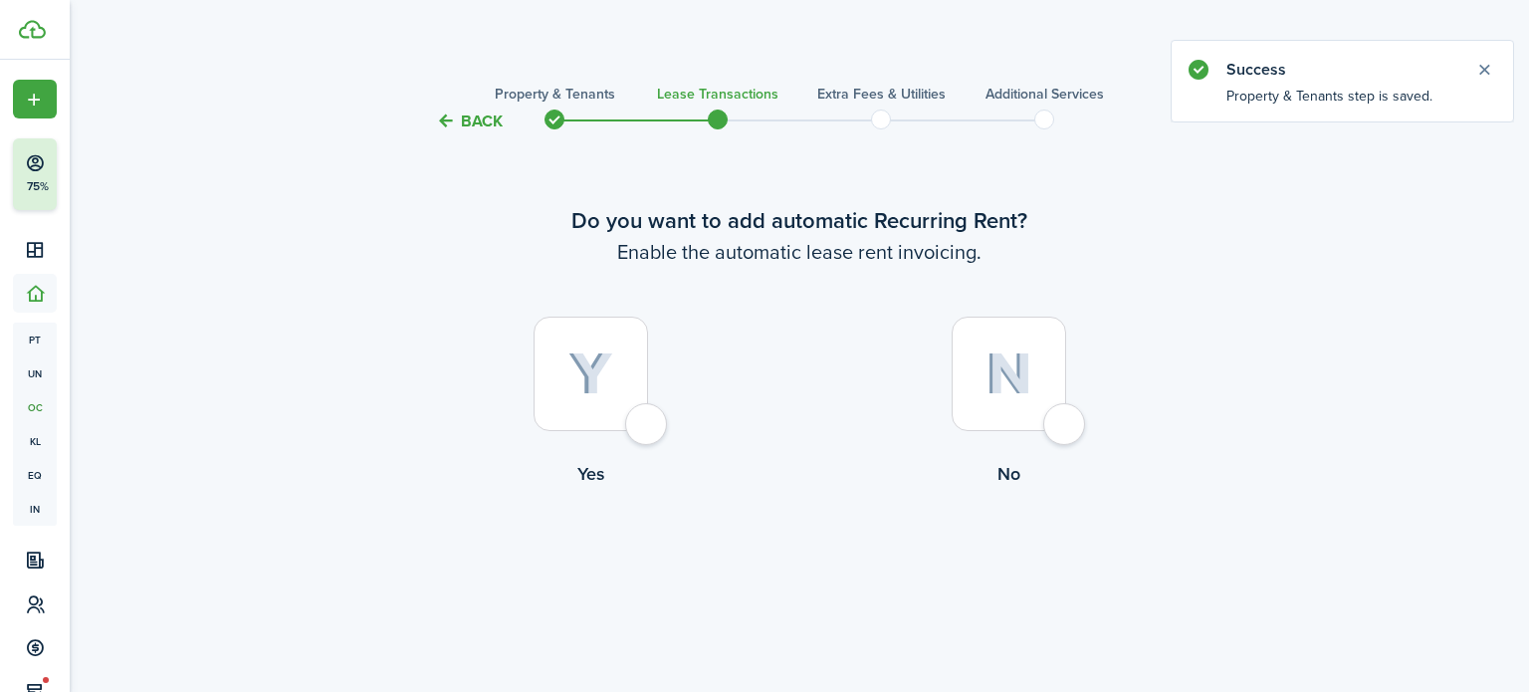
click at [1066, 428] on div at bounding box center [1009, 374] width 114 height 114
radio input "true"
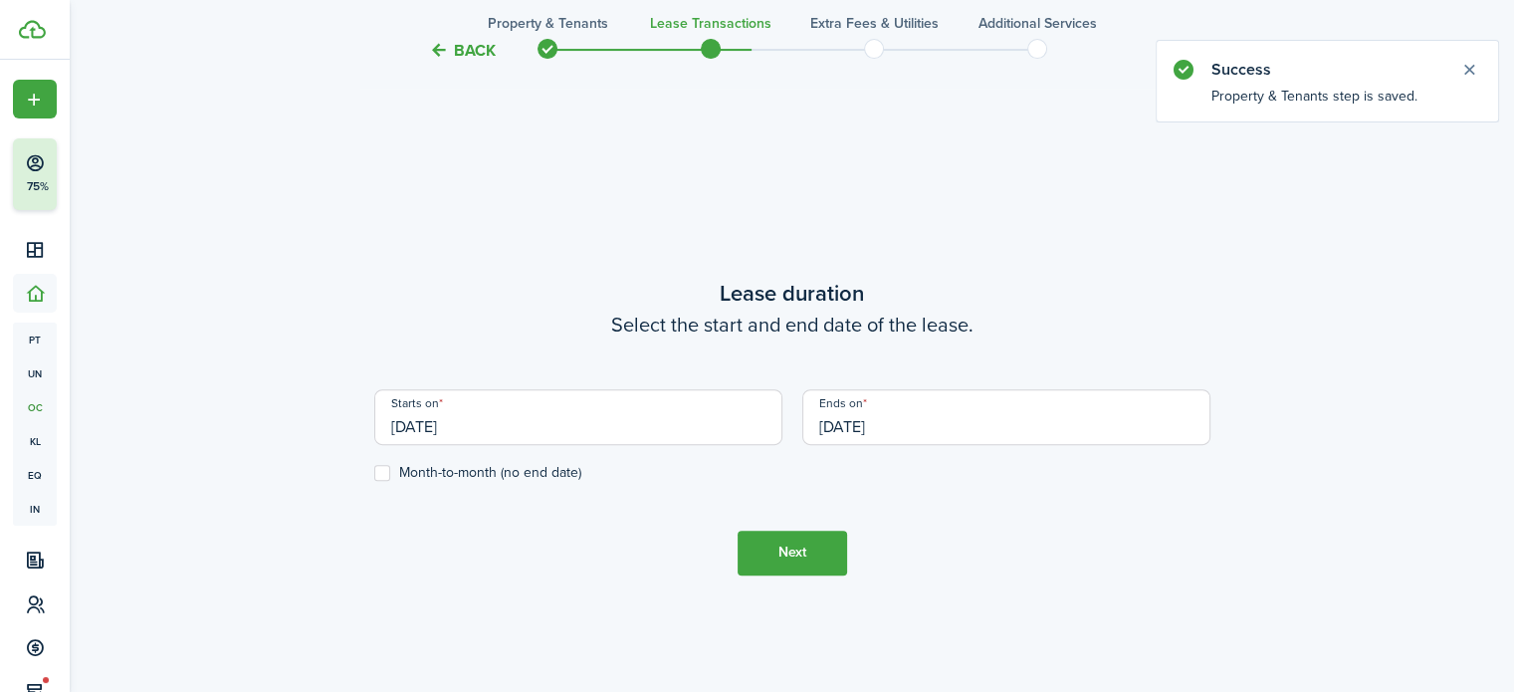
scroll to position [558, 0]
click at [425, 419] on input "[DATE]" at bounding box center [578, 416] width 408 height 56
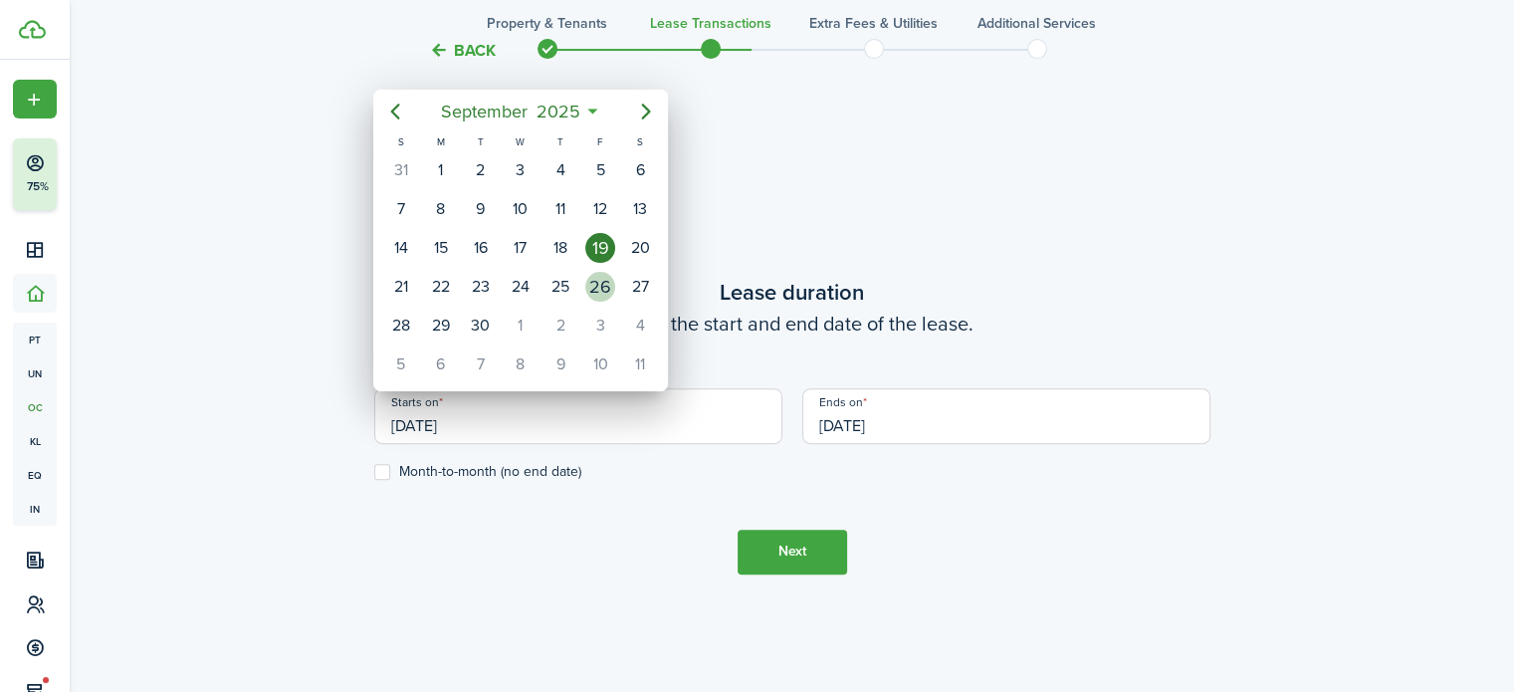
click at [591, 280] on div "26" at bounding box center [600, 287] width 30 height 30
type input "[DATE]"
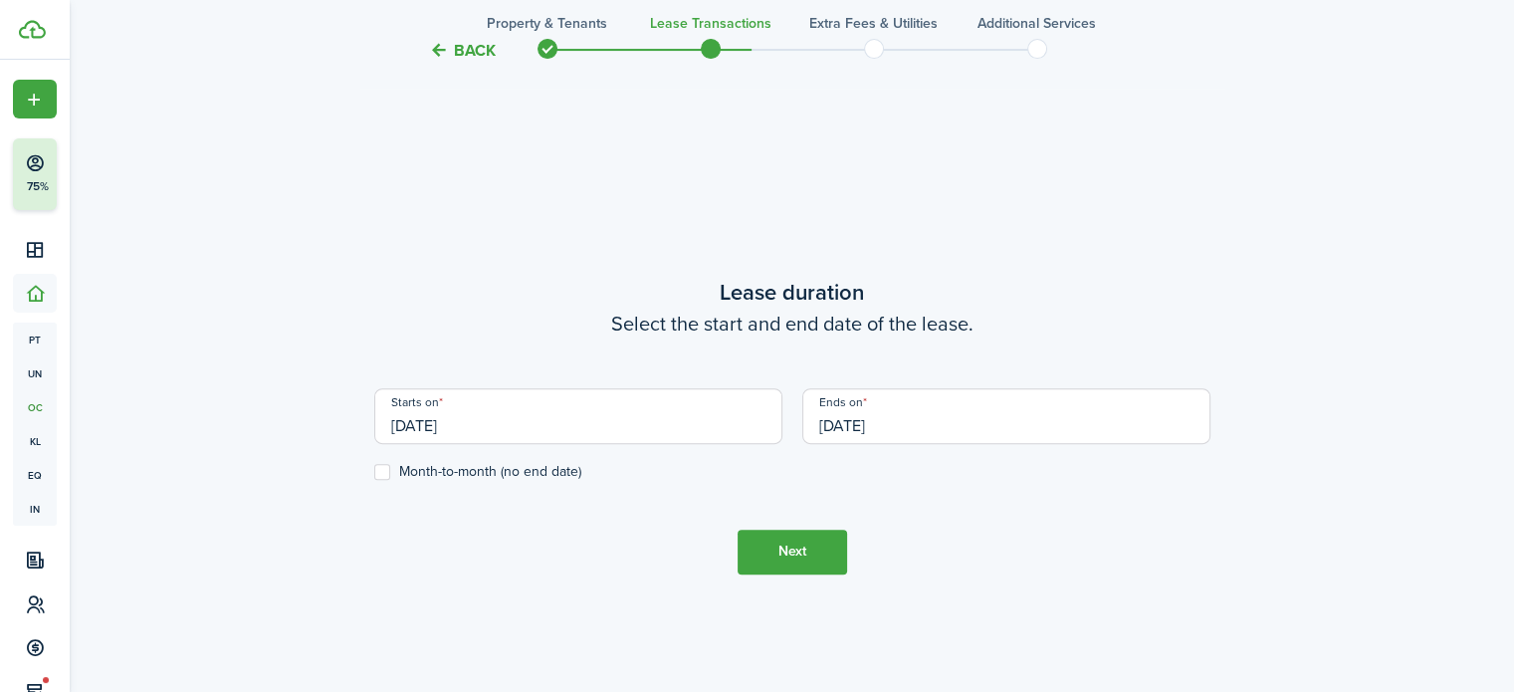
click at [856, 421] on input "[DATE]" at bounding box center [1006, 416] width 408 height 56
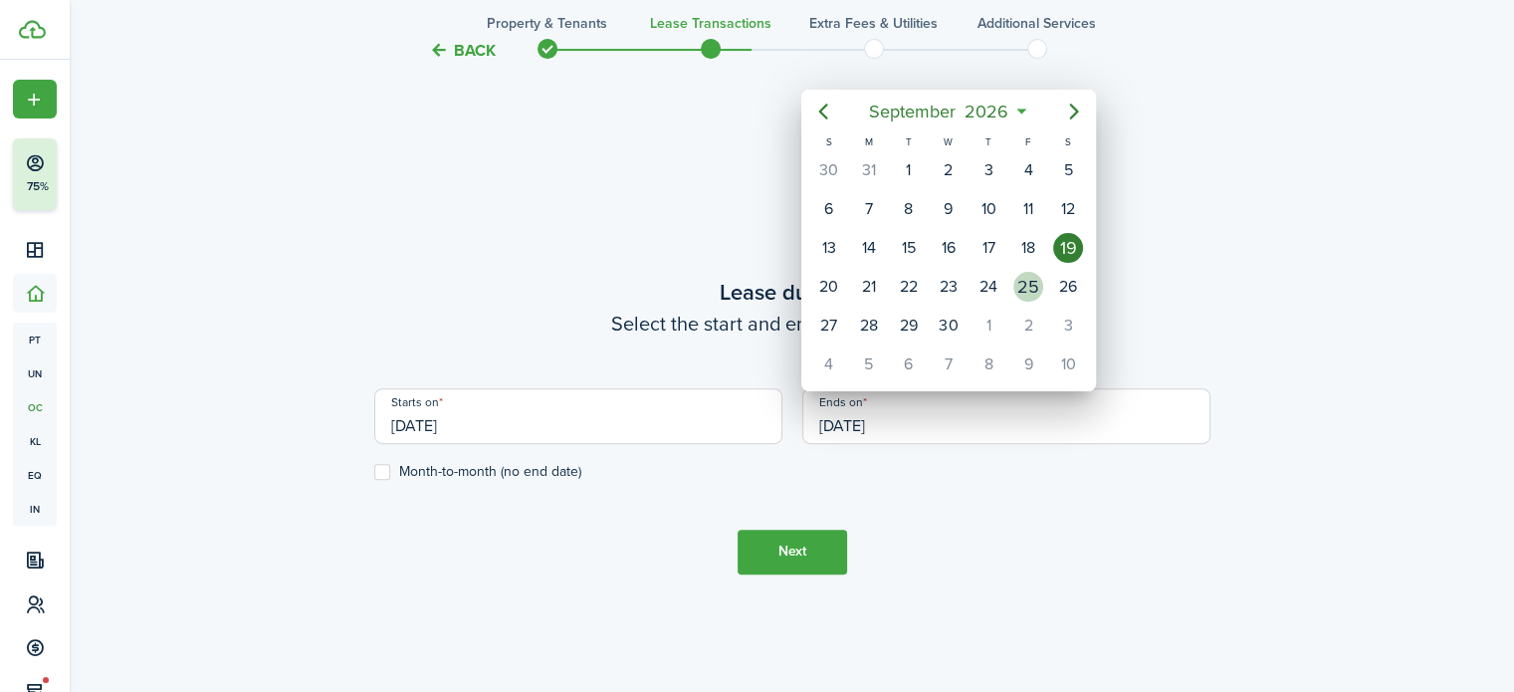
click at [1027, 278] on div "25" at bounding box center [1028, 287] width 30 height 30
type input "[DATE]"
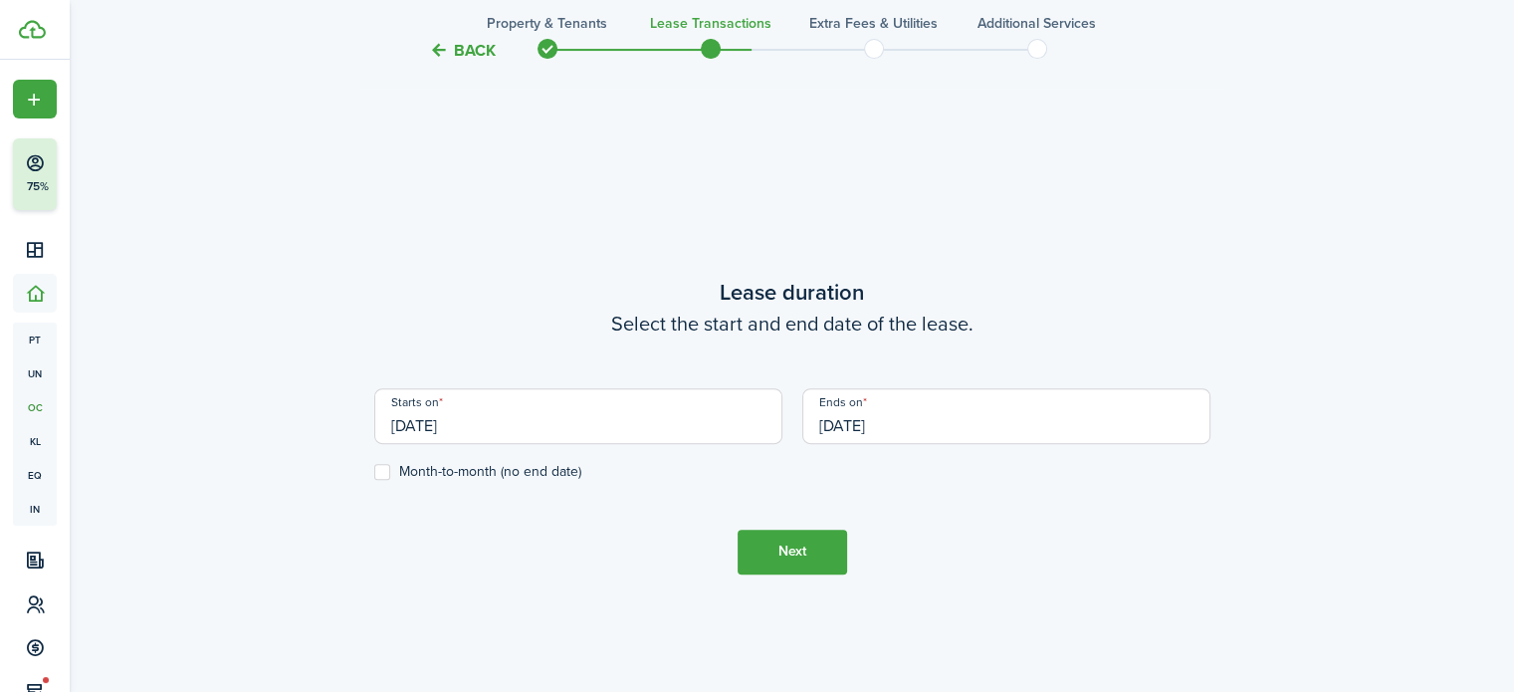
click at [952, 544] on tc-wizard-step "Lease duration Select the start and end date of the lease. Starts on [DATE] End…" at bounding box center [792, 425] width 836 height 692
click at [822, 546] on button "Next" at bounding box center [792, 552] width 109 height 45
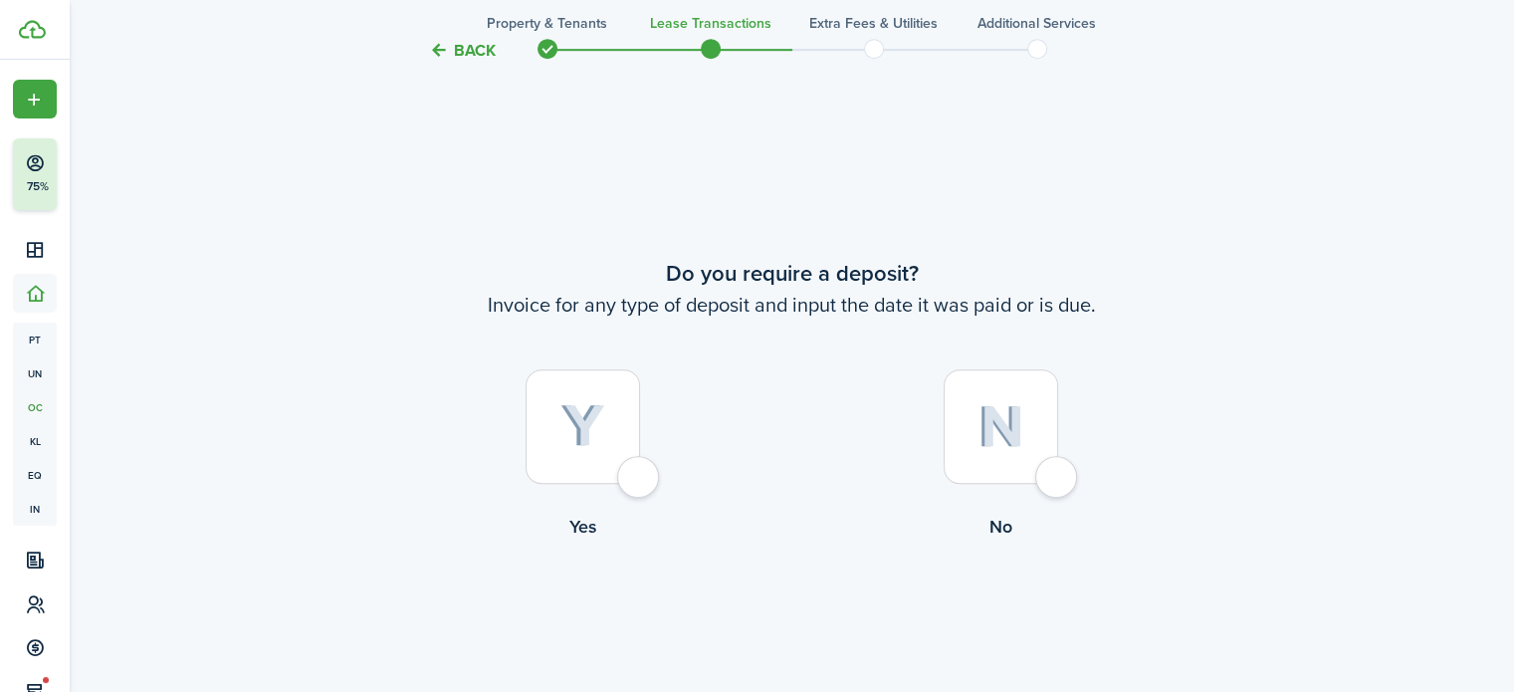
scroll to position [1250, 0]
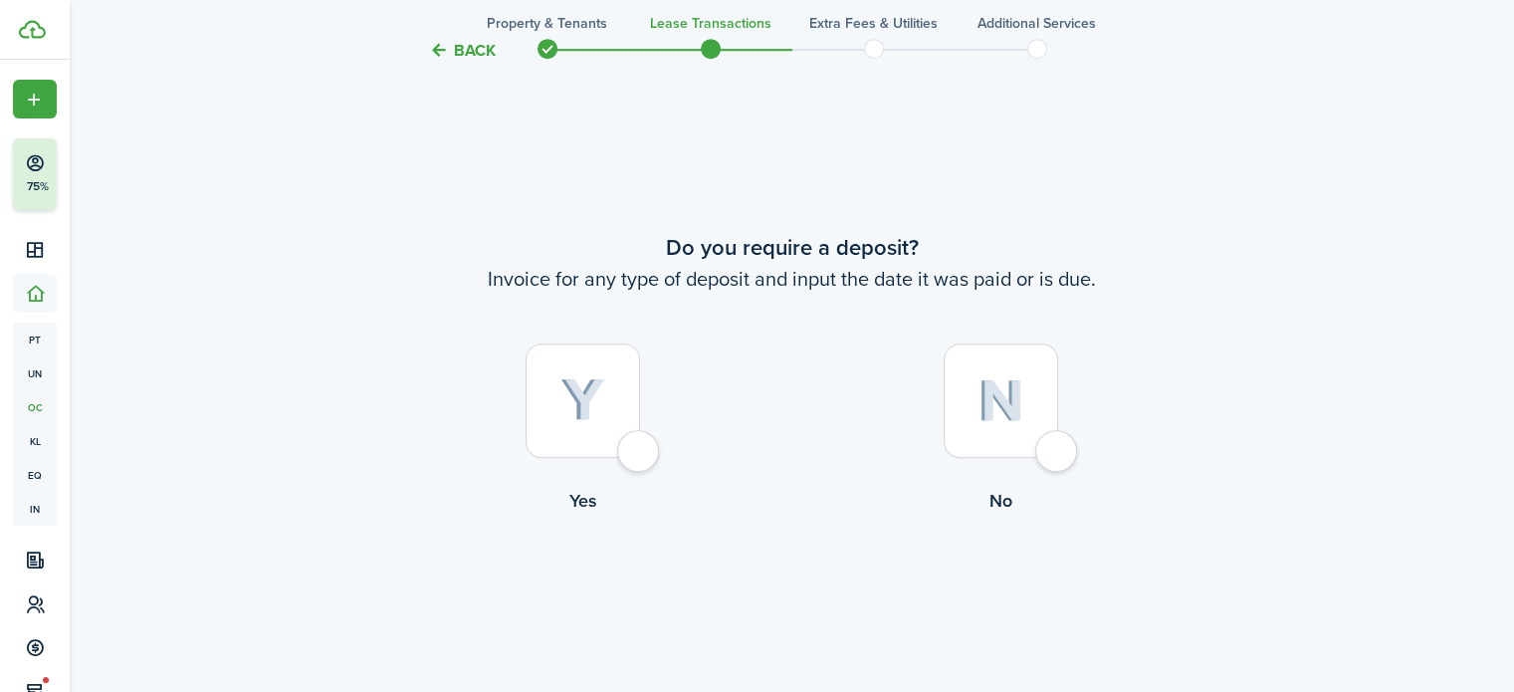
click at [640, 446] on div at bounding box center [583, 400] width 114 height 114
radio input "true"
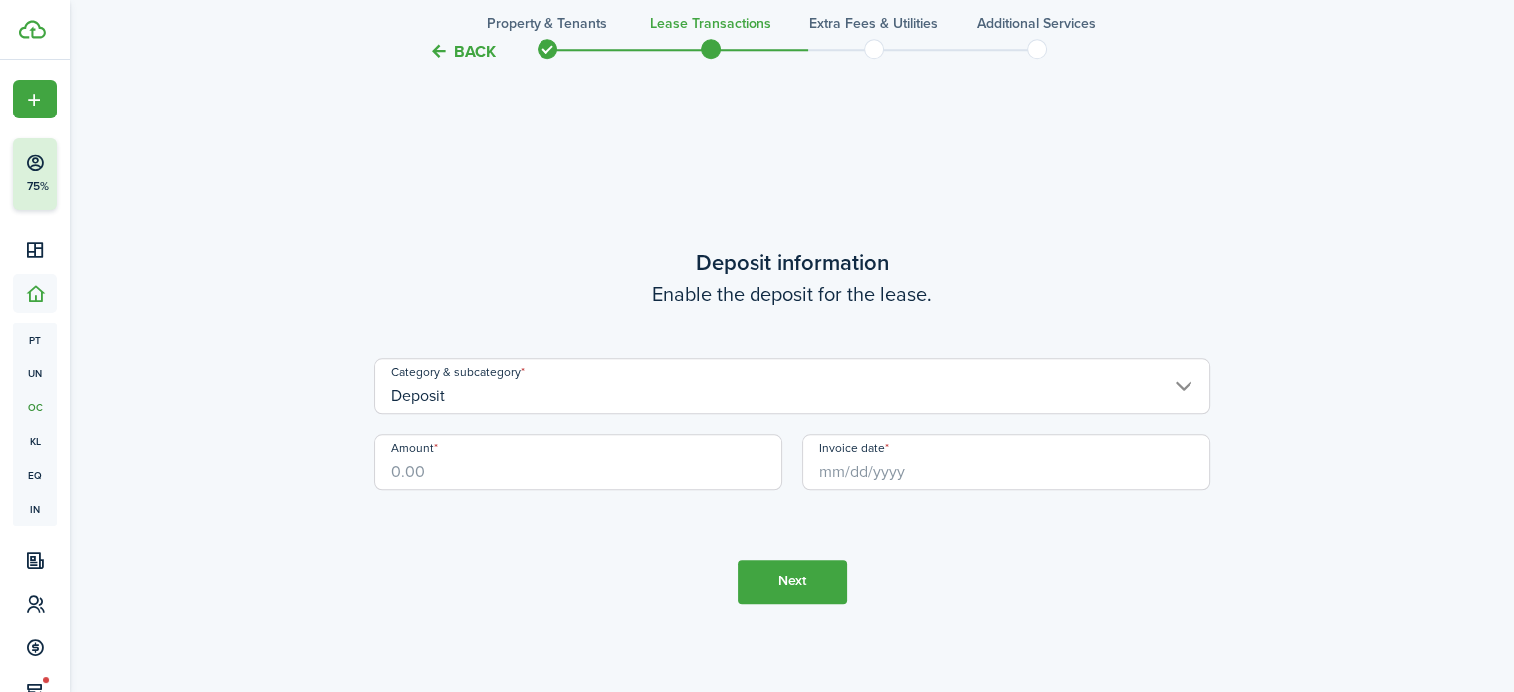
scroll to position [1943, 0]
click at [787, 390] on input "Deposit" at bounding box center [792, 385] width 836 height 56
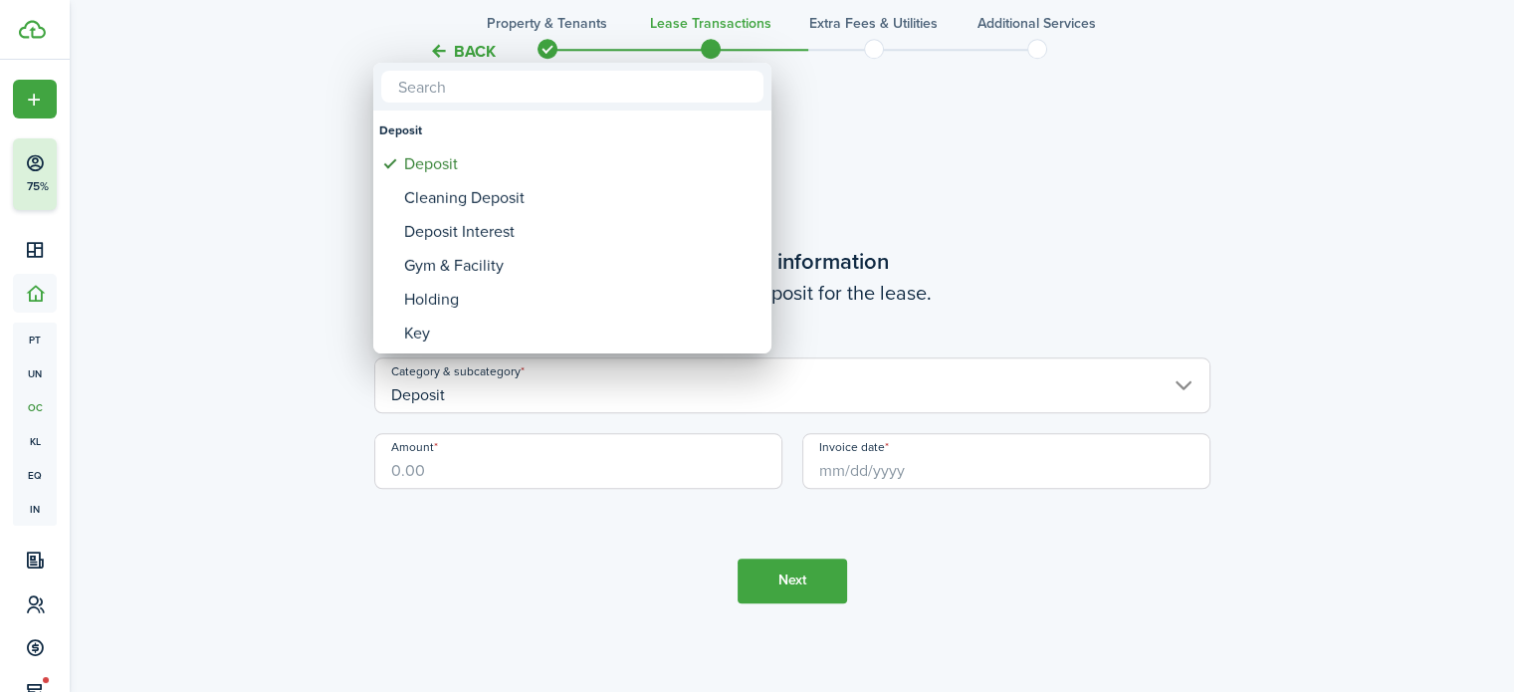
click at [948, 279] on div at bounding box center [757, 346] width 1833 height 1010
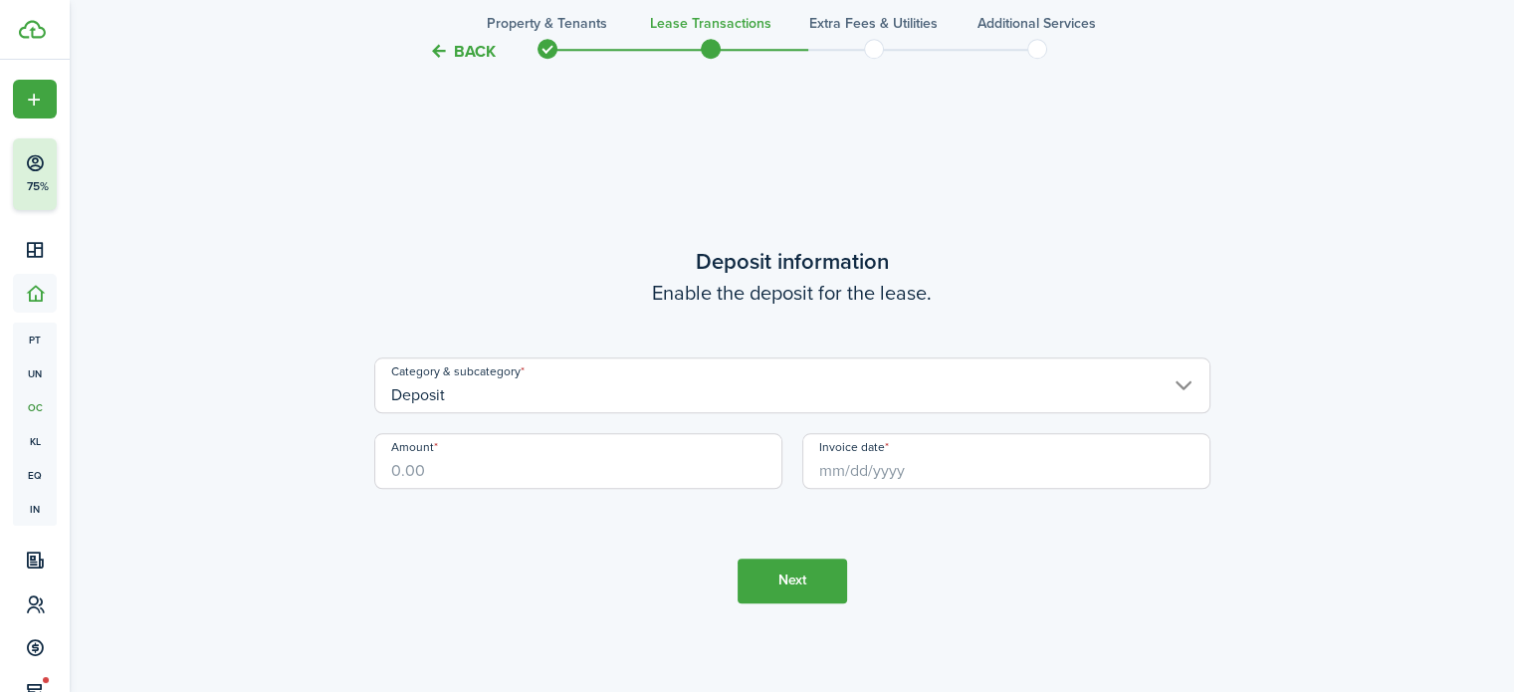
click at [490, 465] on input "Amount" at bounding box center [578, 461] width 408 height 56
click at [884, 465] on input "Invoice date" at bounding box center [1006, 461] width 408 height 56
type input "$4,850.00"
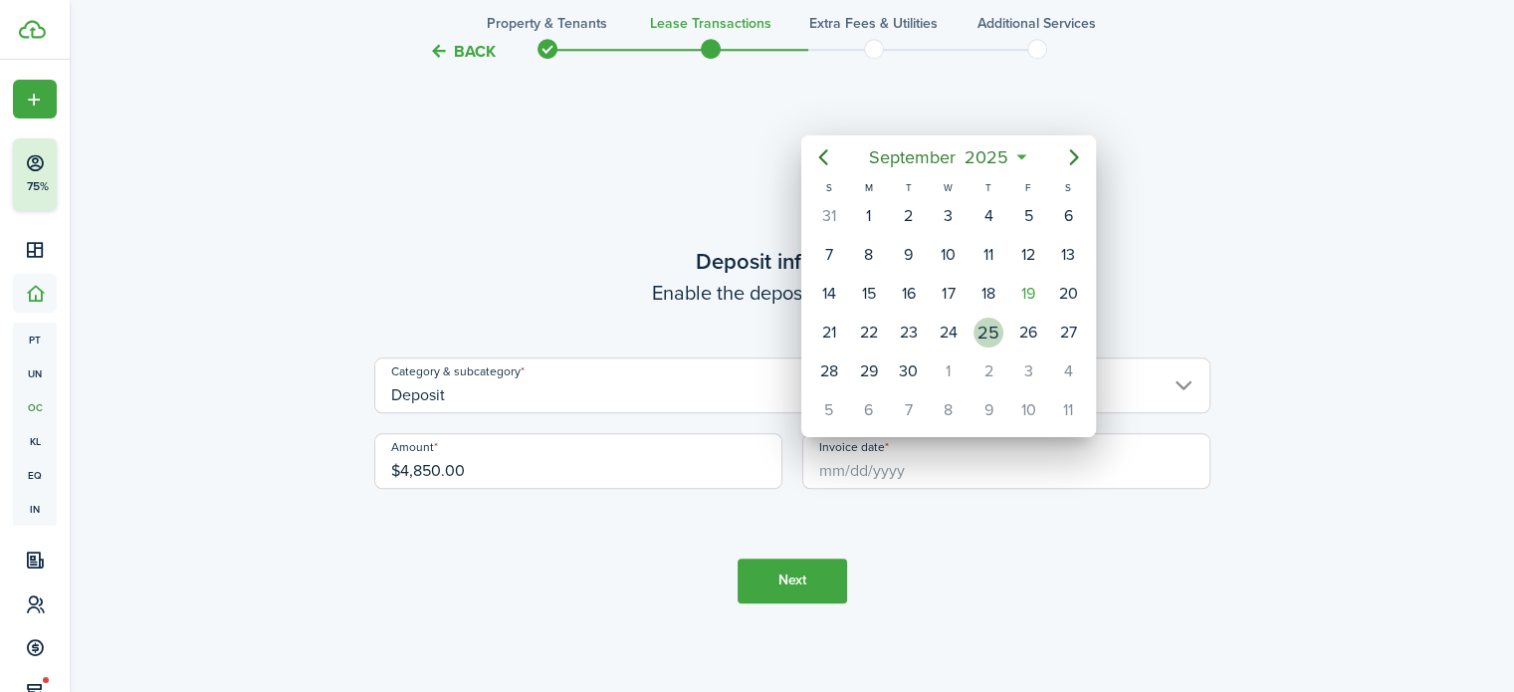
click at [997, 324] on div "25" at bounding box center [989, 333] width 30 height 30
type input "[DATE]"
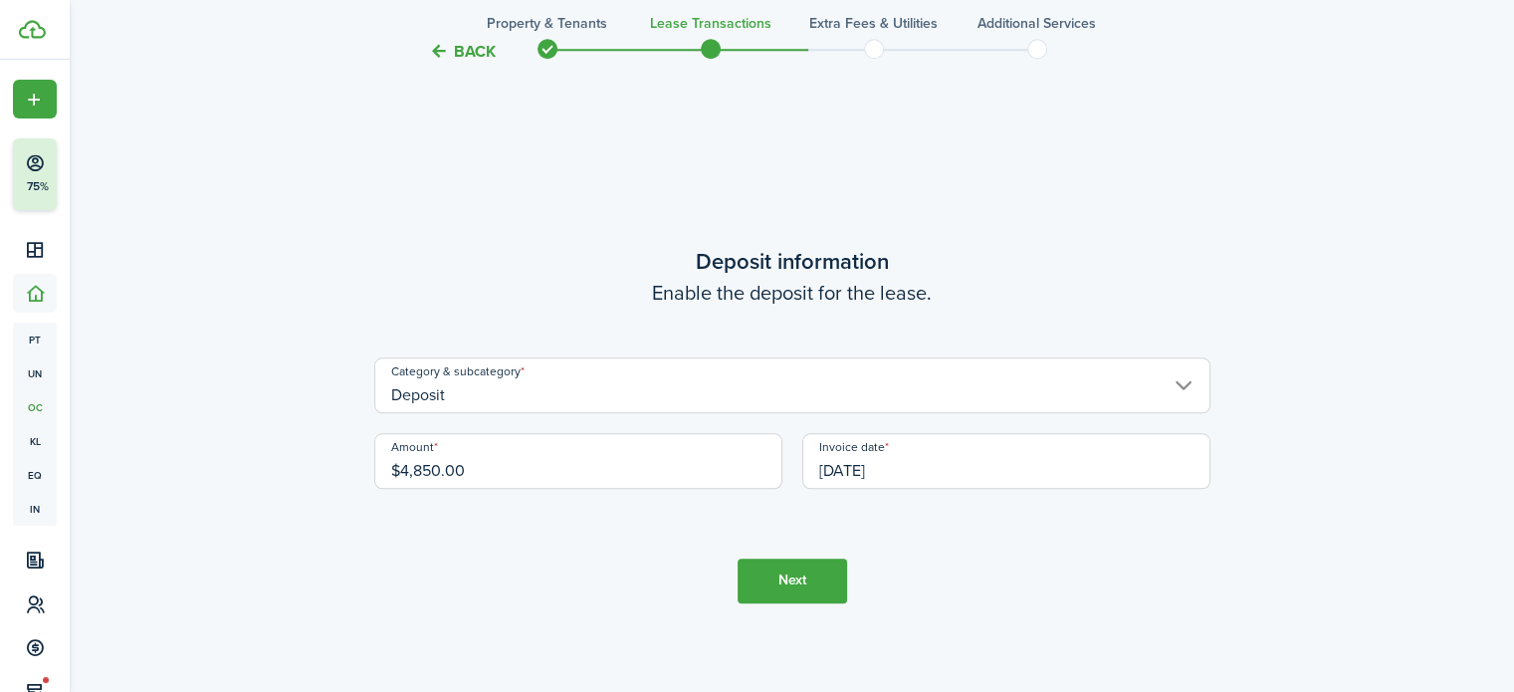
click at [810, 585] on button "Next" at bounding box center [792, 580] width 109 height 45
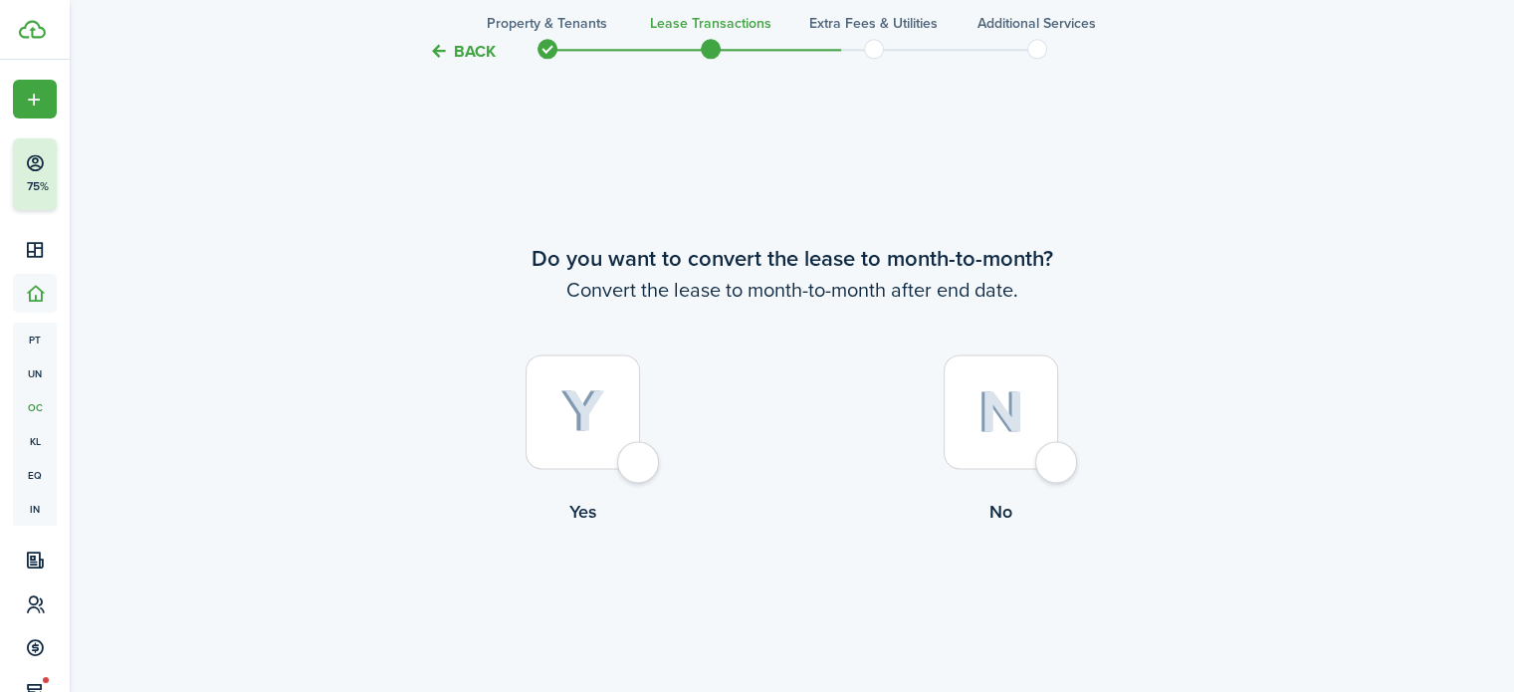
scroll to position [2635, 0]
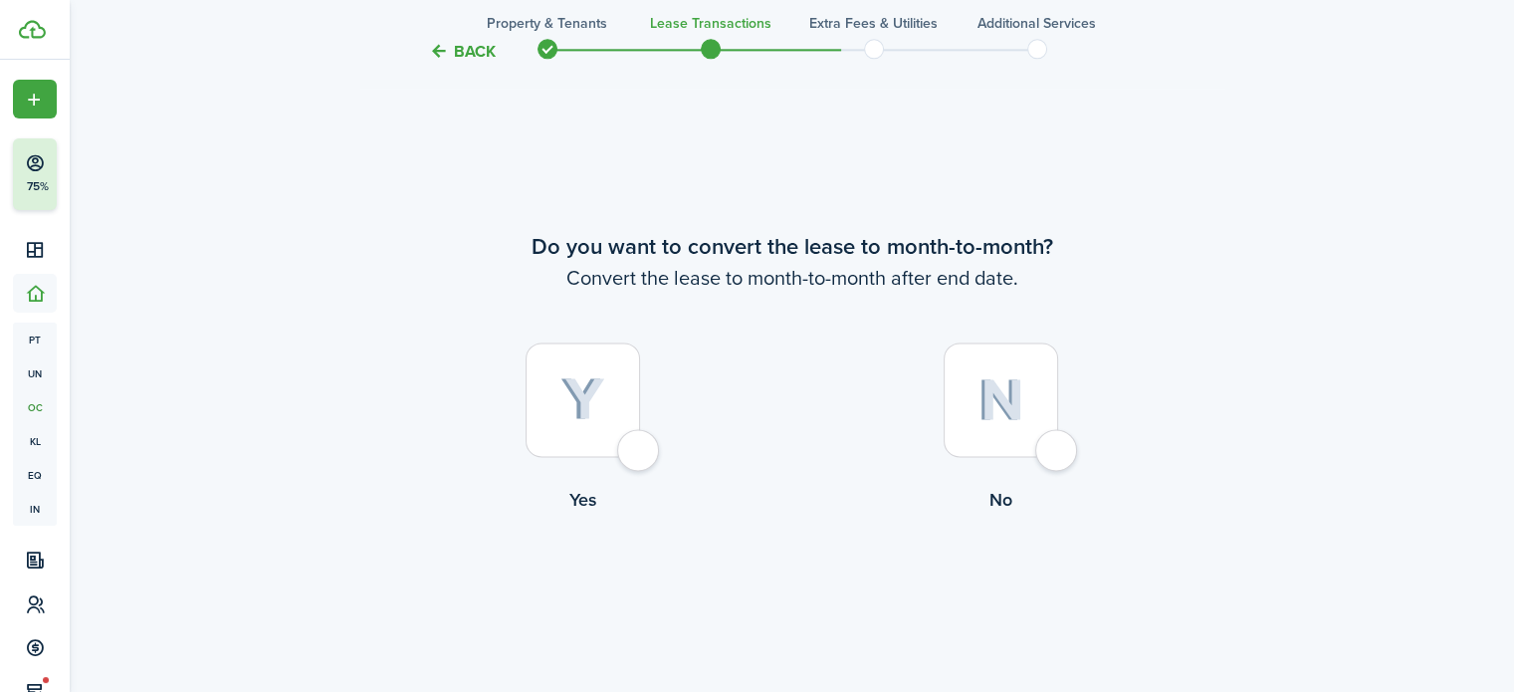
click at [1058, 457] on div at bounding box center [1001, 399] width 114 height 114
radio input "true"
click at [787, 595] on button "Continue" at bounding box center [792, 594] width 109 height 45
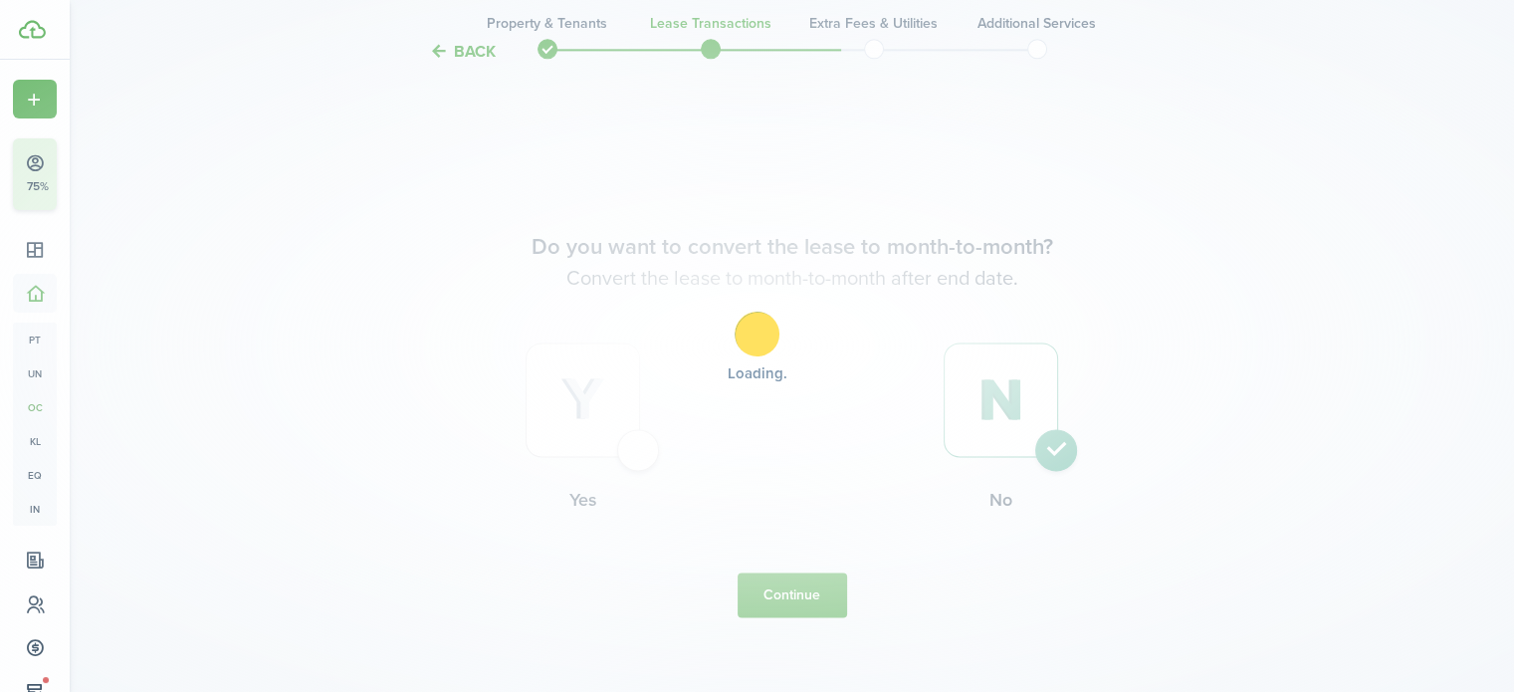
scroll to position [0, 0]
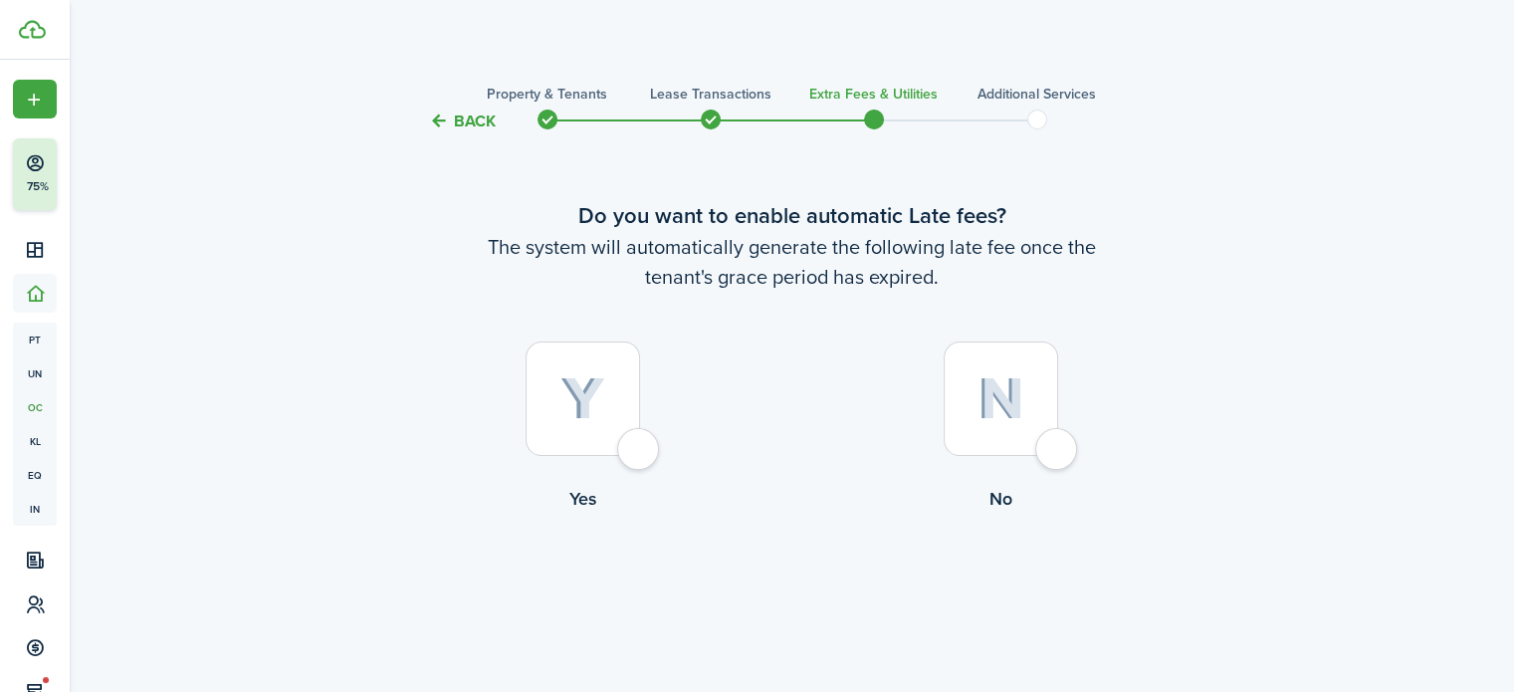
click at [1058, 450] on div at bounding box center [1001, 398] width 114 height 114
radio input "true"
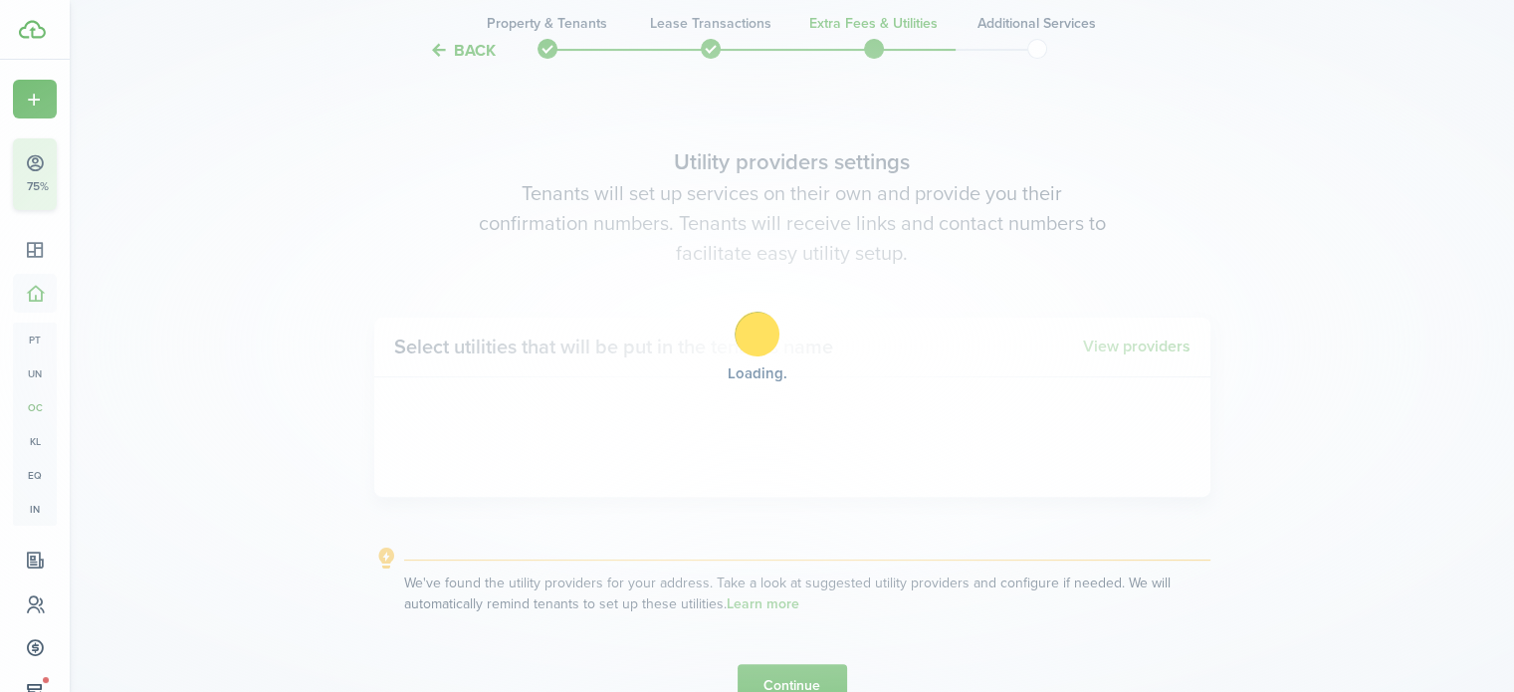
scroll to position [577, 0]
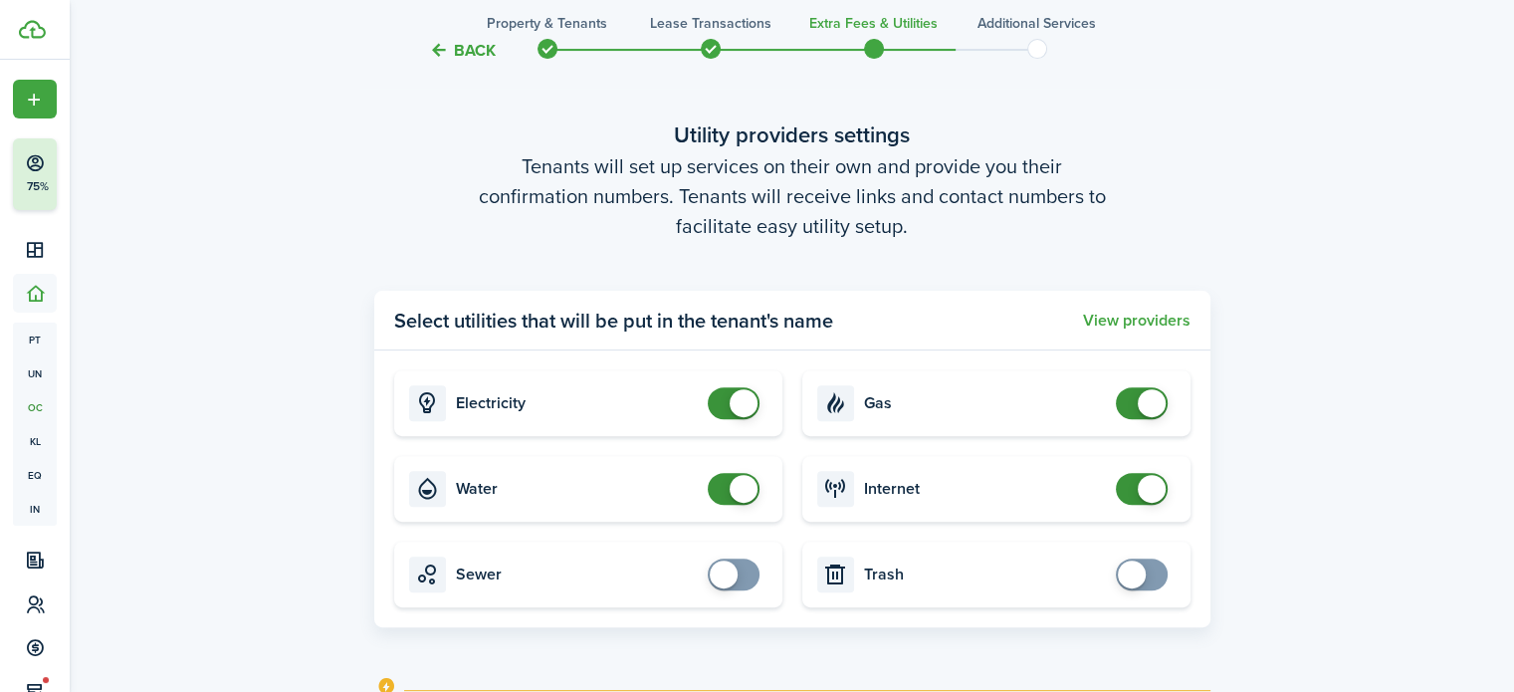
checkbox input "true"
click at [1138, 559] on span at bounding box center [1142, 574] width 20 height 32
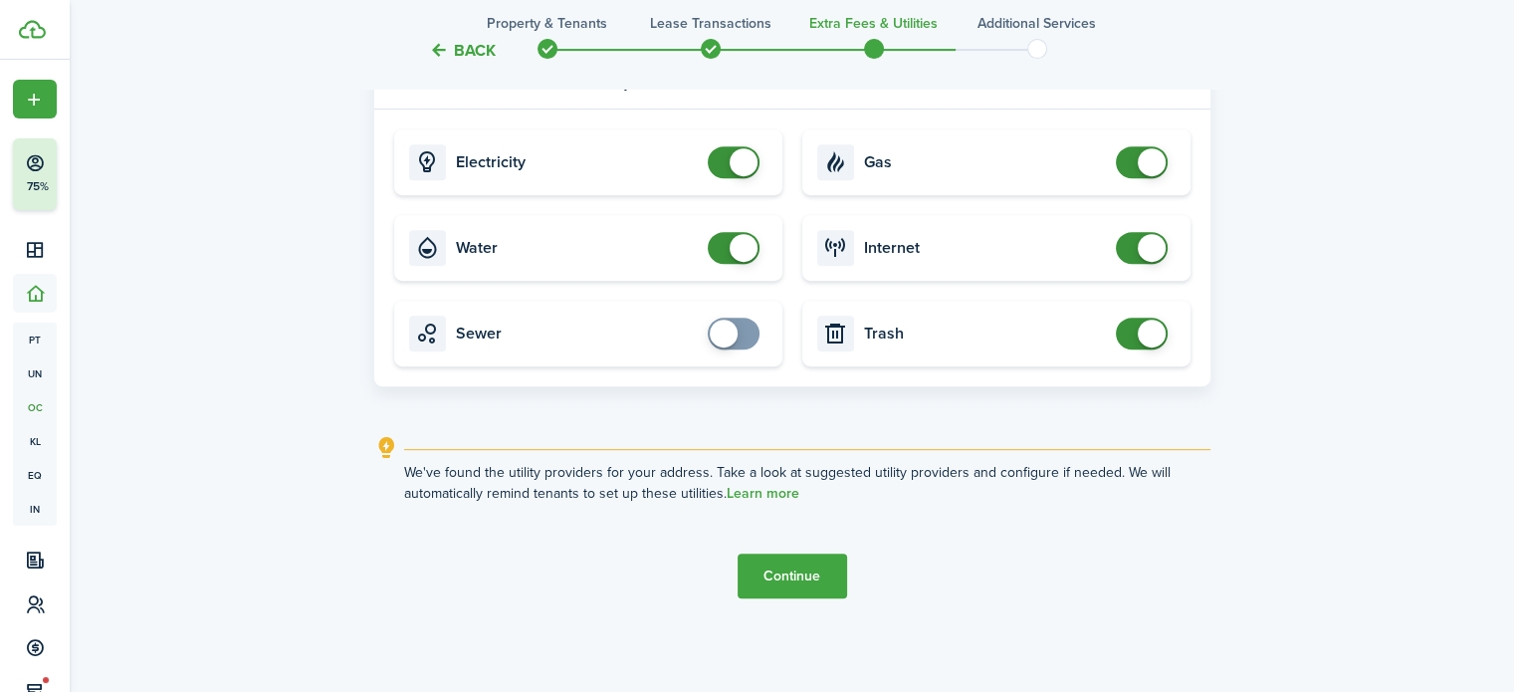
click at [783, 576] on button "Continue" at bounding box center [792, 575] width 109 height 45
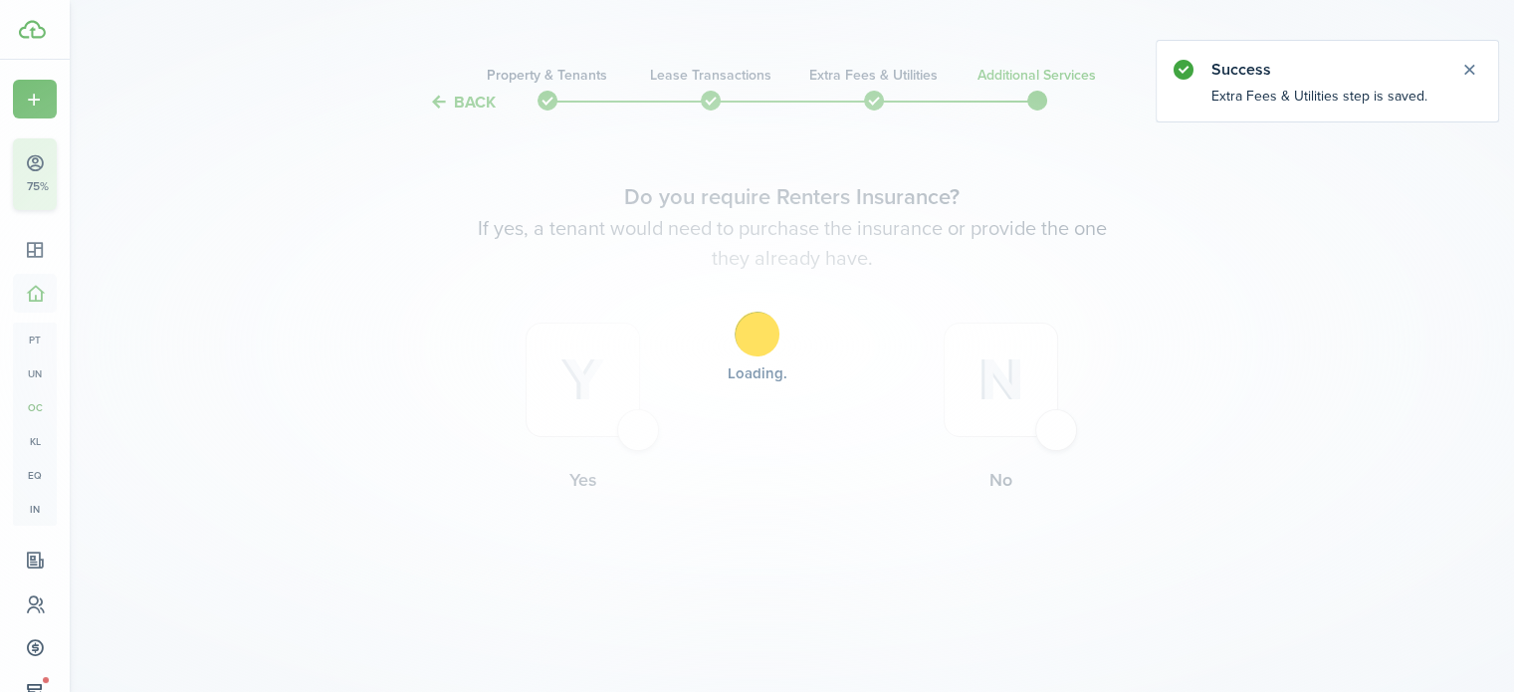
scroll to position [0, 0]
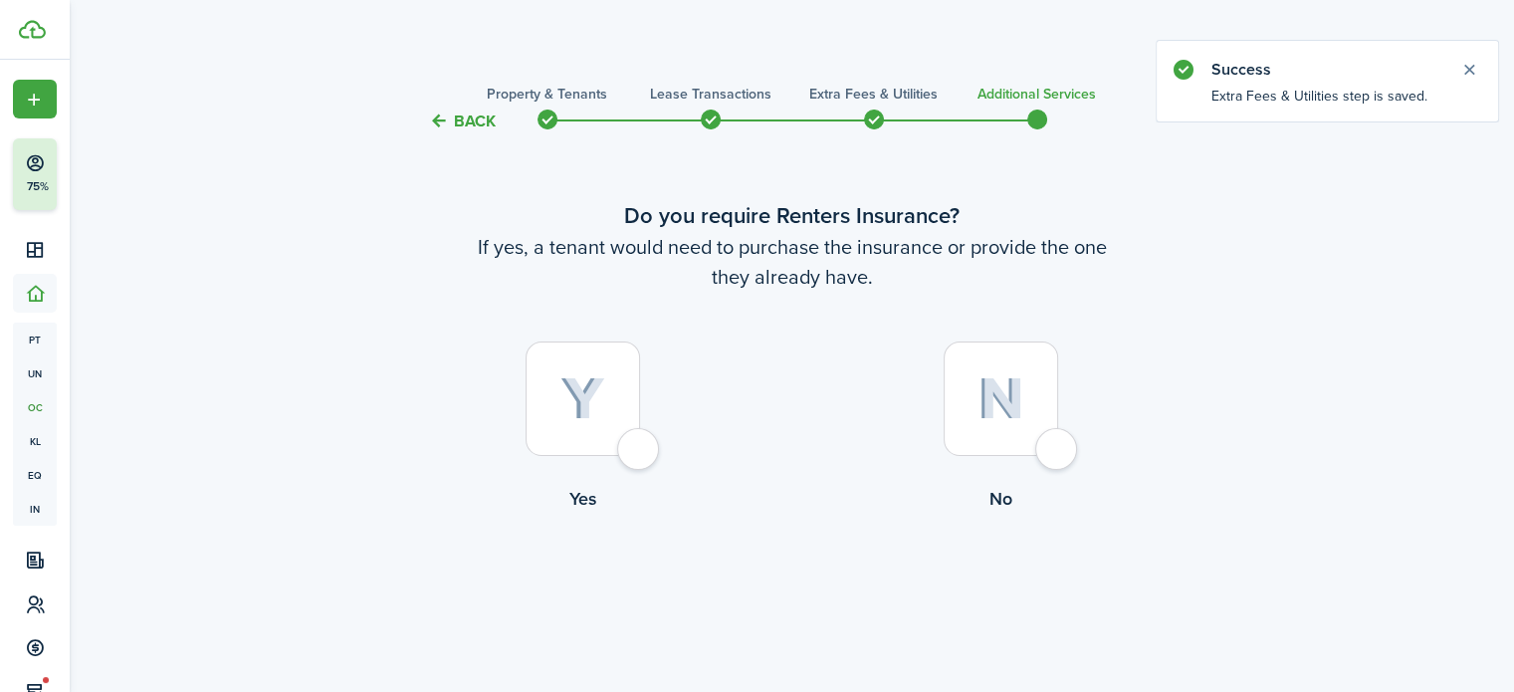
click at [624, 444] on div at bounding box center [583, 398] width 114 height 114
radio input "true"
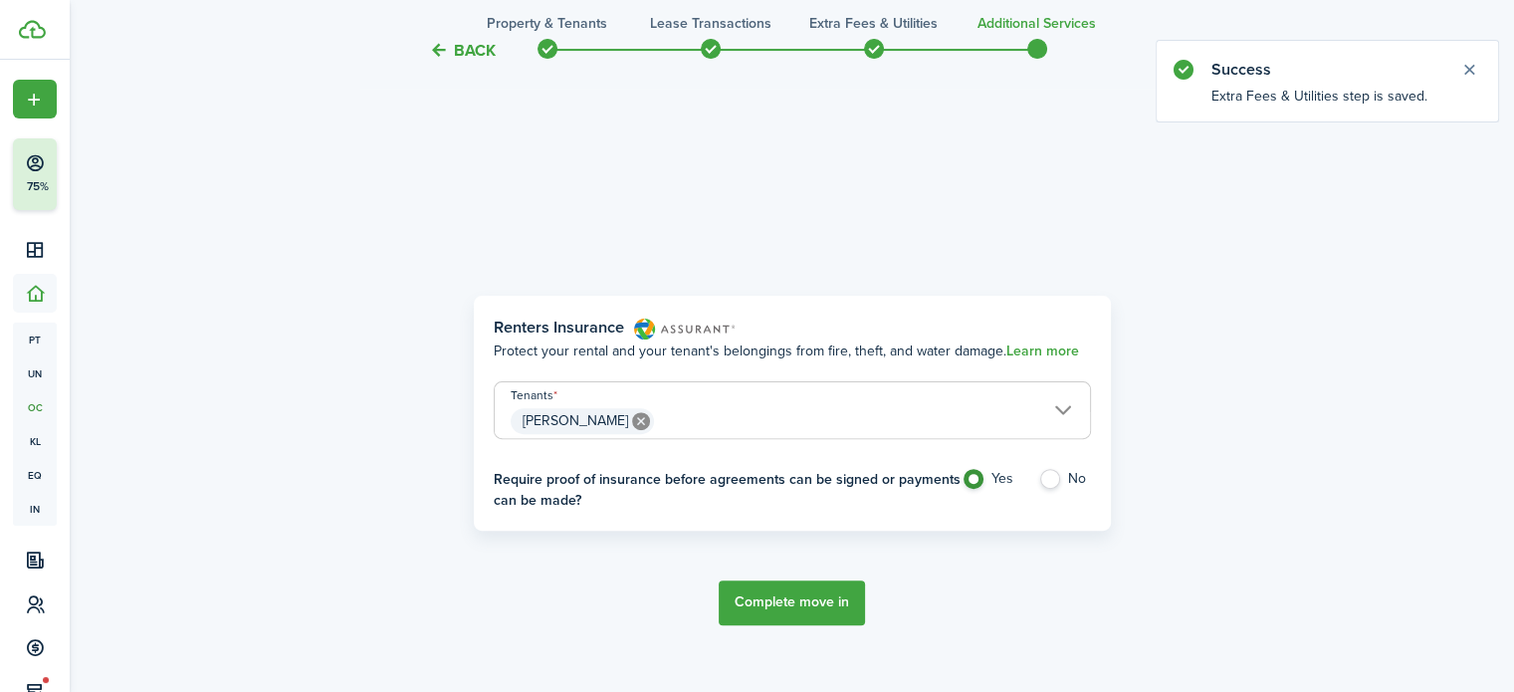
scroll to position [577, 0]
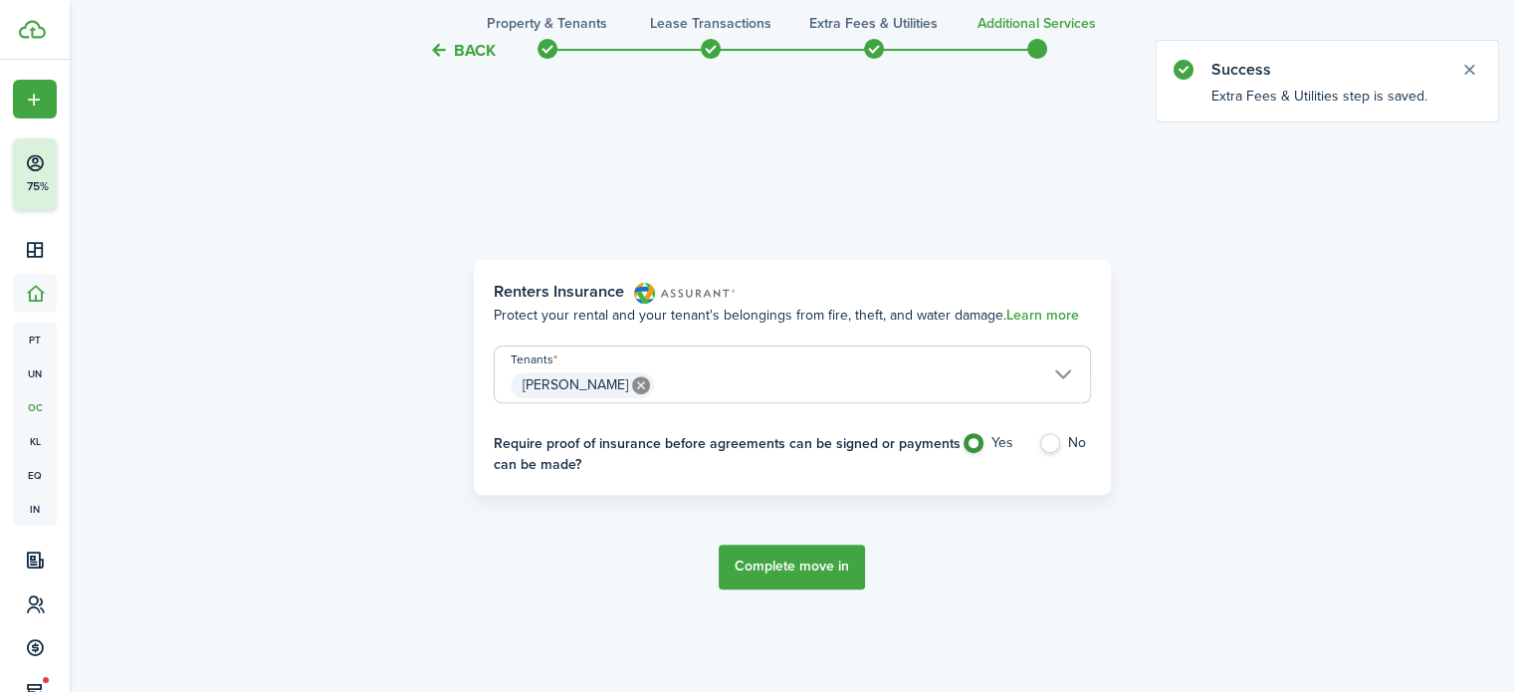
click at [780, 558] on button "Complete move in" at bounding box center [792, 567] width 146 height 45
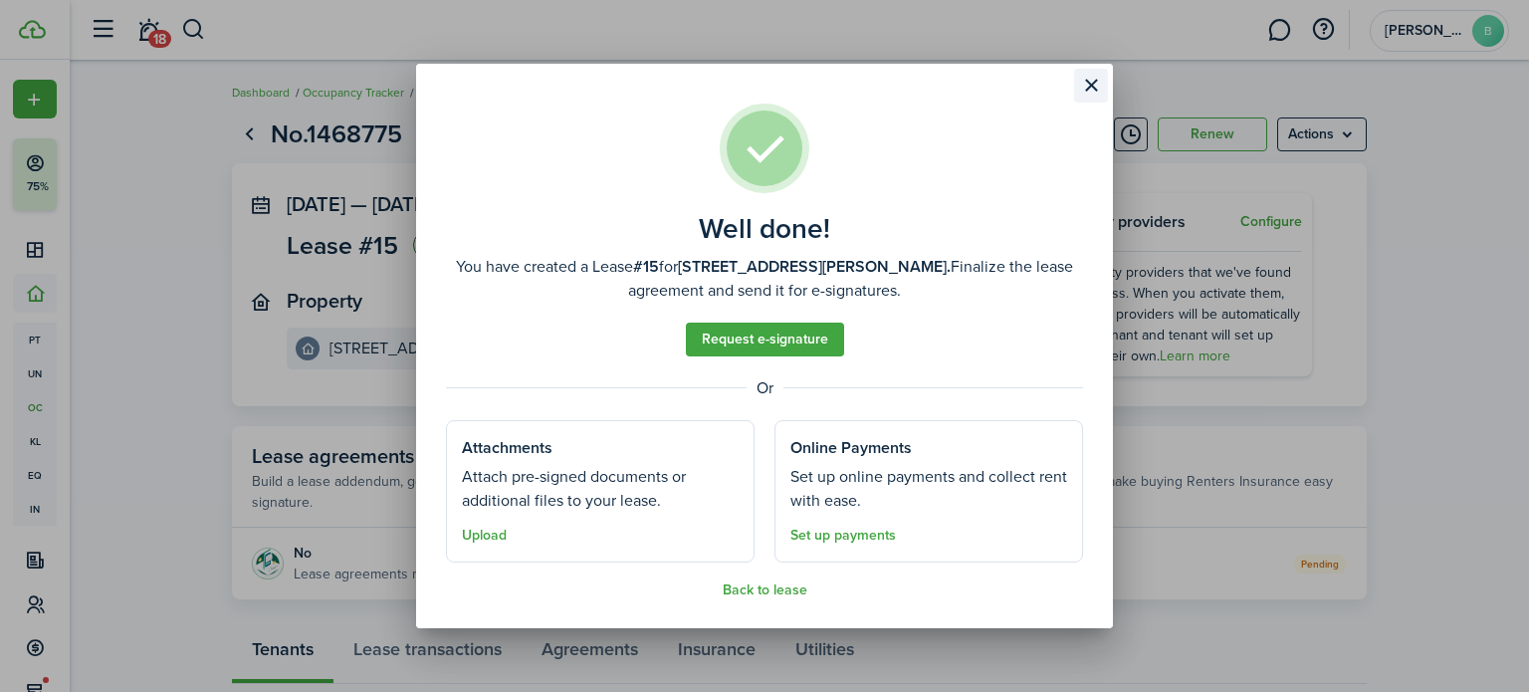
click at [1092, 88] on button "Close modal" at bounding box center [1091, 86] width 34 height 34
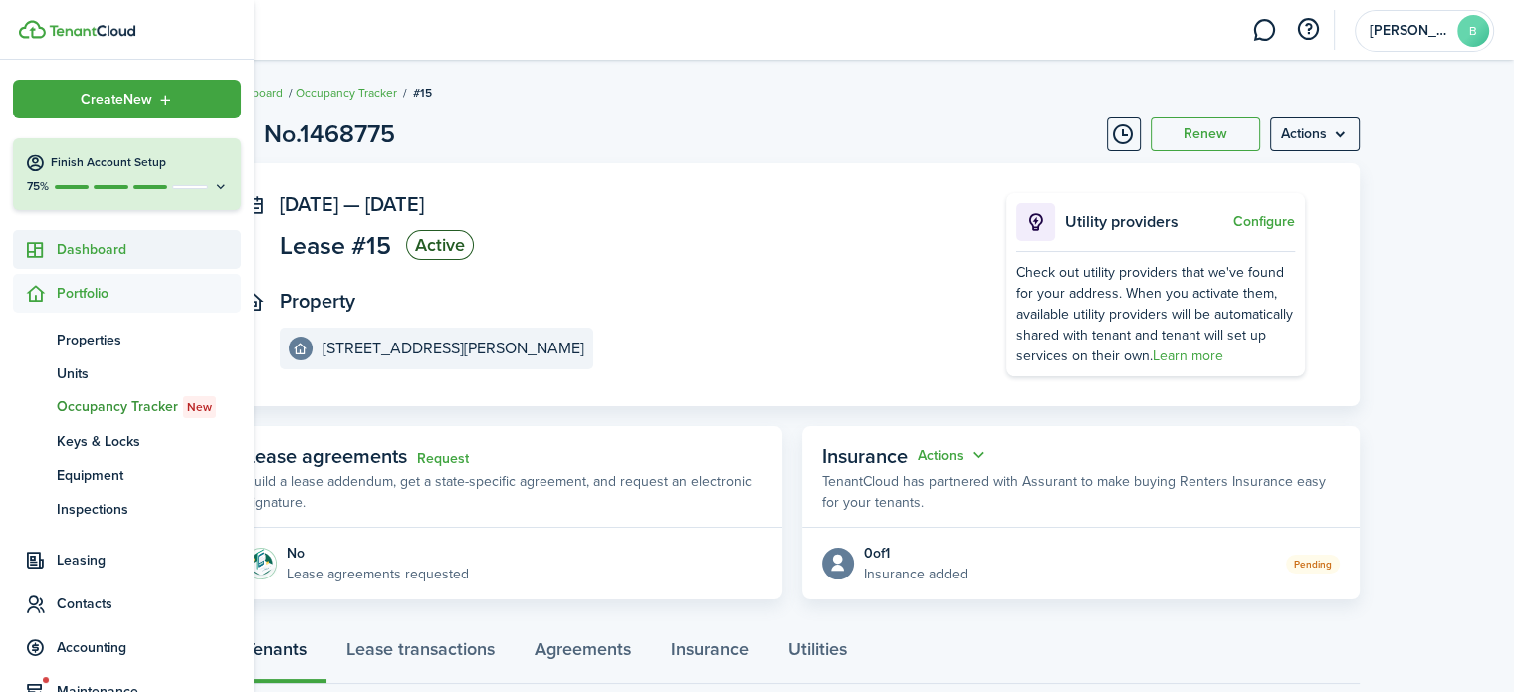
click at [102, 242] on span "Dashboard" at bounding box center [149, 249] width 184 height 21
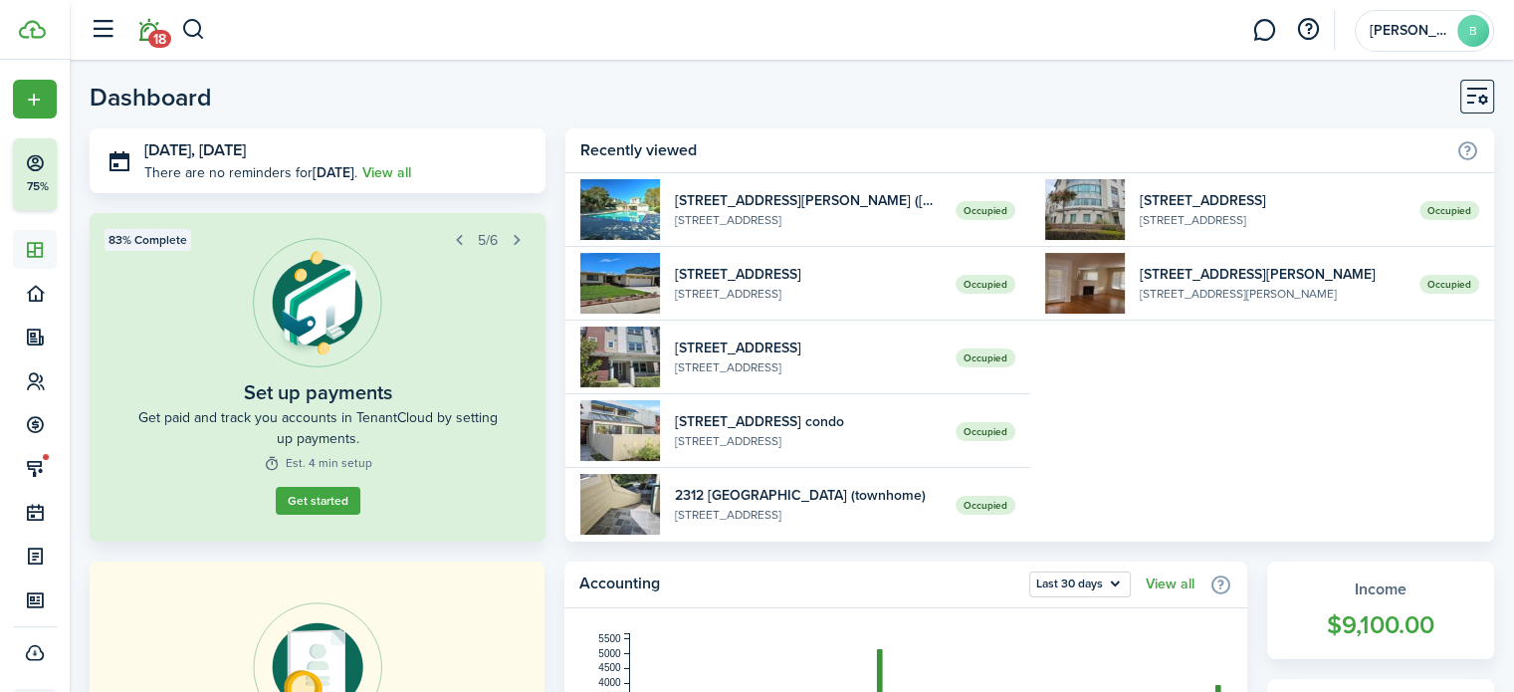
click at [151, 35] on span "18" at bounding box center [159, 39] width 23 height 18
